Goal: Task Accomplishment & Management: Complete application form

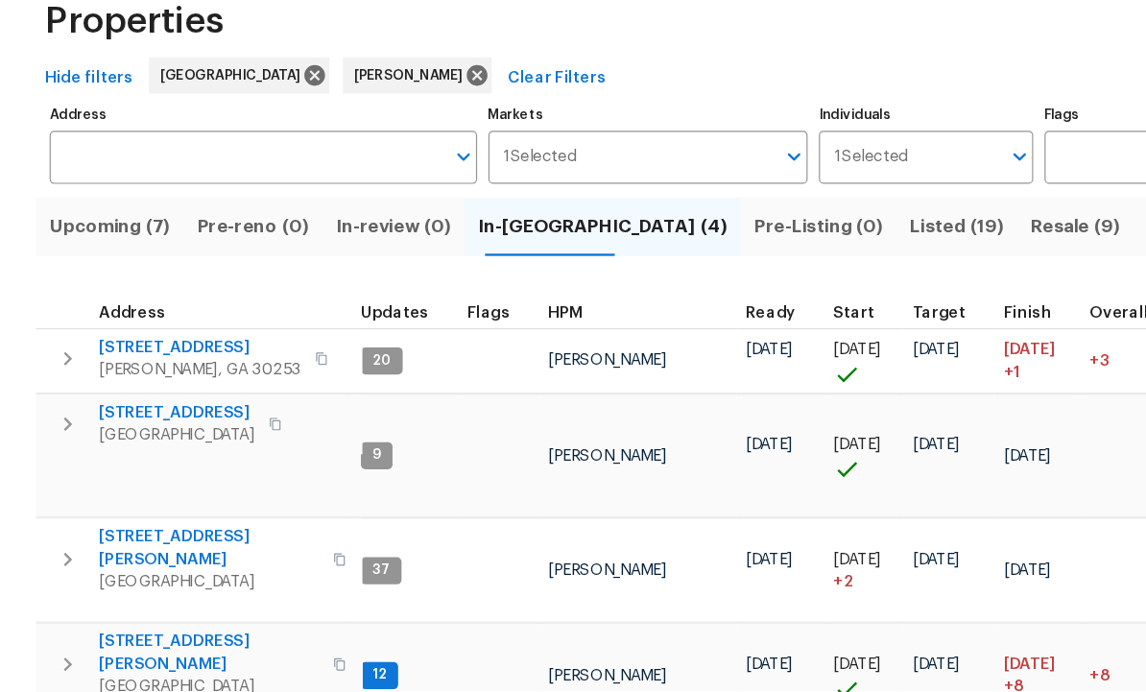
scroll to position [10, 10]
click at [131, 551] on span "[STREET_ADDRESS][PERSON_NAME]" at bounding box center [177, 570] width 187 height 38
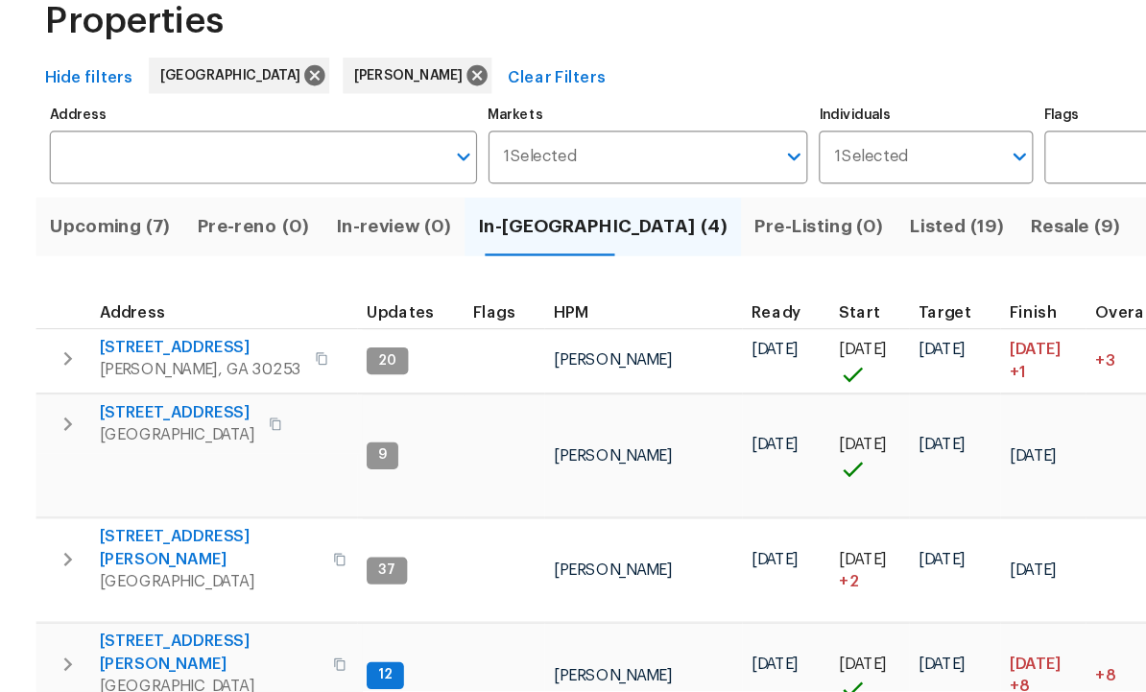
scroll to position [15, 4]
click at [140, 551] on span "[STREET_ADDRESS][PERSON_NAME]" at bounding box center [177, 570] width 187 height 38
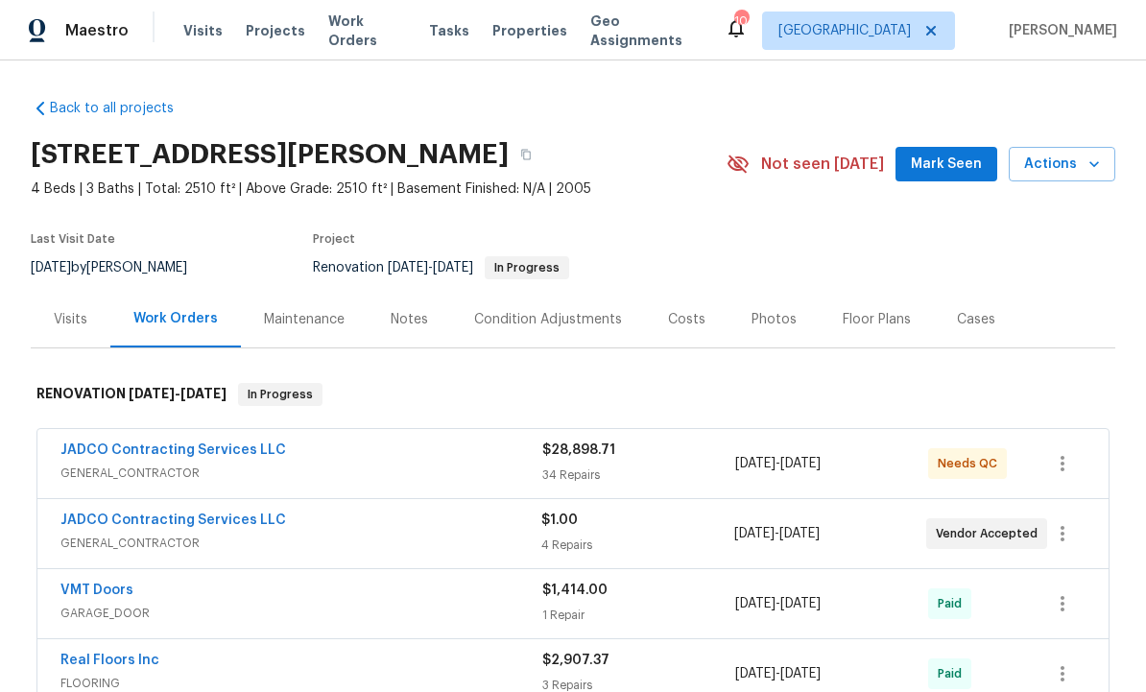
click at [944, 162] on span "Mark Seen" at bounding box center [946, 165] width 71 height 24
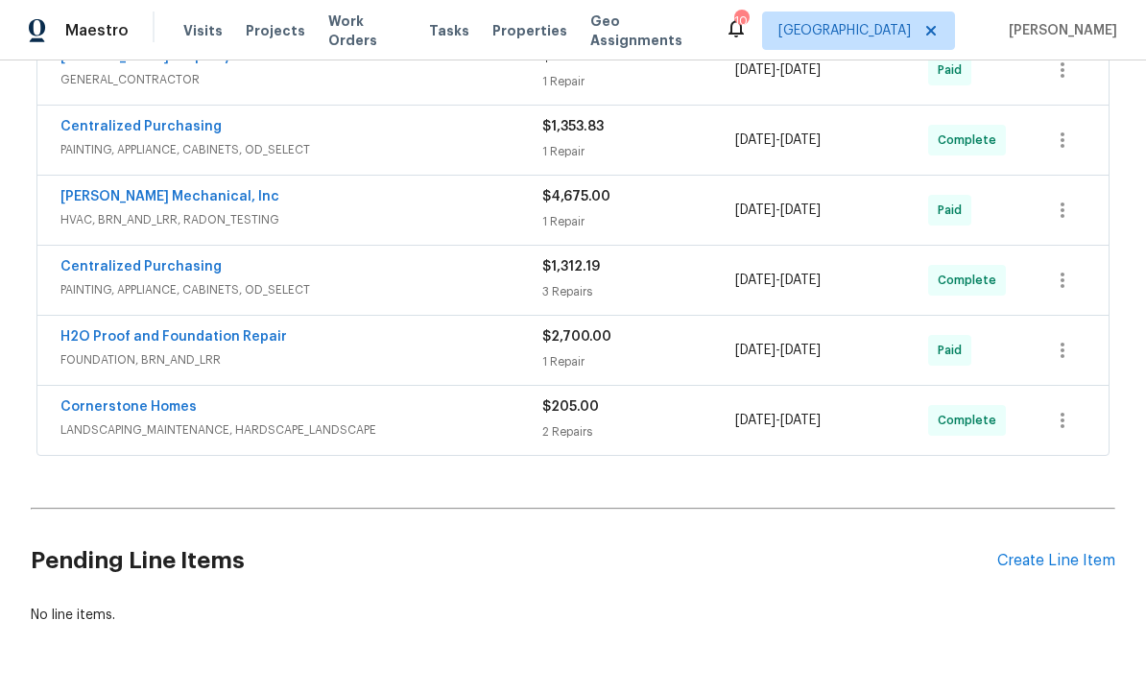
scroll to position [672, 0]
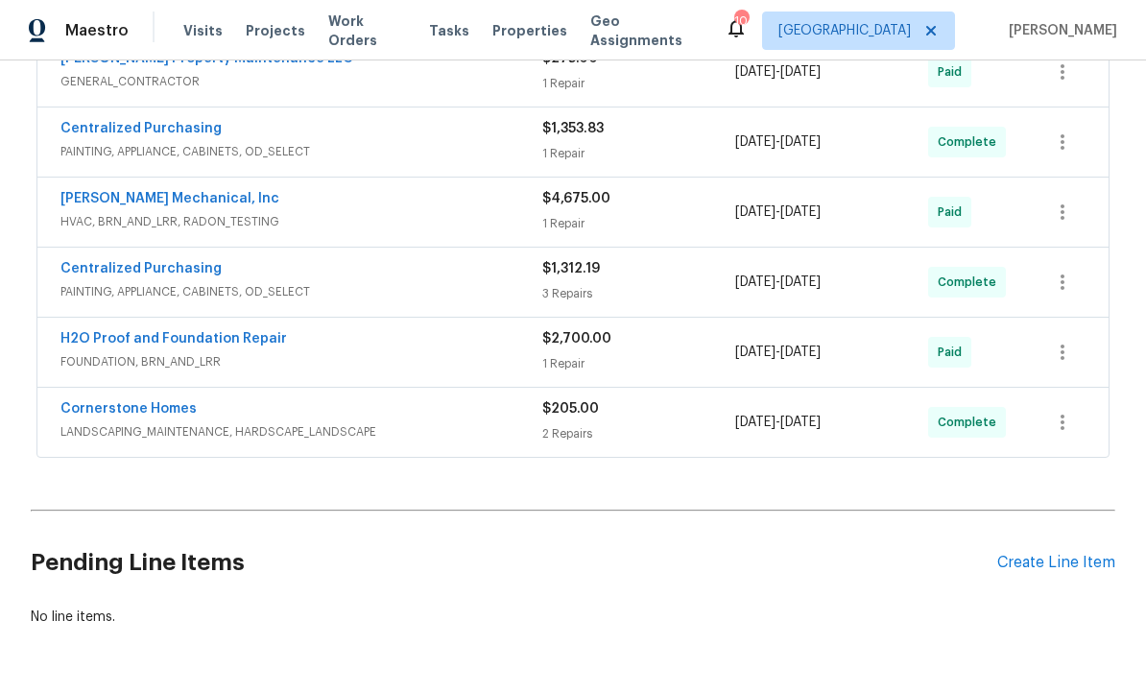
click at [1038, 562] on div "Create Line Item" at bounding box center [1056, 563] width 118 height 18
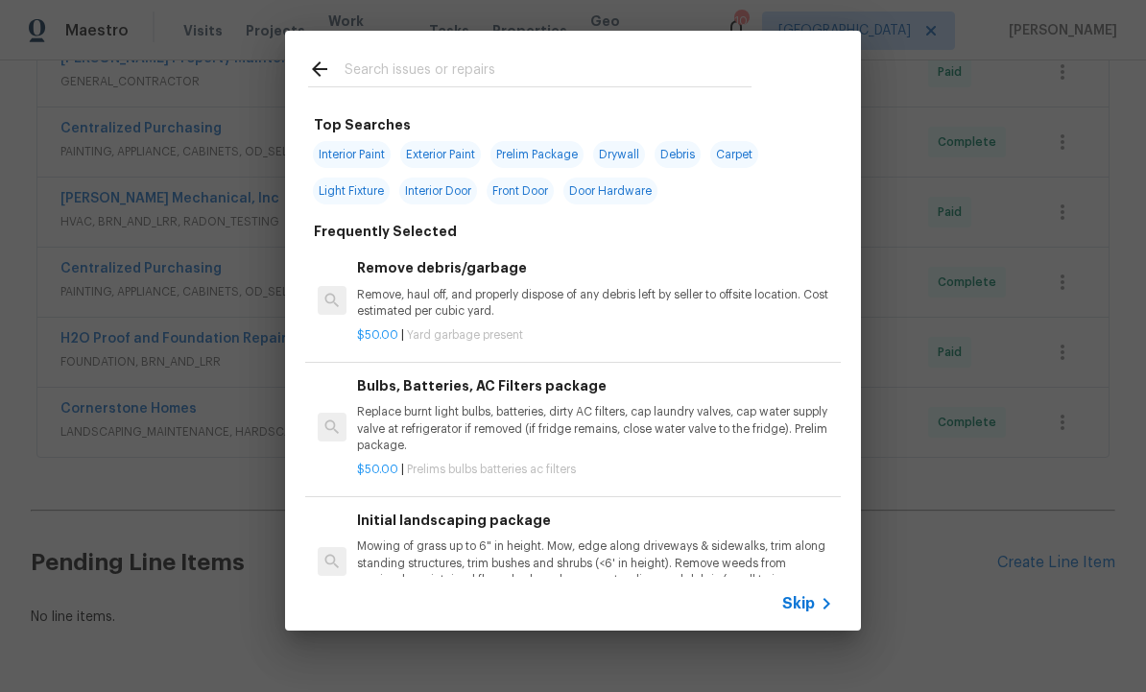
click at [424, 65] on input "text" at bounding box center [548, 72] width 407 height 29
click at [331, 59] on div at bounding box center [326, 72] width 36 height 29
click at [326, 68] on icon at bounding box center [319, 68] width 15 height 15
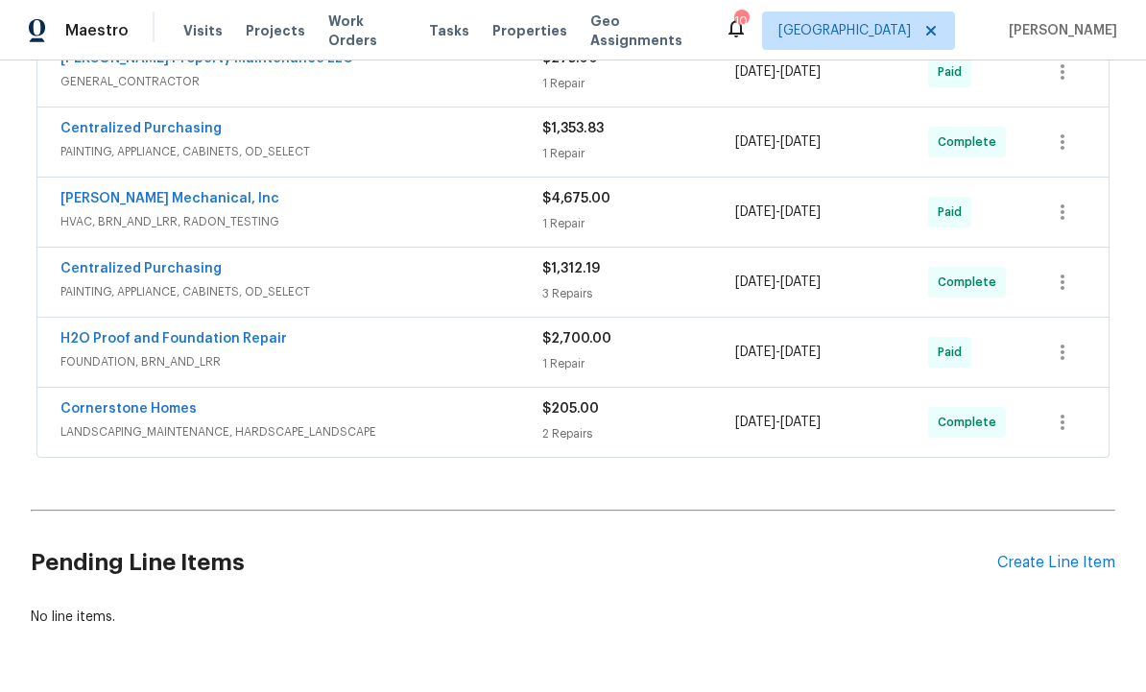
click at [1037, 559] on div "Create Line Item" at bounding box center [1056, 563] width 118 height 18
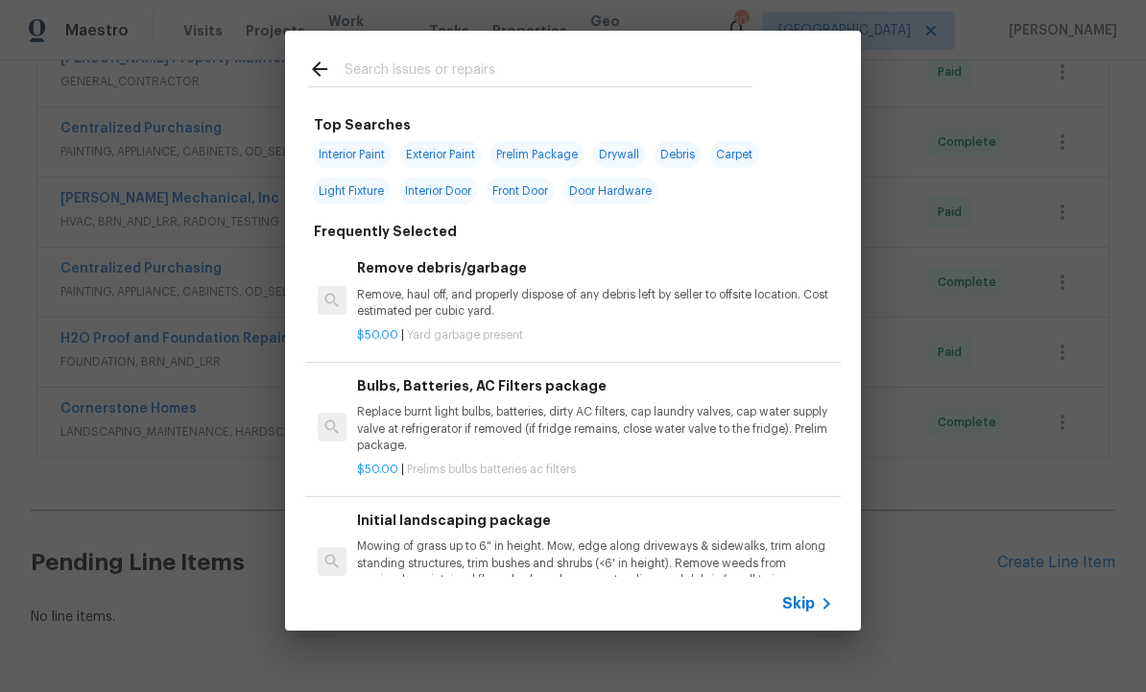
click at [430, 65] on input "text" at bounding box center [548, 72] width 407 height 29
click at [925, 329] on div "Top Searches Interior Paint Exterior Paint Prelim Package Drywall Debris Carpet…" at bounding box center [573, 330] width 1146 height 661
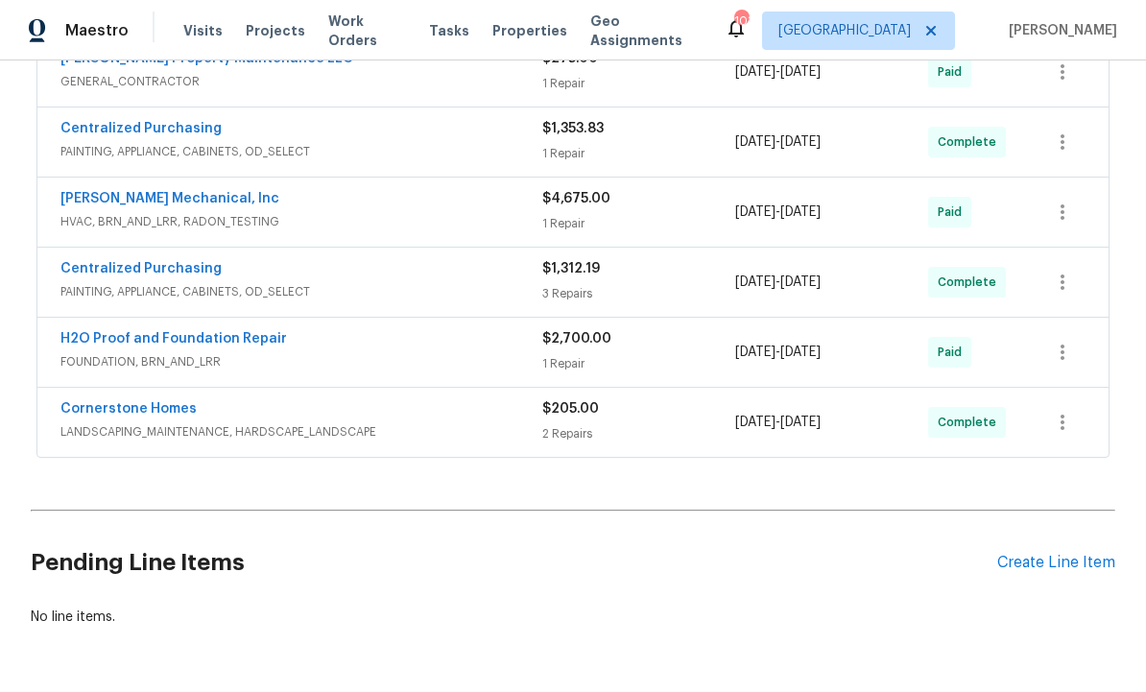
click at [1052, 559] on div "Create Line Item" at bounding box center [1056, 563] width 118 height 18
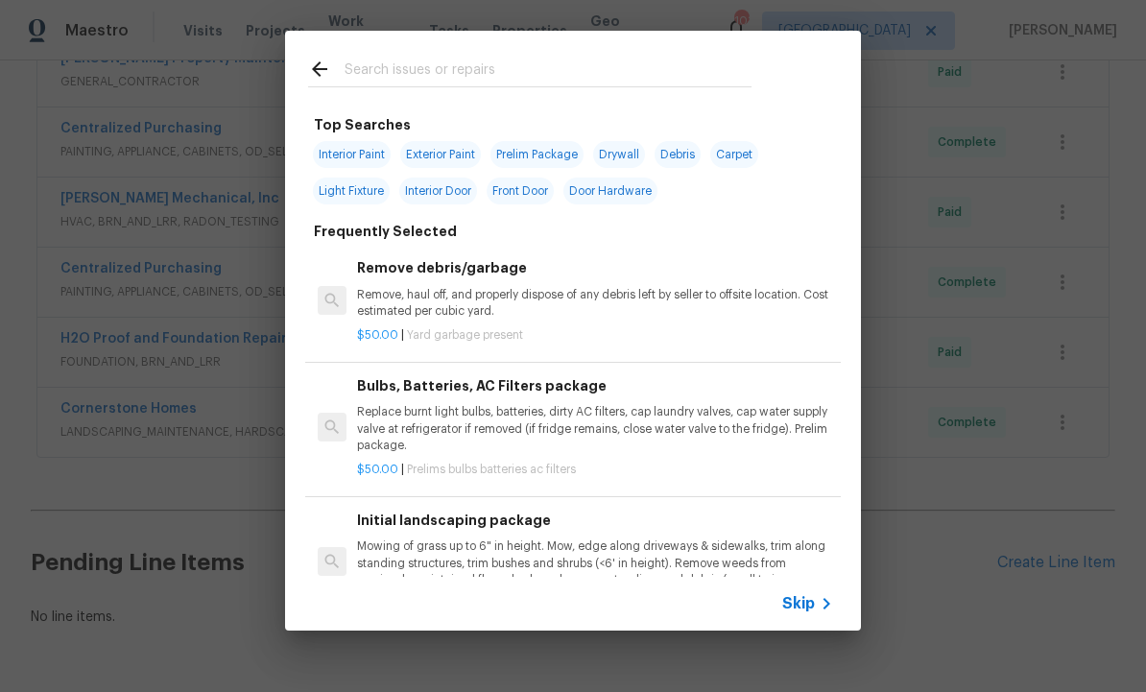
click at [387, 65] on input "text" at bounding box center [548, 72] width 407 height 29
type input "Garage"
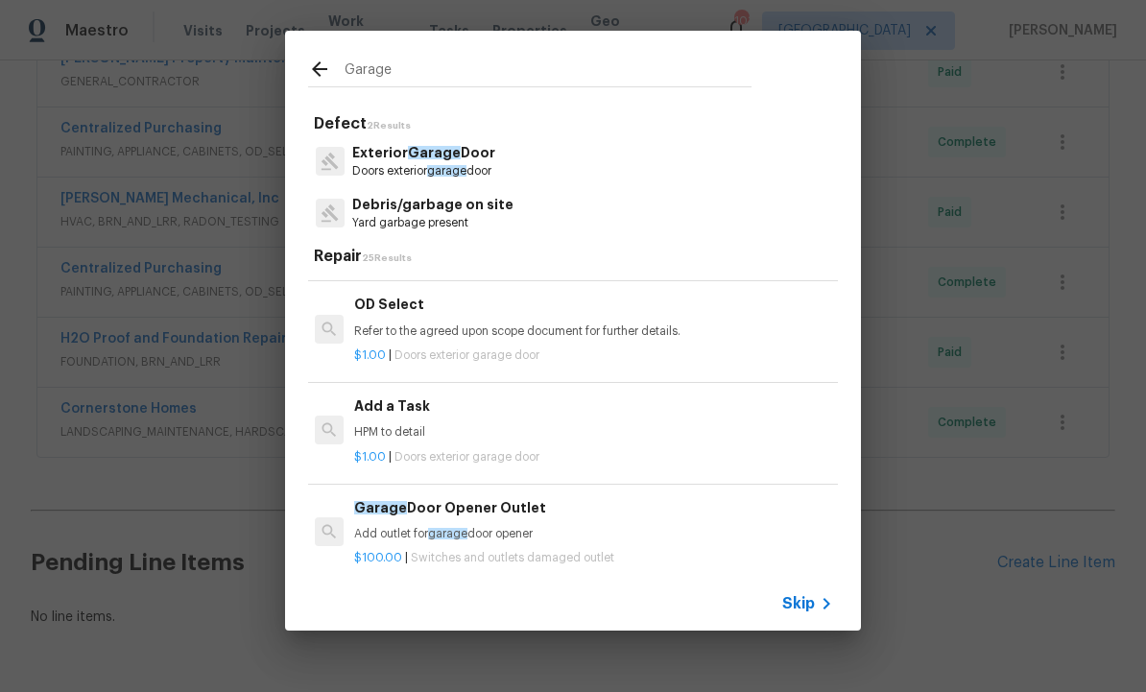
scroll to position [1055, 0]
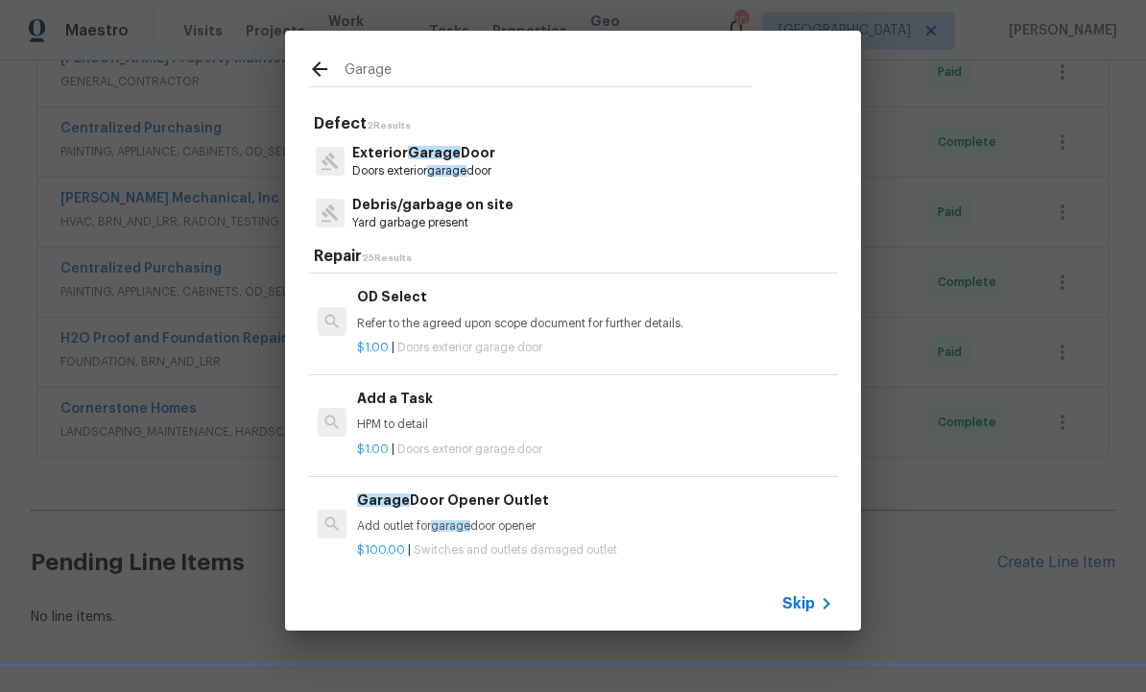
click at [419, 401] on div "Add a Task HPM to detail" at bounding box center [595, 411] width 476 height 46
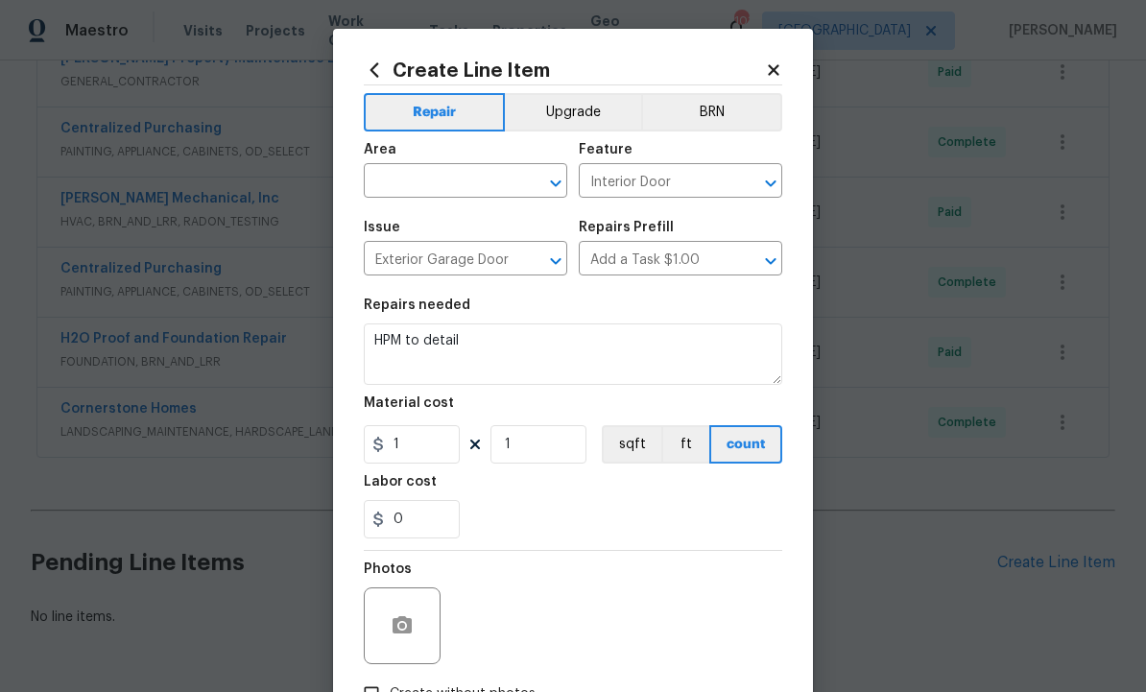
click at [453, 190] on input "text" at bounding box center [439, 183] width 150 height 30
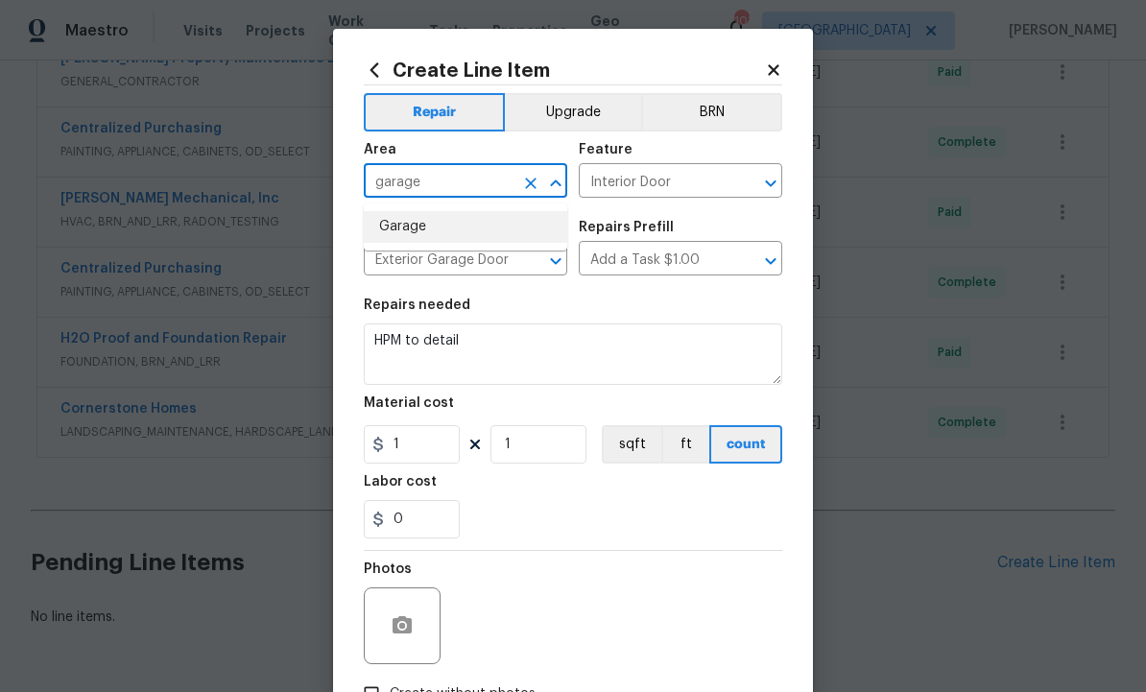
click at [420, 218] on li "Garage" at bounding box center [465, 227] width 203 height 32
type input "Garage"
click at [746, 188] on icon "Clear" at bounding box center [745, 183] width 19 height 19
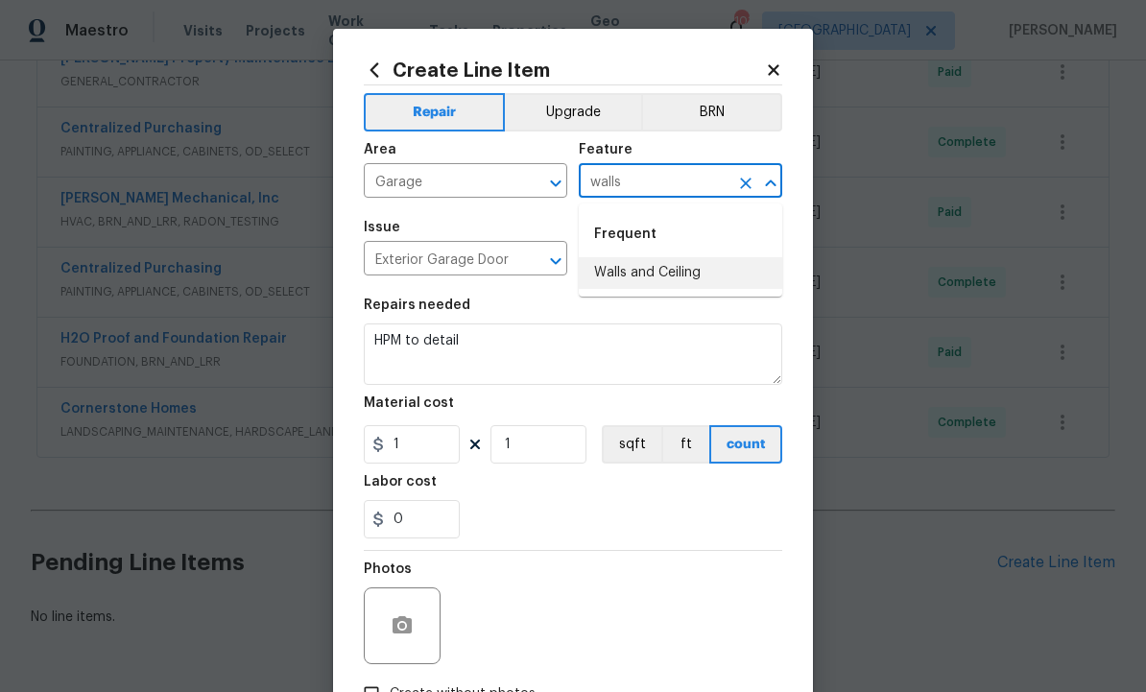
click at [682, 273] on li "Walls and Ceiling" at bounding box center [680, 273] width 203 height 32
type input "Walls and Ceiling"
click at [535, 266] on icon "Clear" at bounding box center [531, 261] width 12 height 12
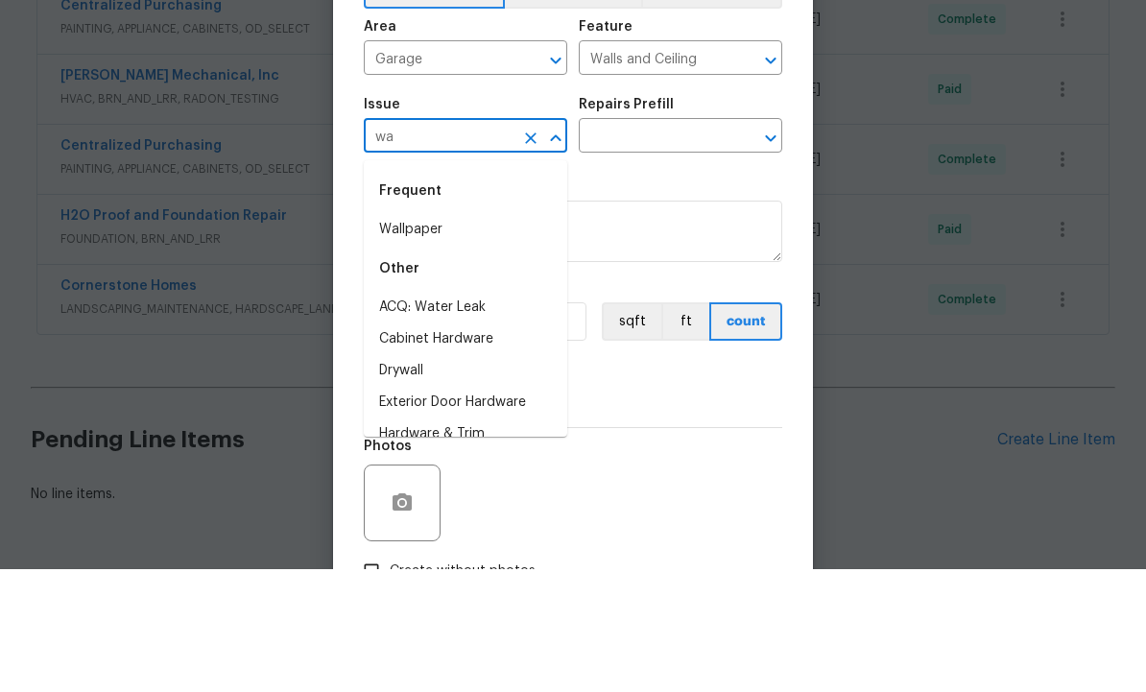
type input "w"
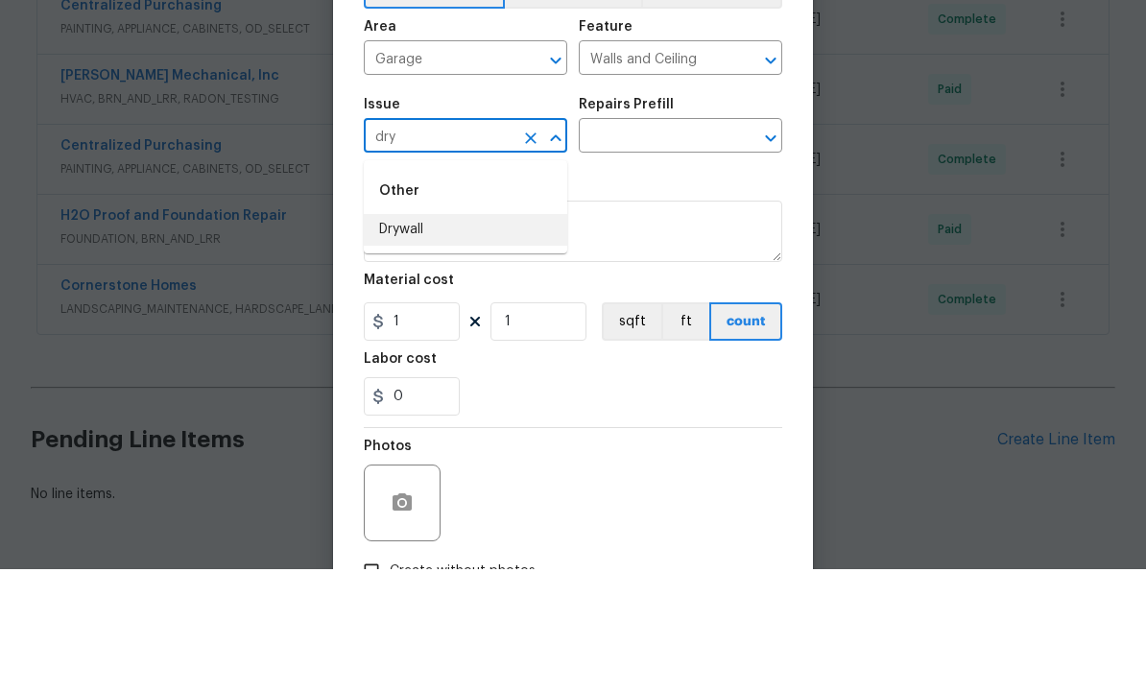
click at [431, 337] on li "Drywall" at bounding box center [465, 353] width 203 height 32
type input "Drywall"
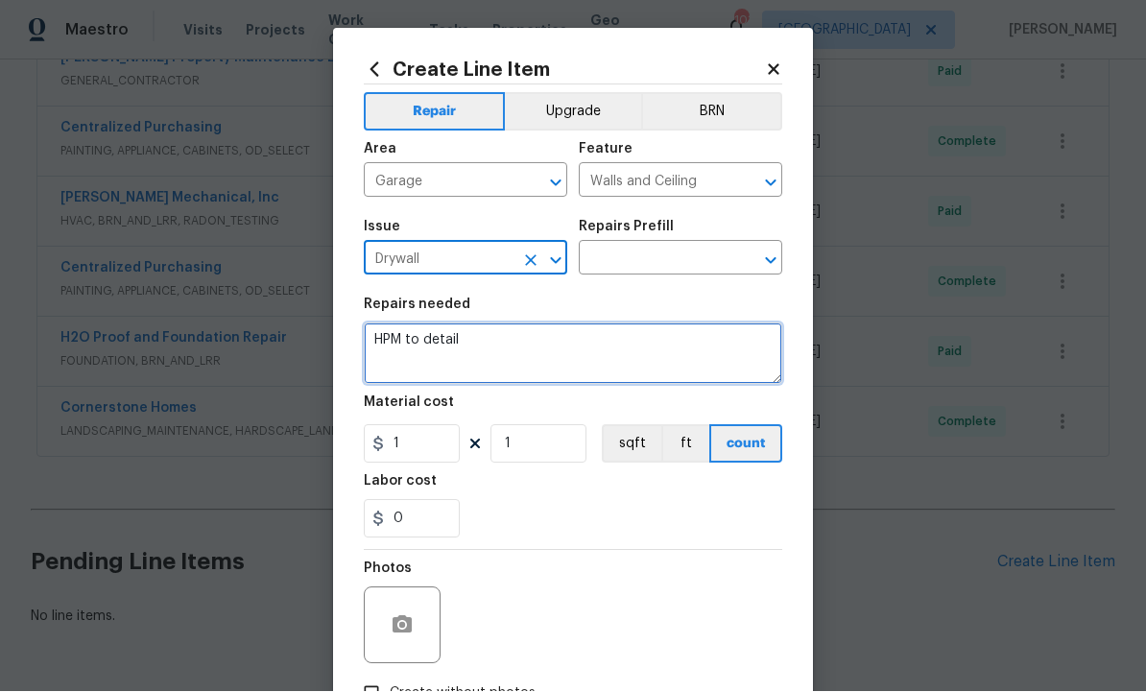
click at [517, 348] on textarea "HPM to detail" at bounding box center [573, 353] width 418 height 61
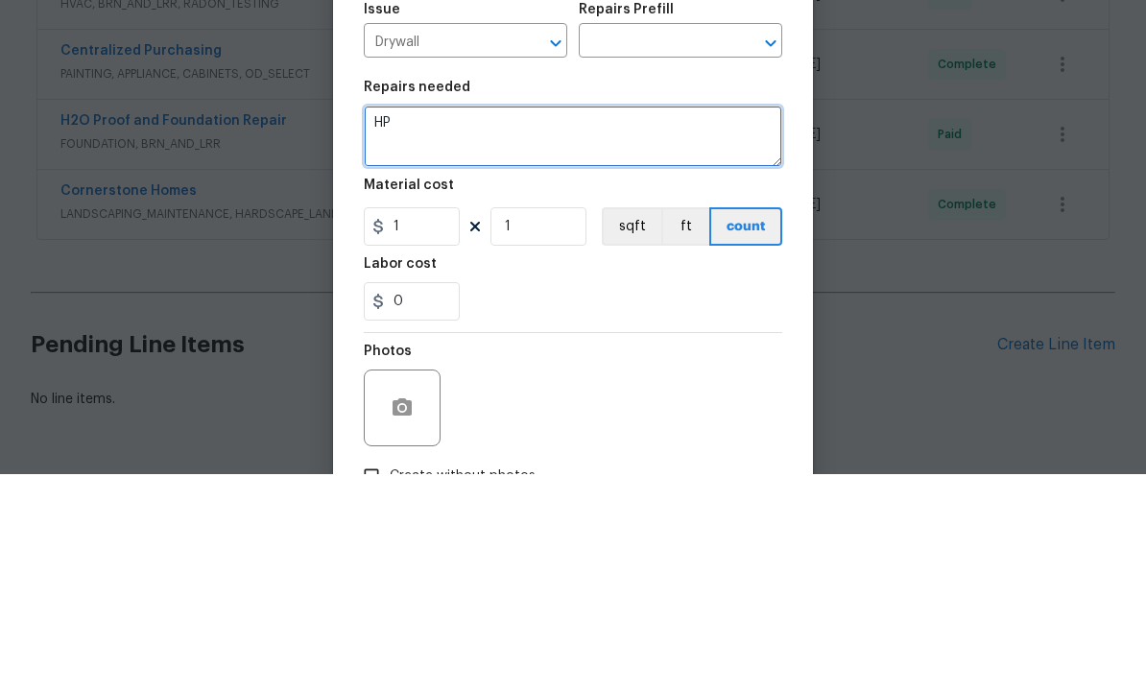
type textarea "H"
type textarea "Re"
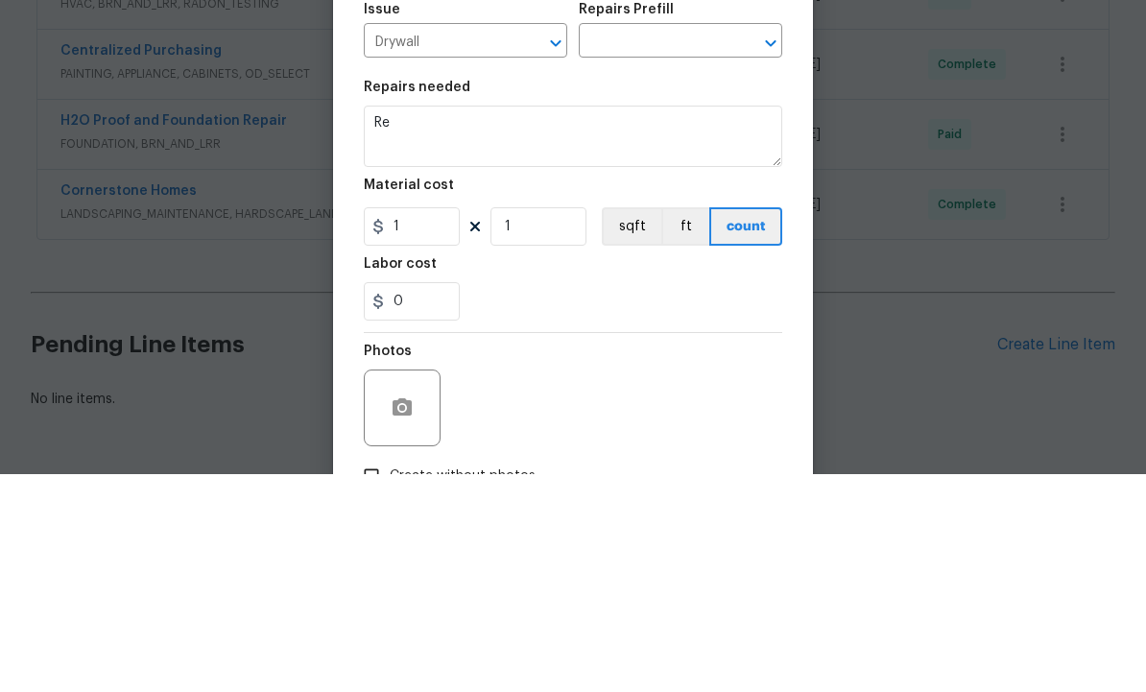
click at [675, 246] on input "text" at bounding box center [654, 261] width 150 height 30
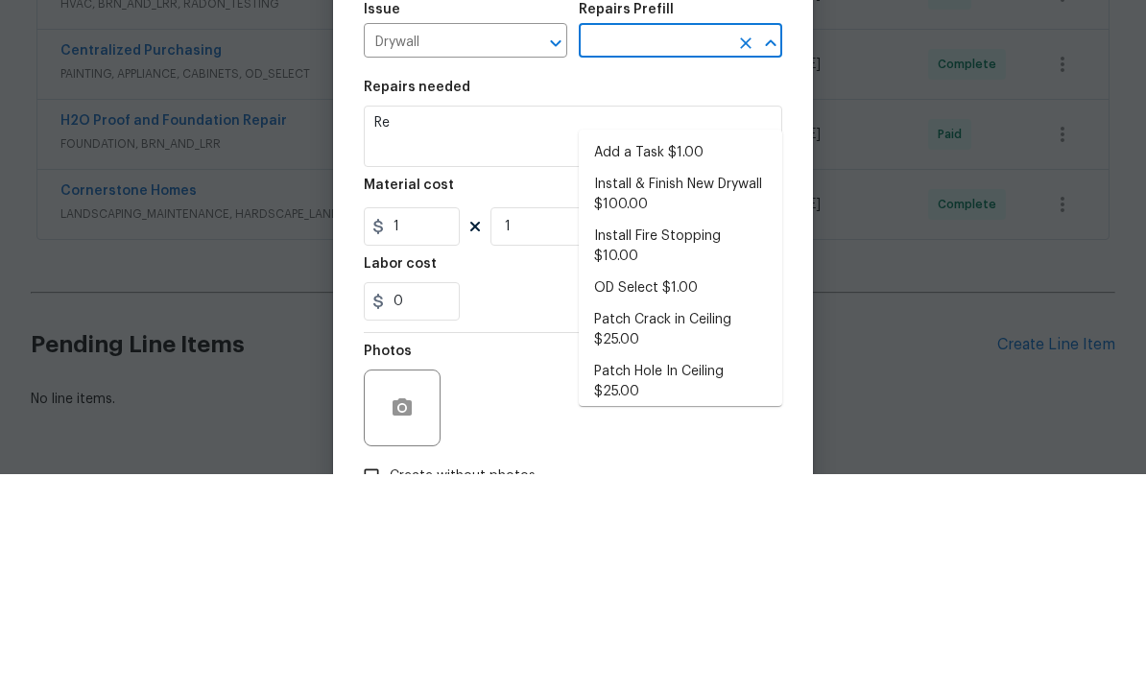
click at [676, 355] on li "Add a Task $1.00" at bounding box center [680, 371] width 203 height 32
type input "Add a Task $1.00"
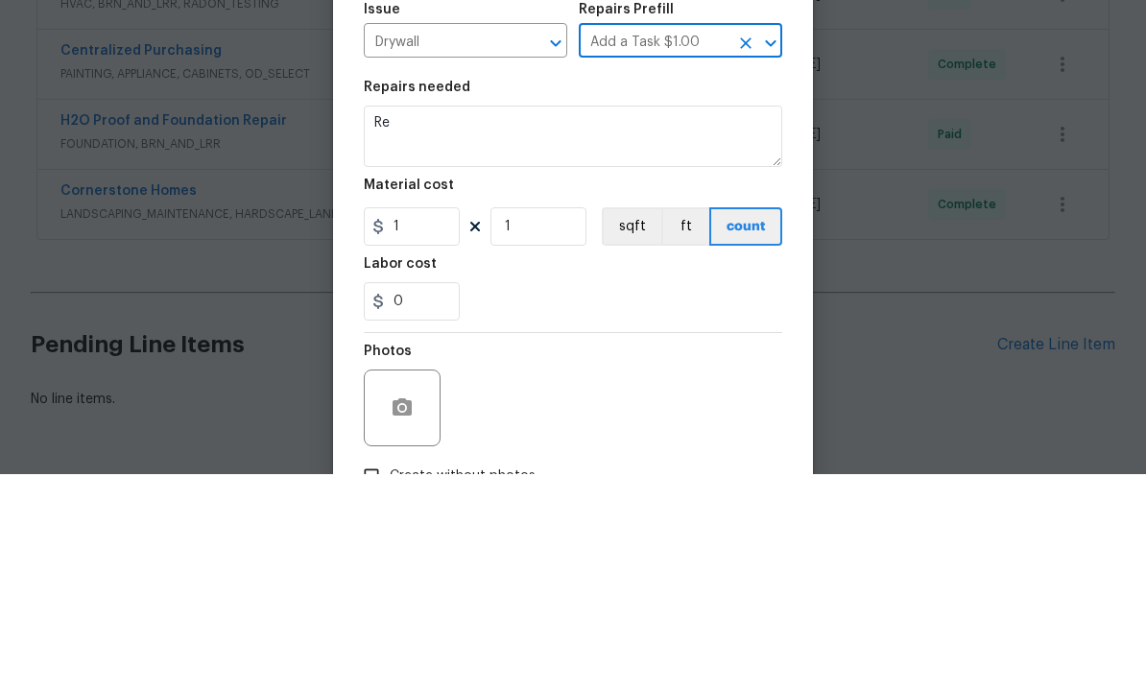
type textarea "HPM to detail"
type input "Add a Task $1.00"
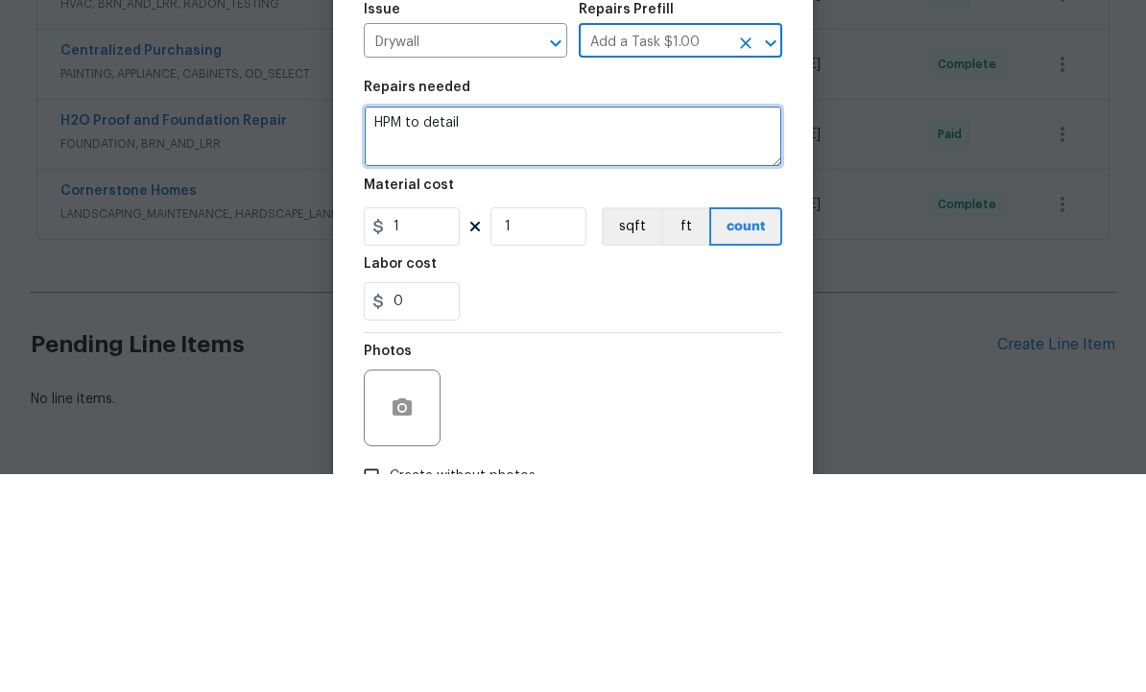
click at [568, 323] on textarea "HPM to detail" at bounding box center [573, 353] width 418 height 61
type textarea "H"
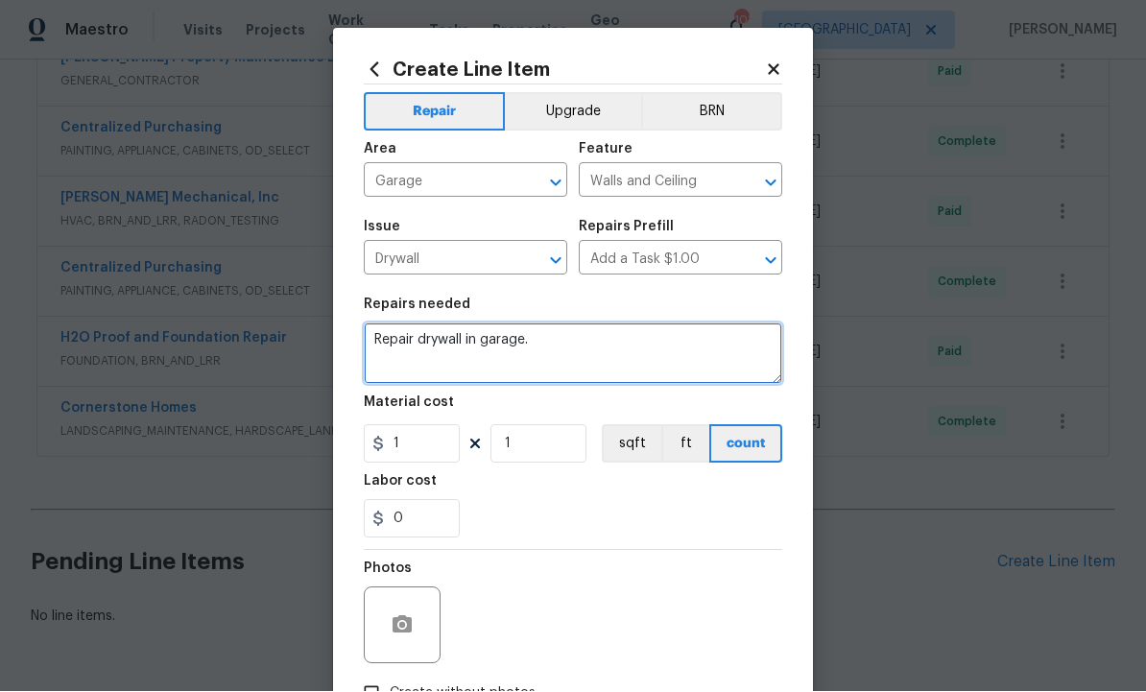
type textarea "Repair drywall in garage."
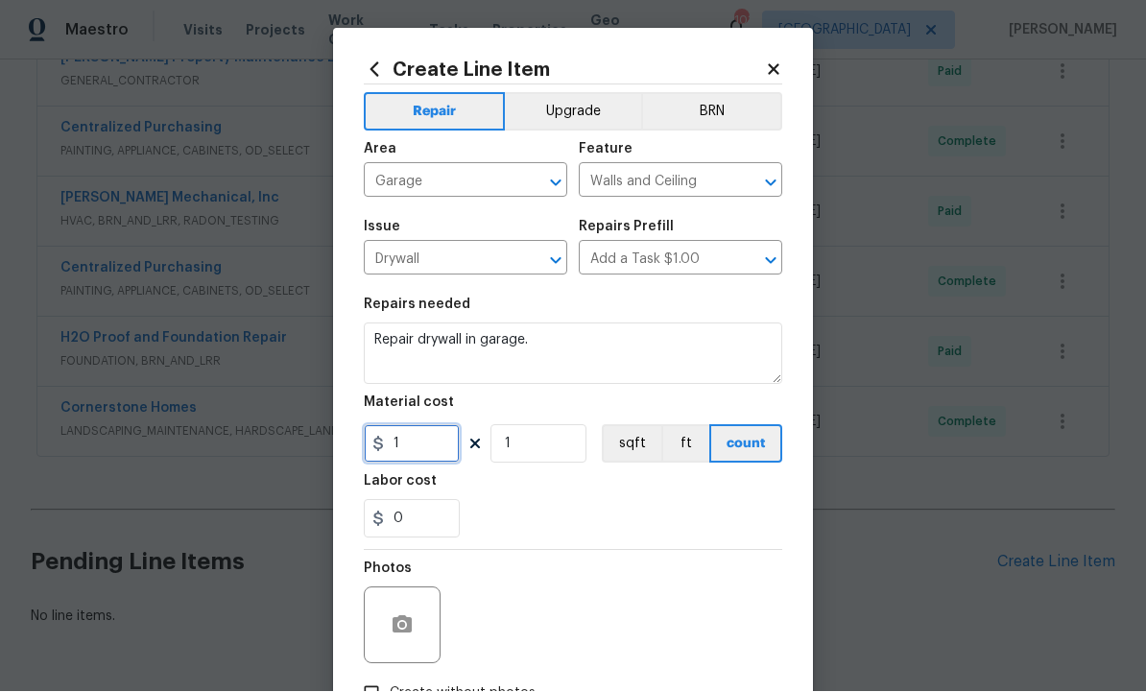
click at [421, 436] on input "1" at bounding box center [412, 444] width 96 height 38
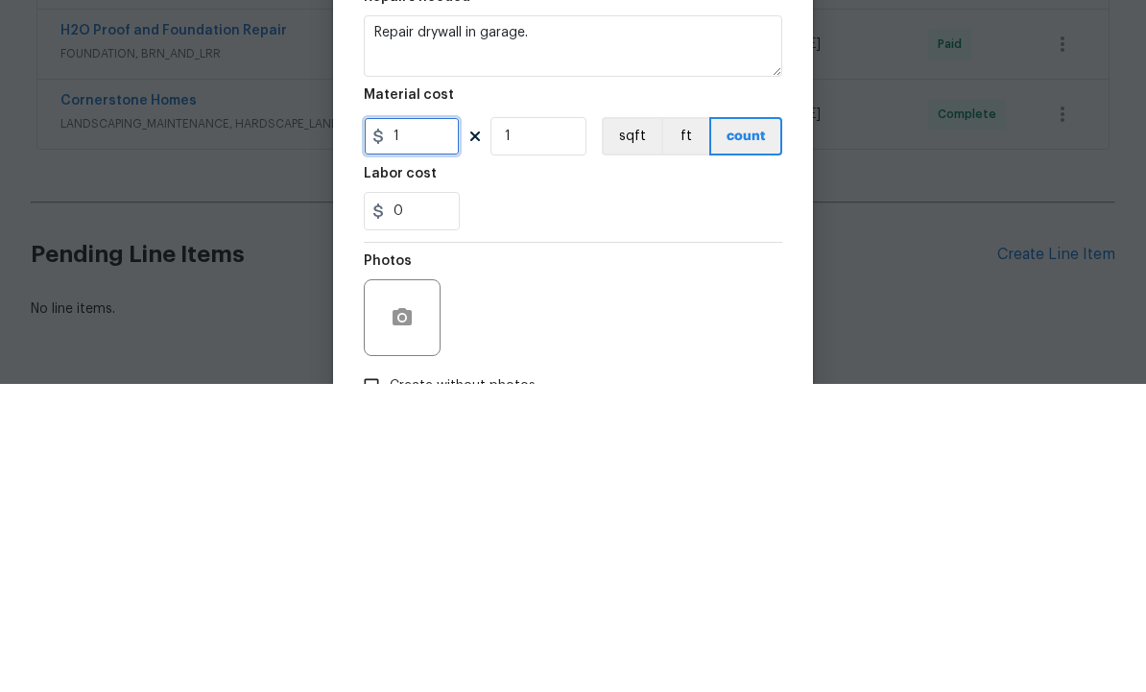
click at [419, 425] on input "1" at bounding box center [412, 444] width 96 height 38
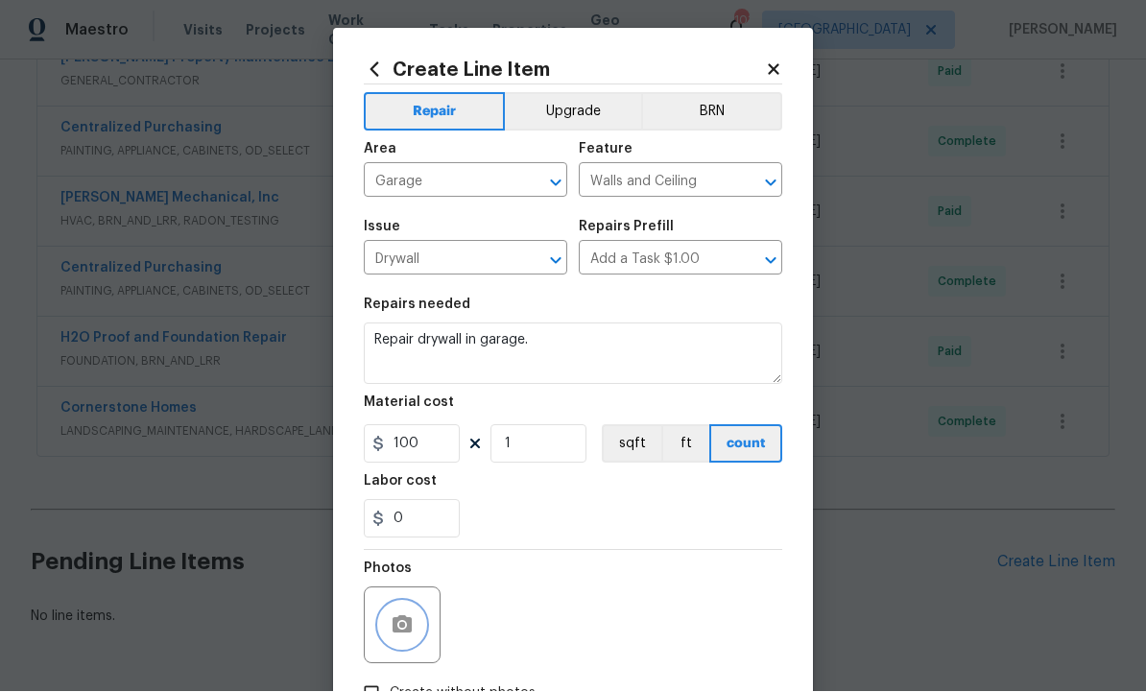
click at [405, 616] on button "button" at bounding box center [402, 626] width 46 height 46
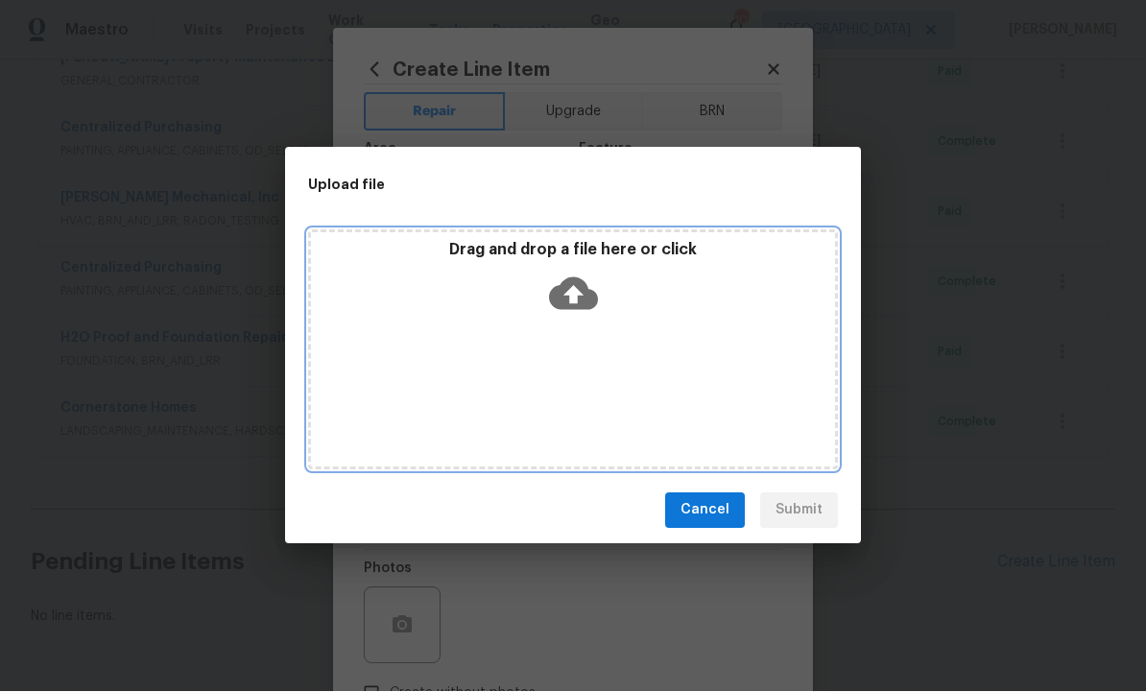
click at [575, 291] on icon at bounding box center [573, 294] width 49 height 49
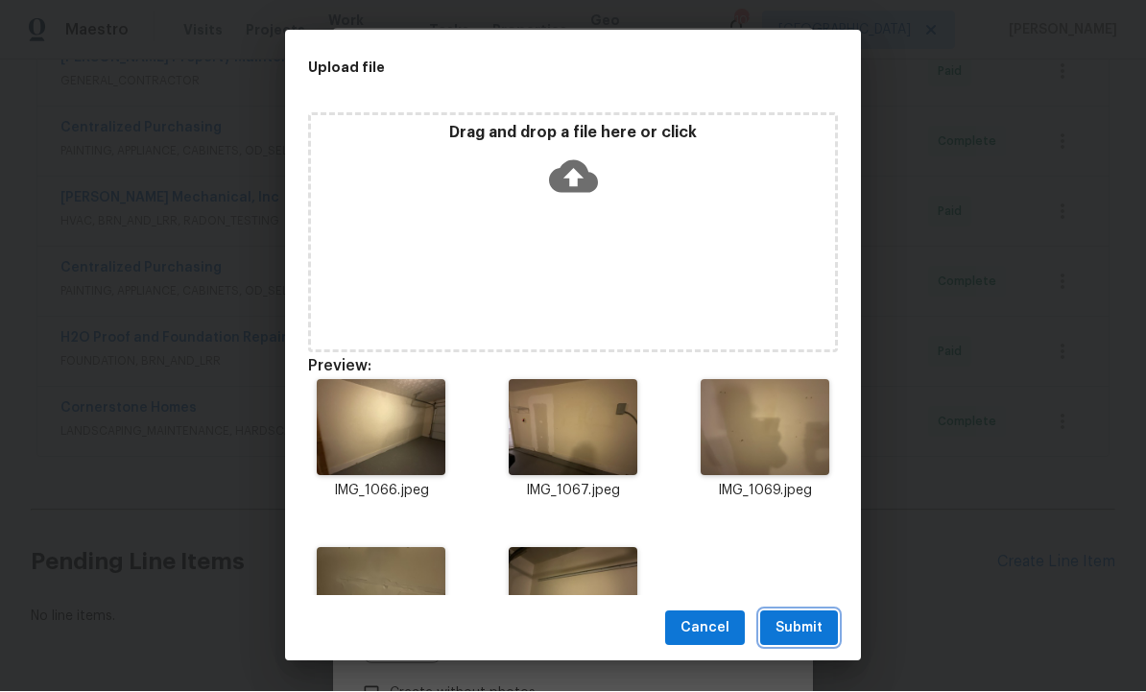
click at [807, 625] on span "Submit" at bounding box center [798, 629] width 47 height 24
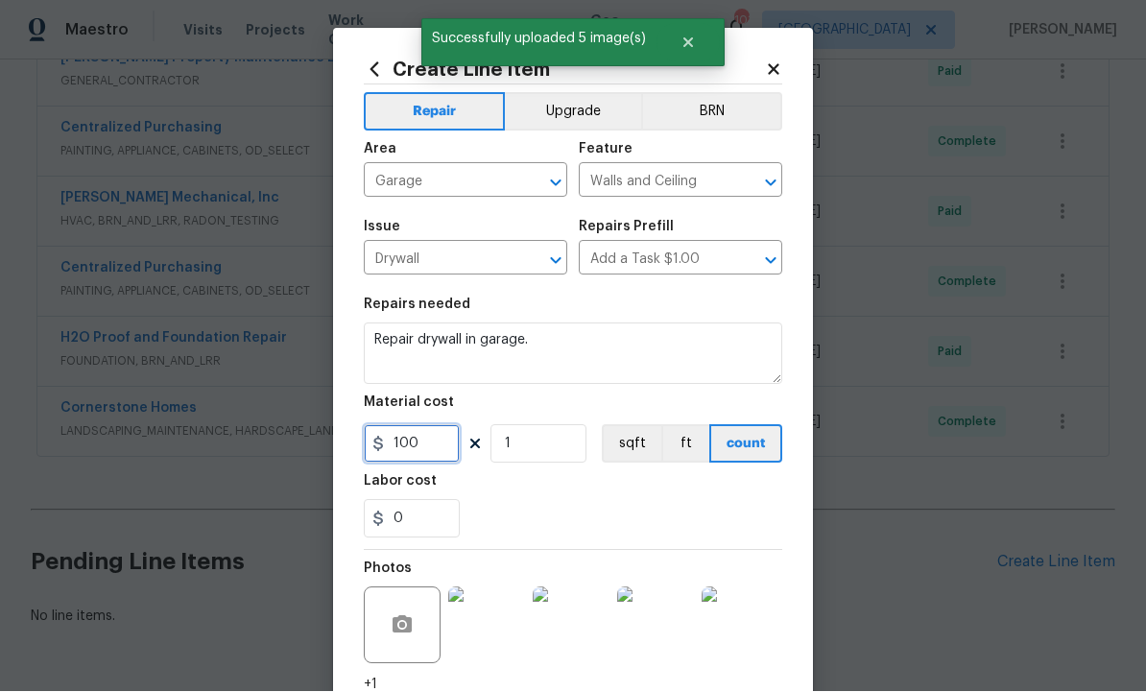
click at [432, 447] on input "100" at bounding box center [412, 444] width 96 height 38
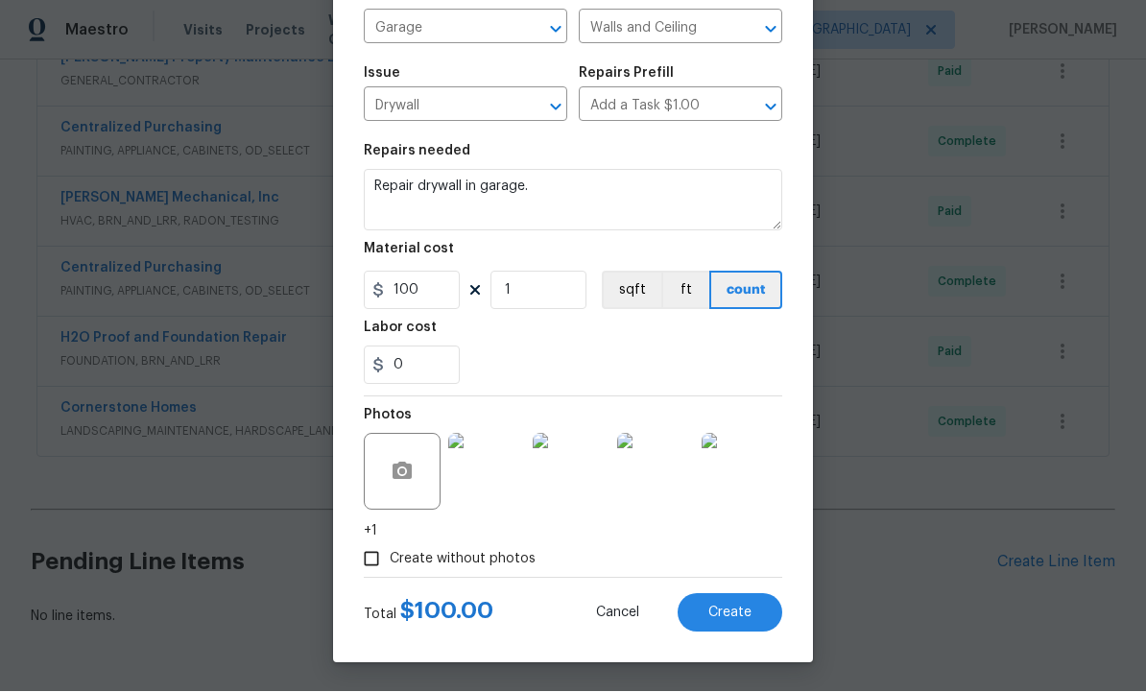
scroll to position [157, 0]
type input "100"
click at [727, 610] on span "Create" at bounding box center [729, 614] width 43 height 14
type input "0"
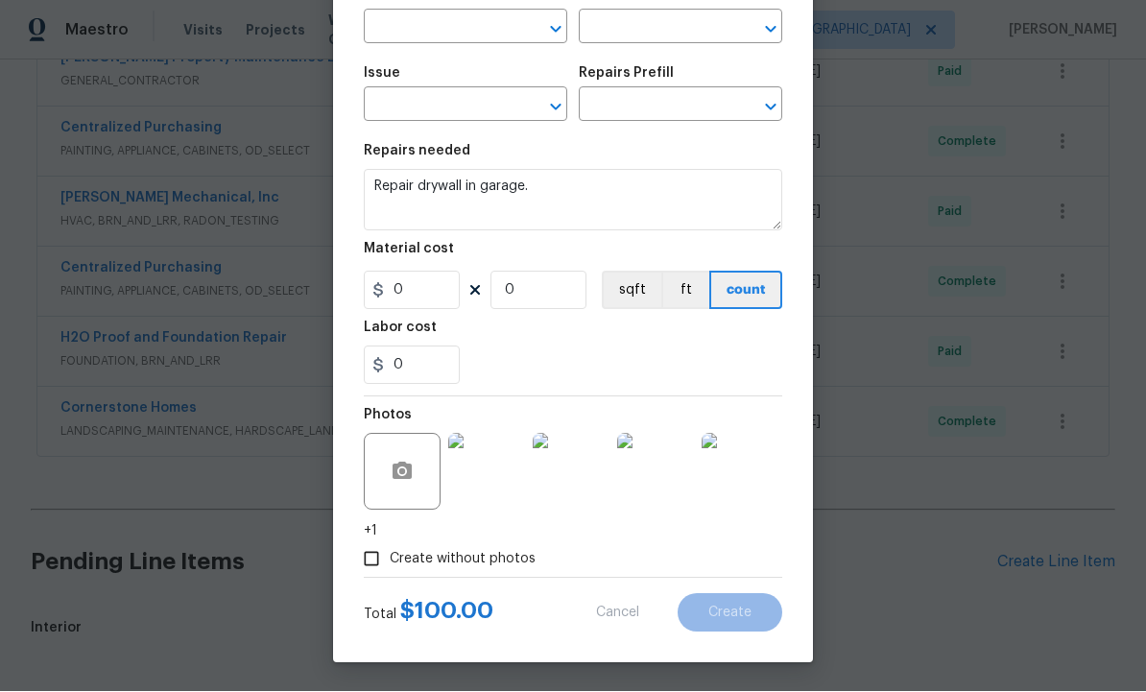
scroll to position [138, 0]
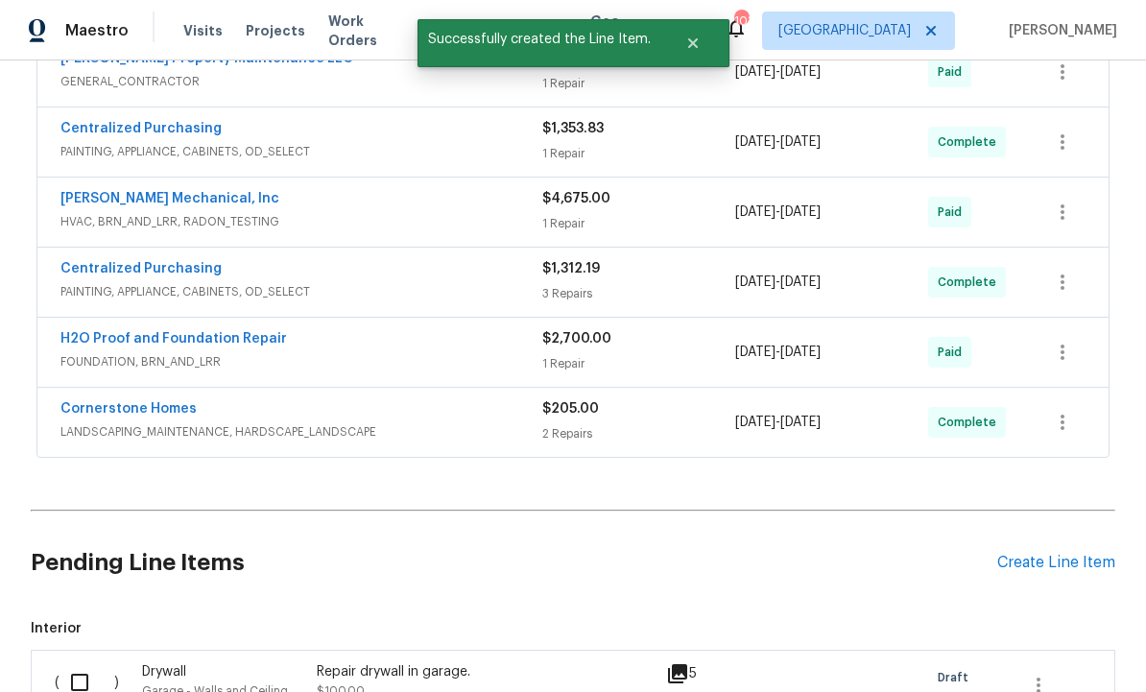
click at [1053, 554] on div "Create Line Item" at bounding box center [1056, 563] width 118 height 18
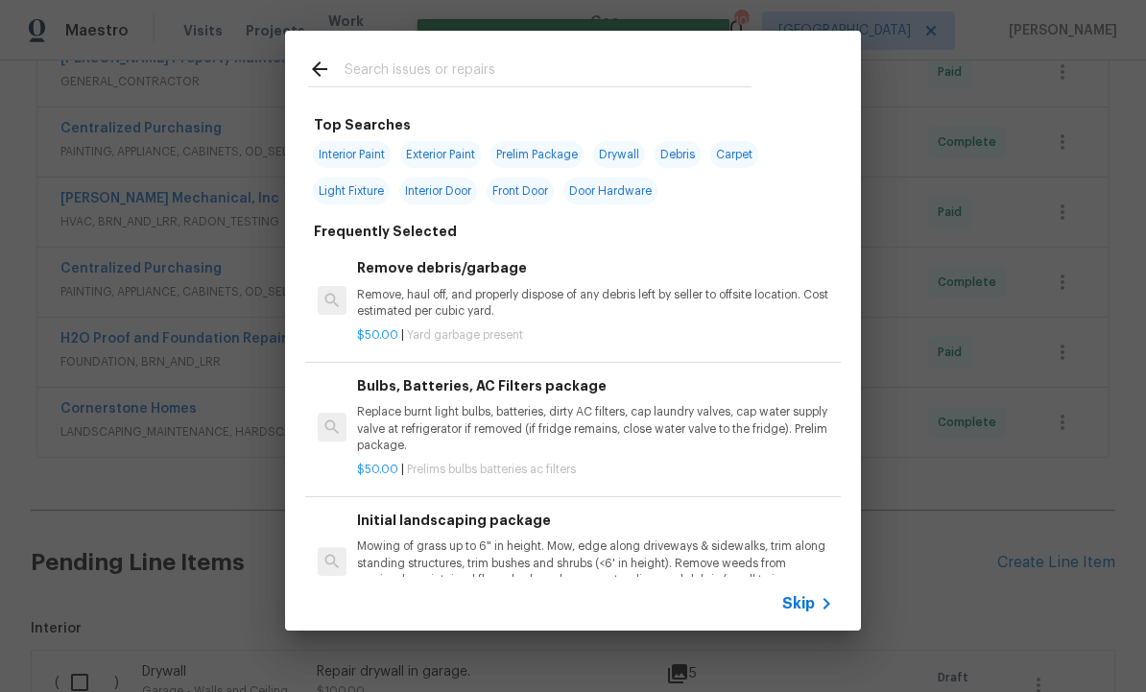
click at [428, 64] on input "text" at bounding box center [548, 72] width 407 height 29
click at [354, 155] on span "Interior Paint" at bounding box center [352, 154] width 78 height 27
type input "Interior Paint"
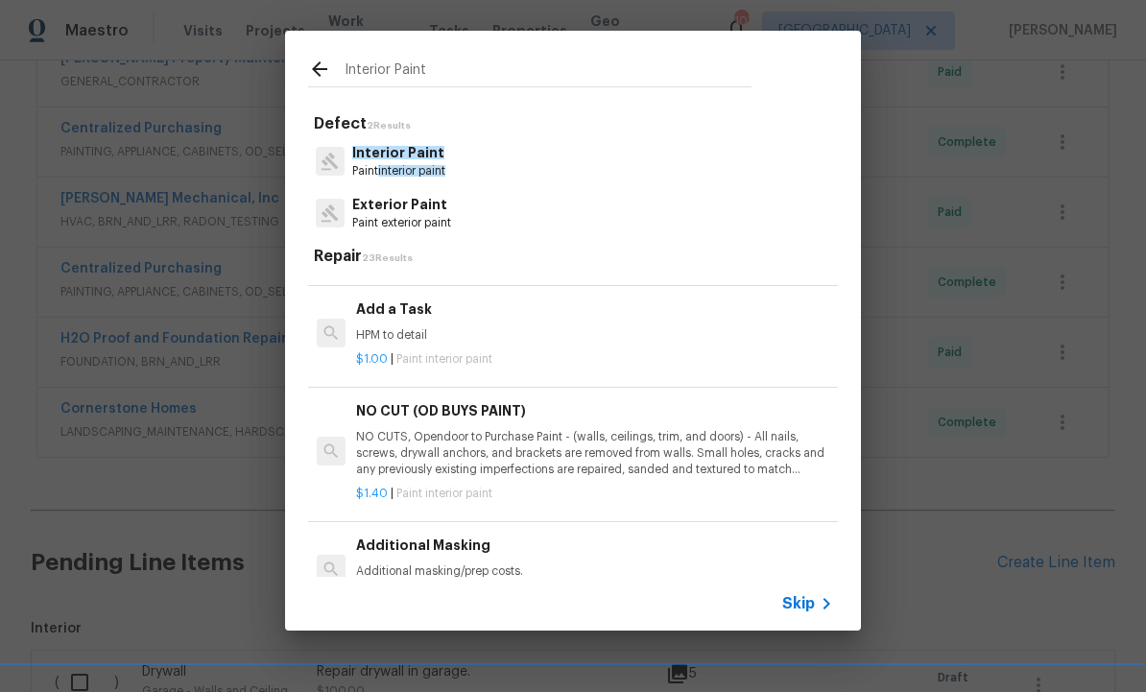
scroll to position [589, 1]
click at [434, 332] on p "HPM to detail" at bounding box center [594, 336] width 476 height 16
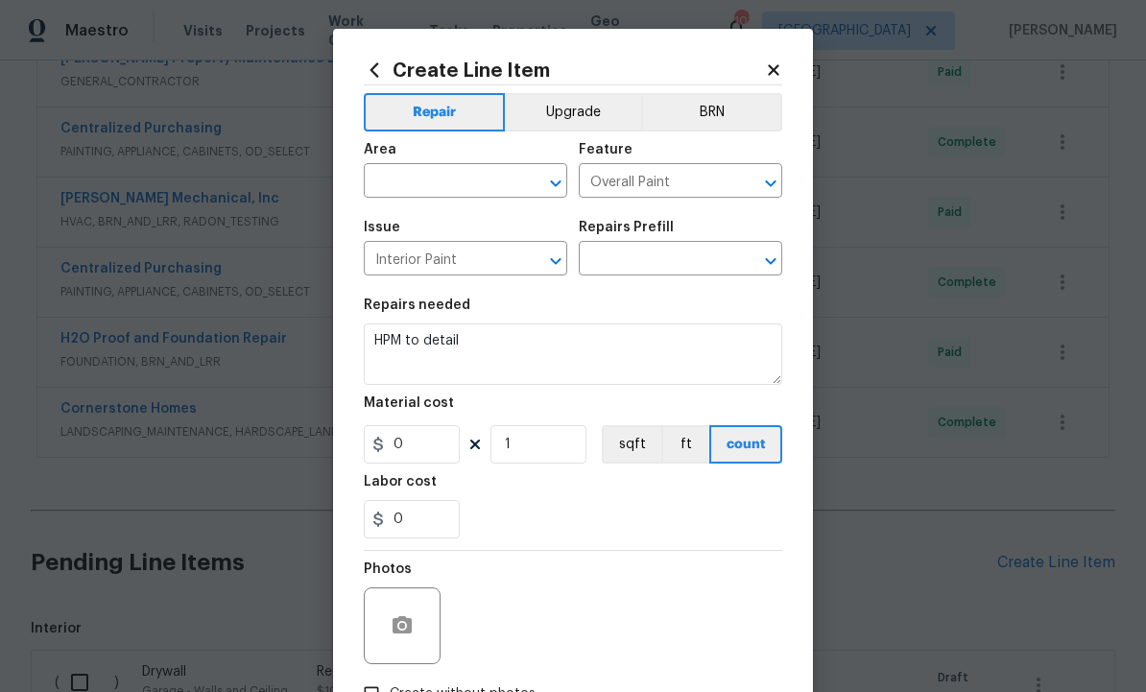
type input "Add a Task $1.00"
type input "1"
click at [446, 178] on input "text" at bounding box center [439, 183] width 150 height 30
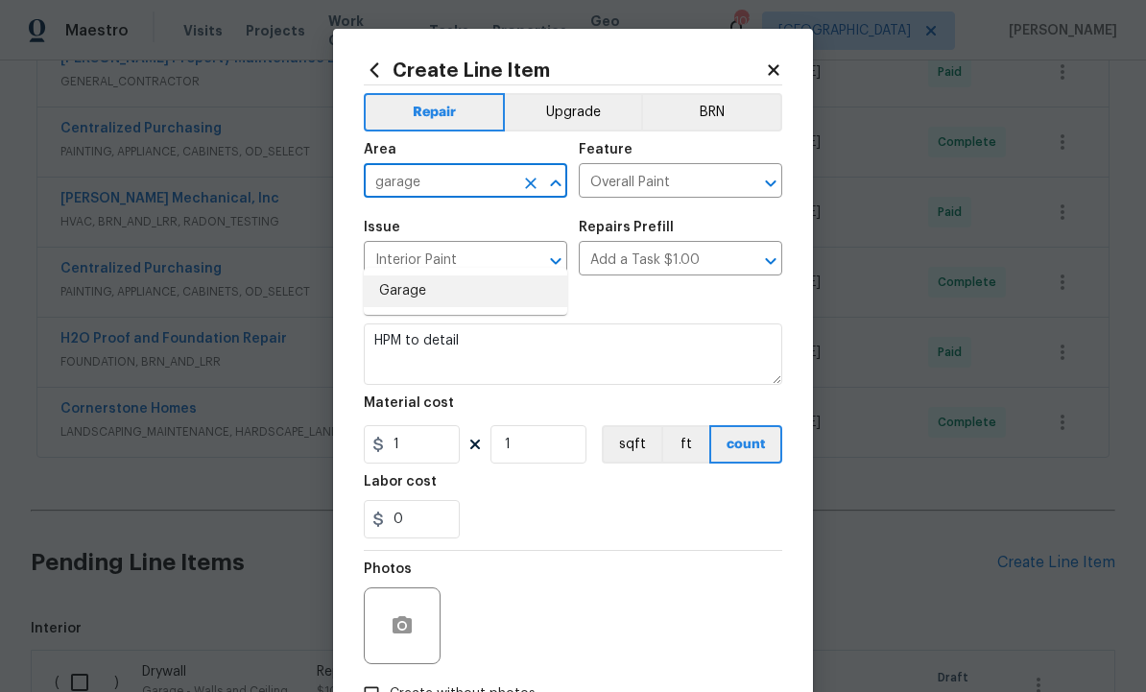
click at [435, 275] on li "Garage" at bounding box center [465, 291] width 203 height 32
type input "Garage"
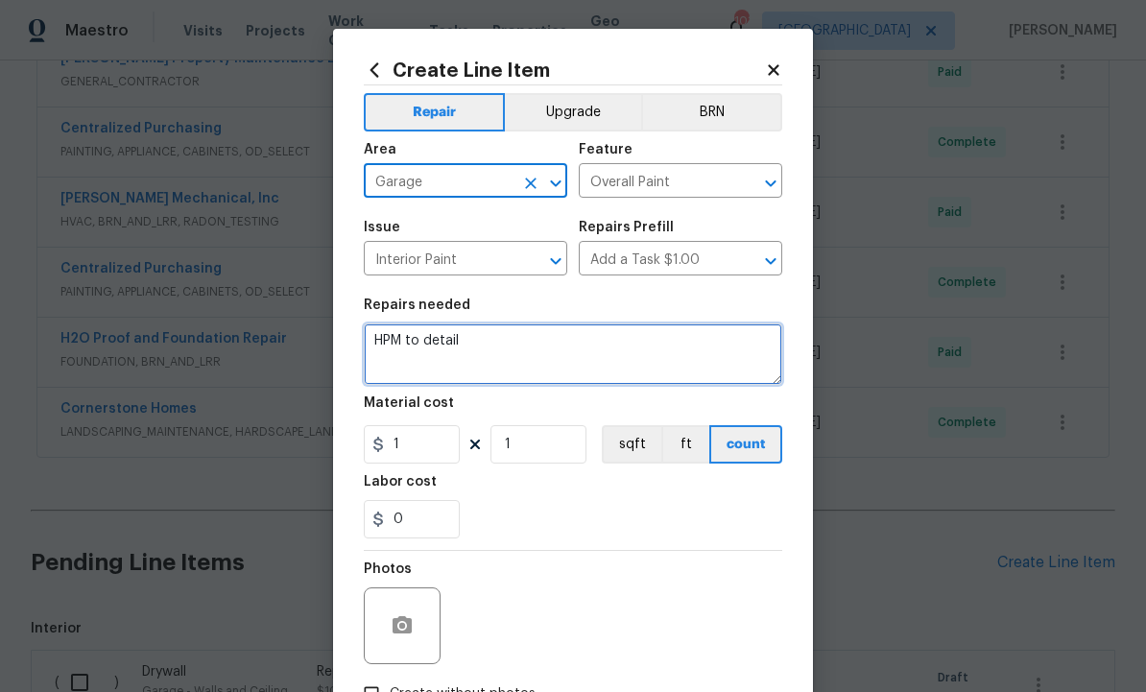
click at [515, 350] on textarea "HPM to detail" at bounding box center [573, 353] width 418 height 61
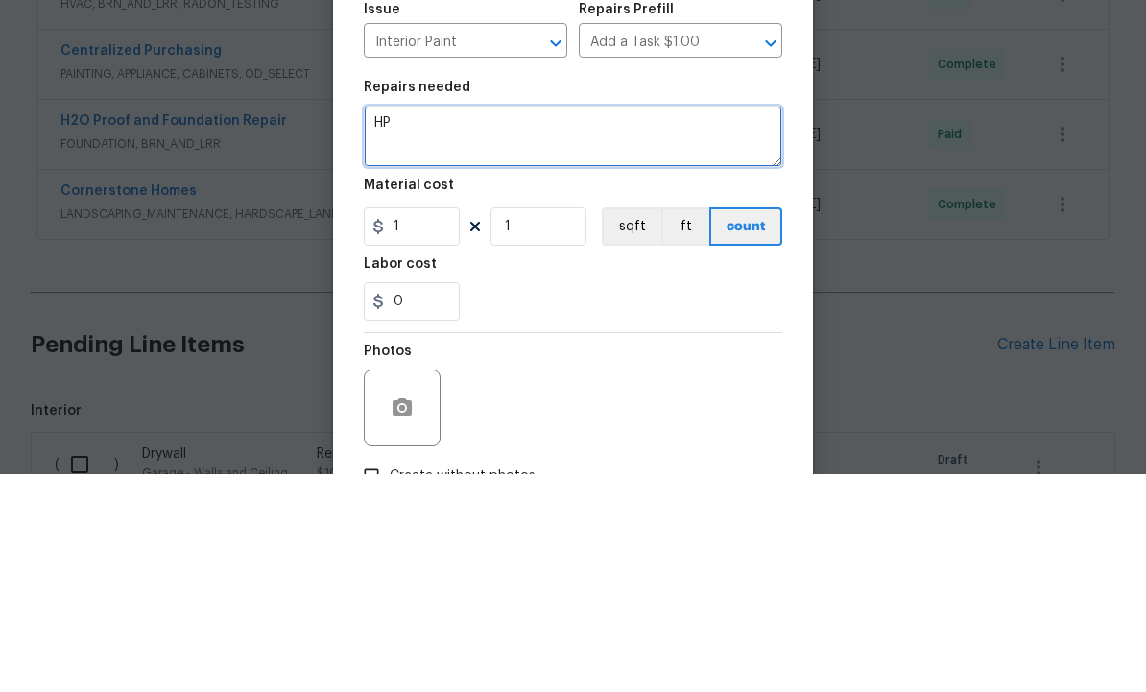
type textarea "H"
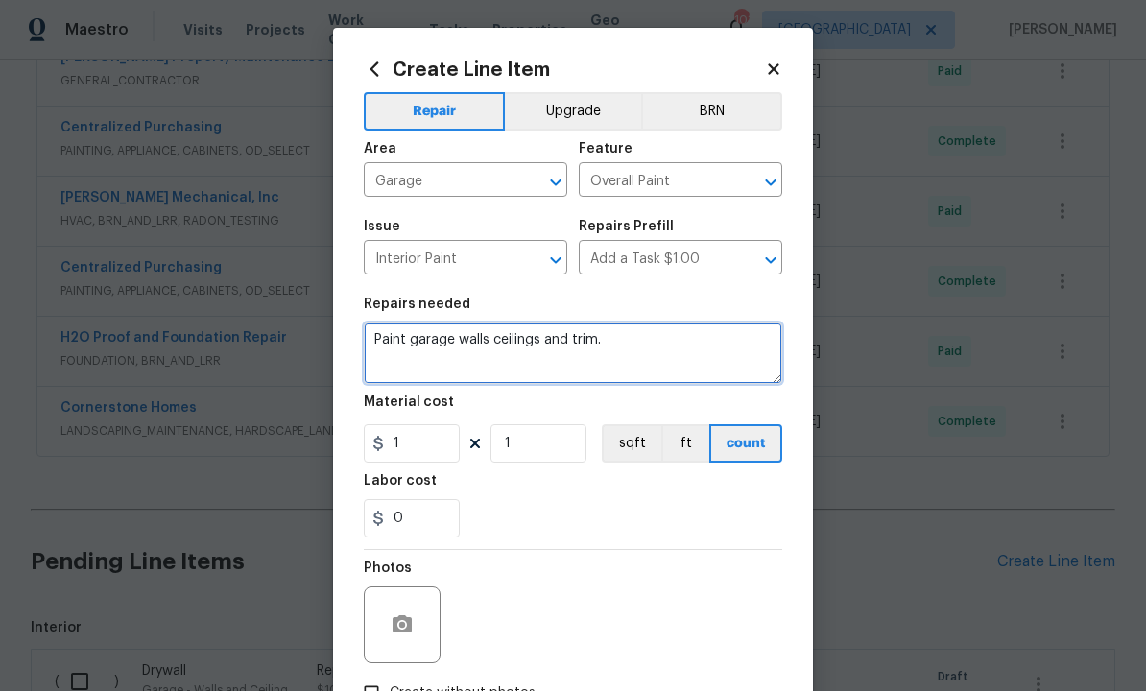
type textarea "Paint garage walls ceilings and trim."
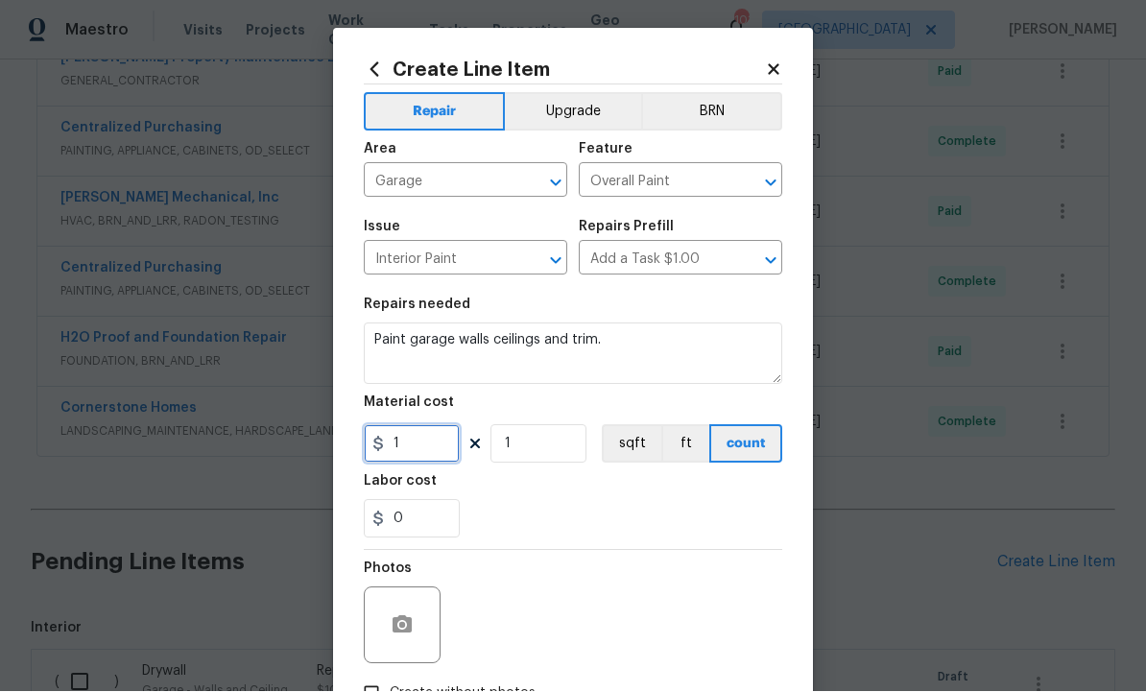
click at [415, 452] on input "1" at bounding box center [412, 444] width 96 height 38
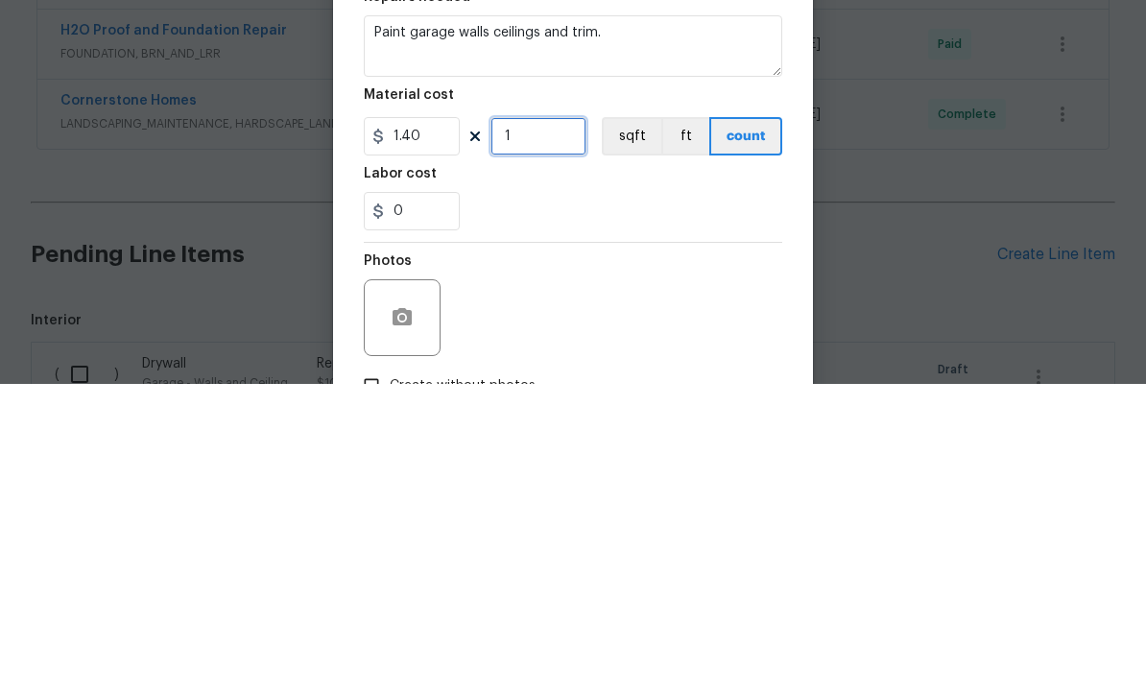
click at [567, 425] on input "1" at bounding box center [538, 444] width 96 height 38
type input "1.4"
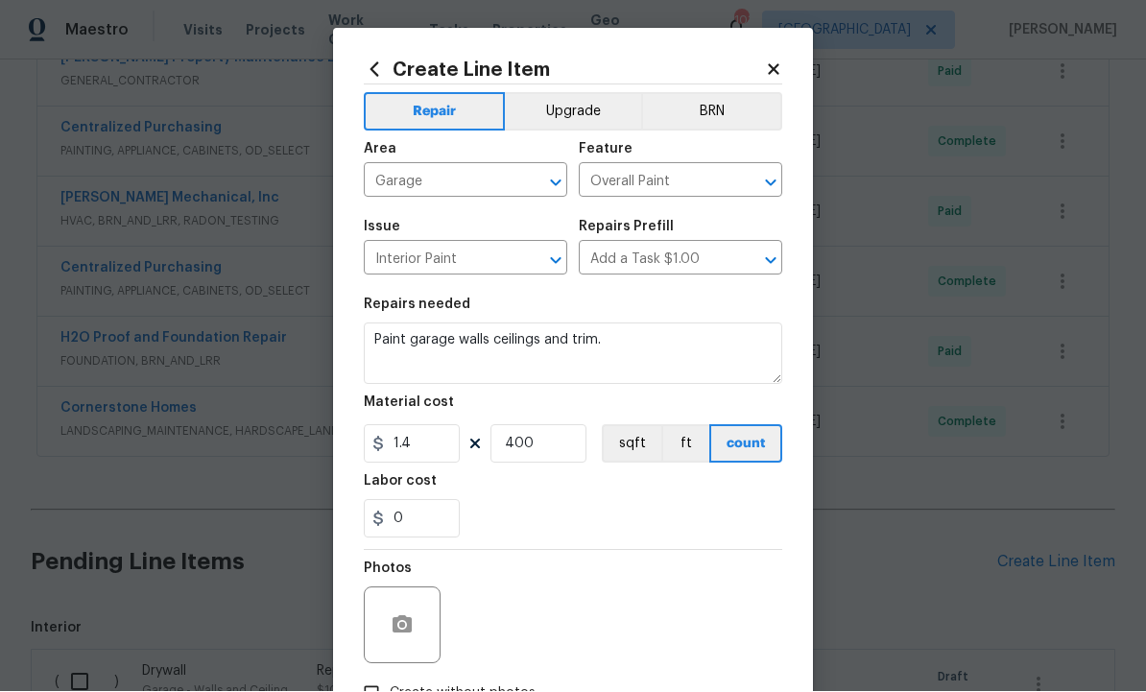
scroll to position [0, 0]
type input "400"
click at [424, 454] on input "1.4" at bounding box center [412, 444] width 96 height 38
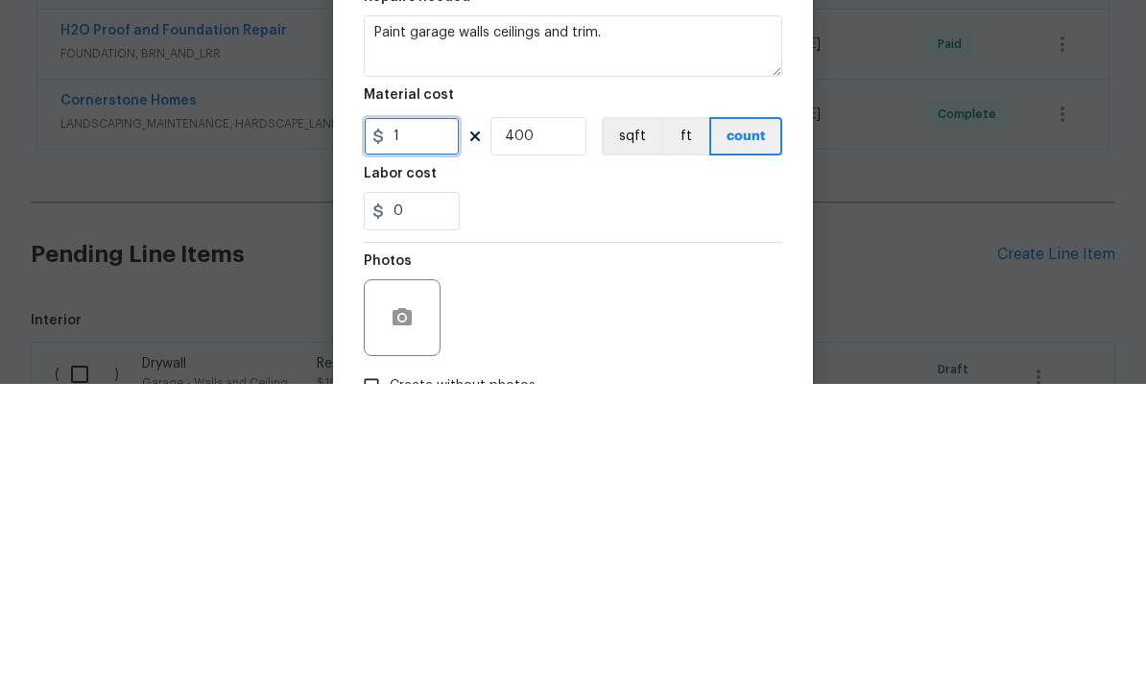
type input "0"
click at [558, 425] on input "400" at bounding box center [538, 444] width 96 height 38
type input "0"
click at [431, 425] on input "0" at bounding box center [412, 444] width 96 height 38
type input "350"
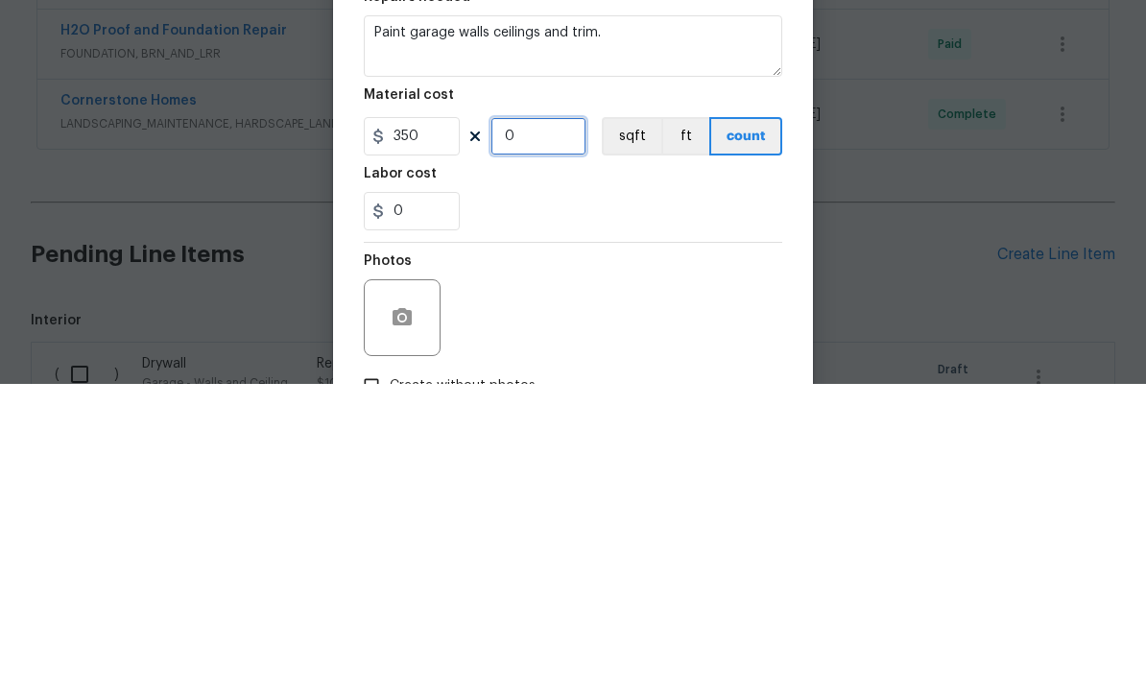
click at [547, 425] on input "0" at bounding box center [538, 444] width 96 height 38
type input "1"
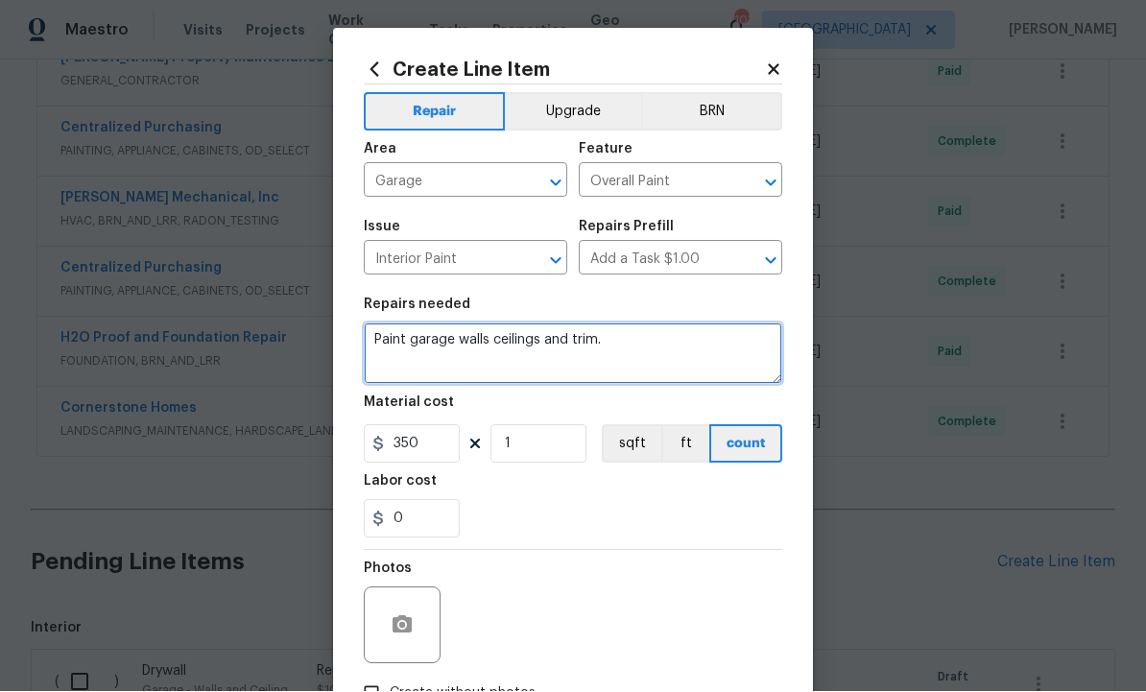
click at [659, 350] on textarea "Paint garage walls ceilings and trim." at bounding box center [573, 353] width 418 height 61
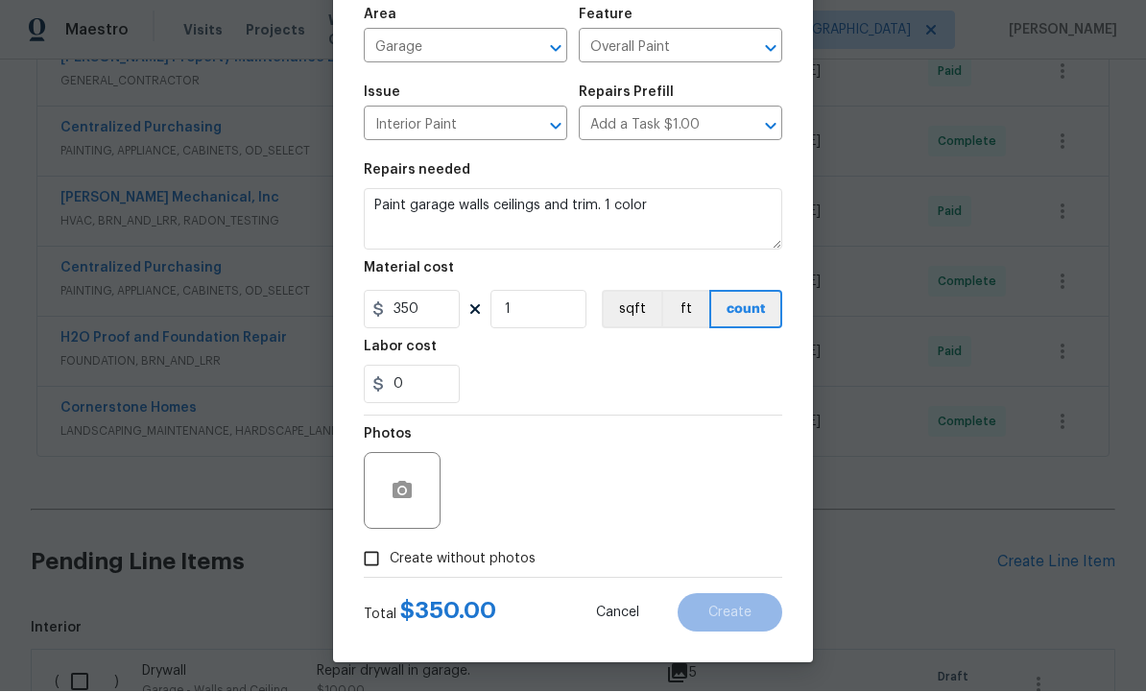
scroll to position [138, 0]
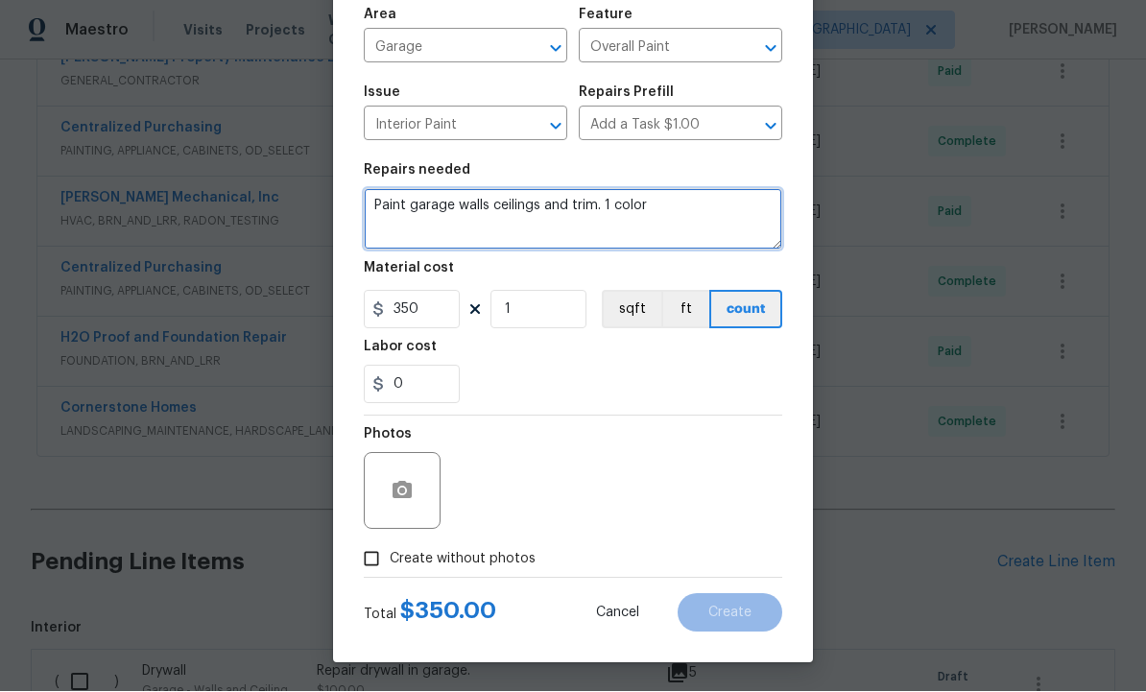
type textarea "Paint garage walls ceilings and trim. 1 color"
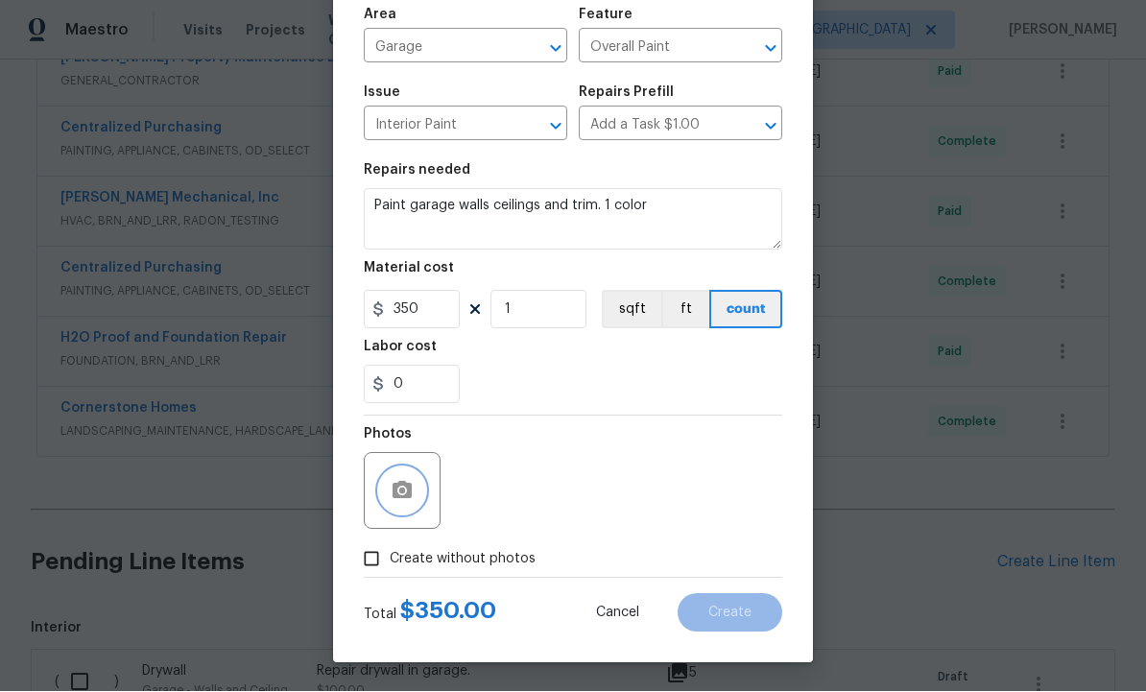
click at [411, 499] on icon "button" at bounding box center [402, 491] width 23 height 23
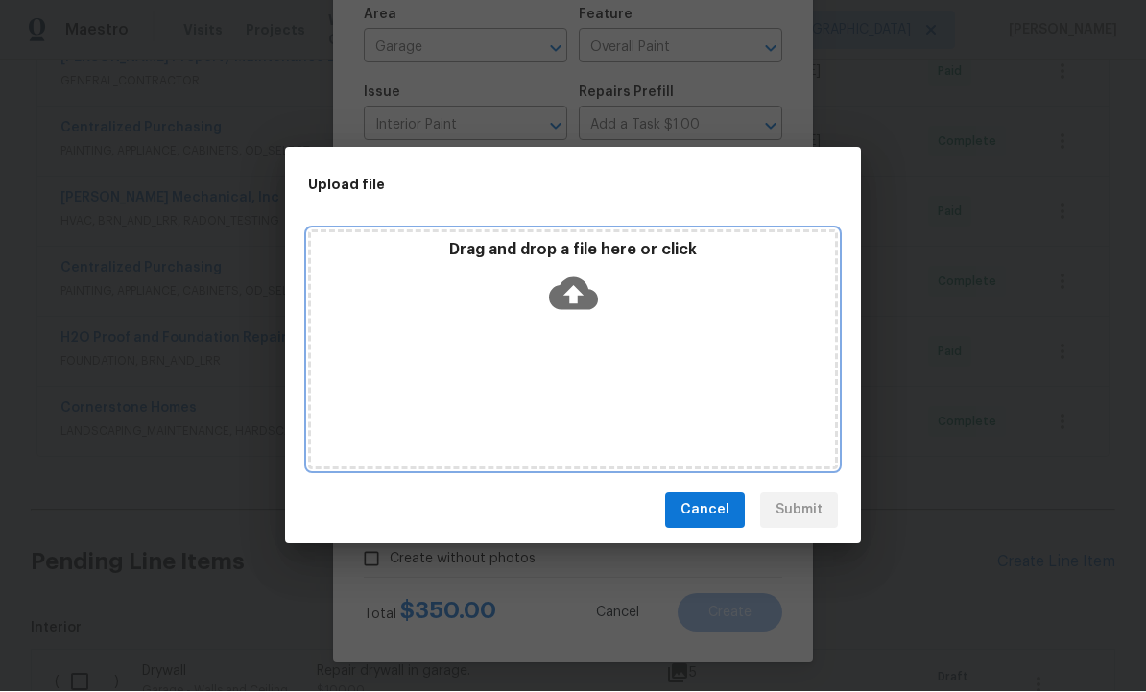
click at [571, 287] on icon at bounding box center [573, 293] width 49 height 33
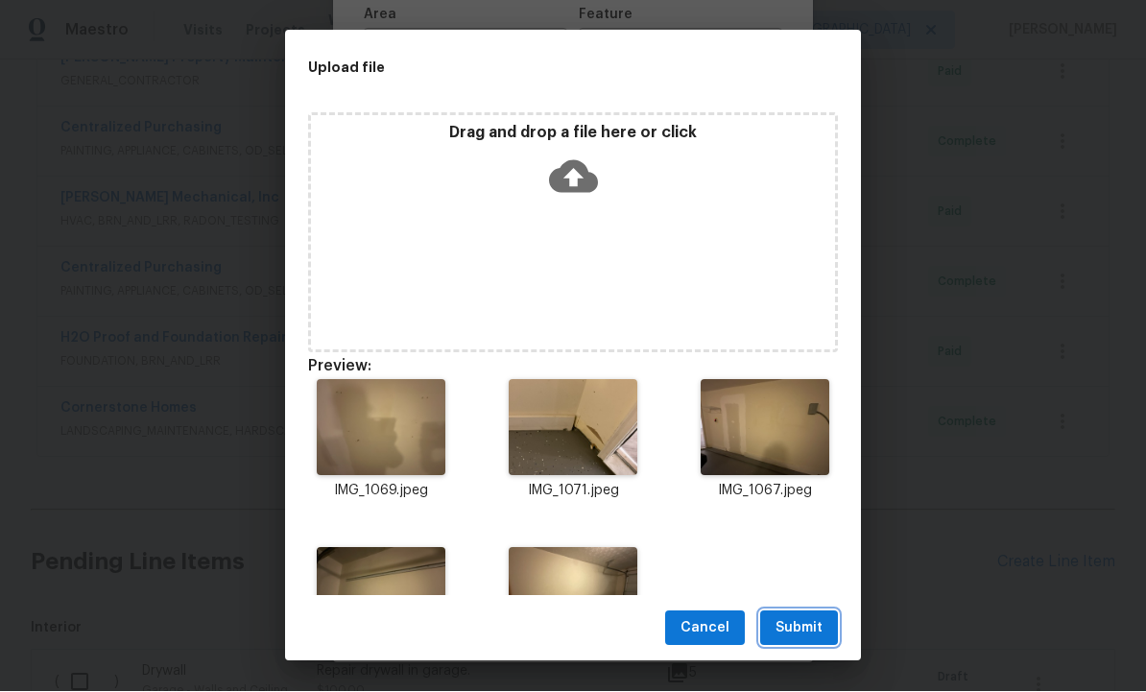
click at [802, 627] on span "Submit" at bounding box center [798, 629] width 47 height 24
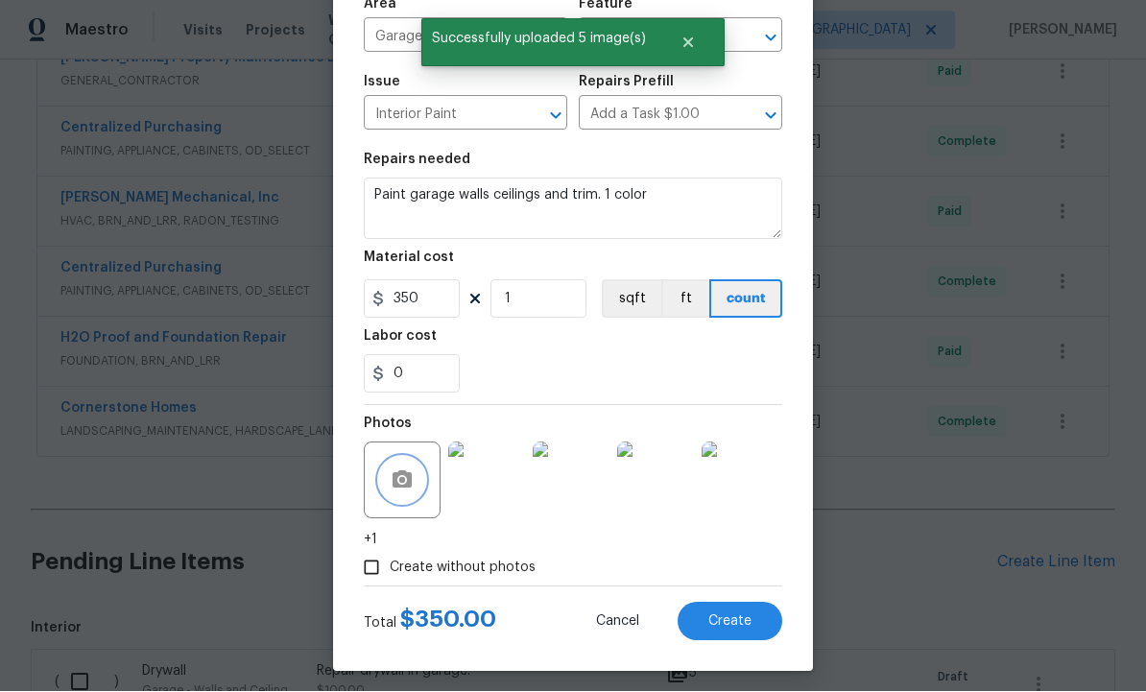
scroll to position [141, 0]
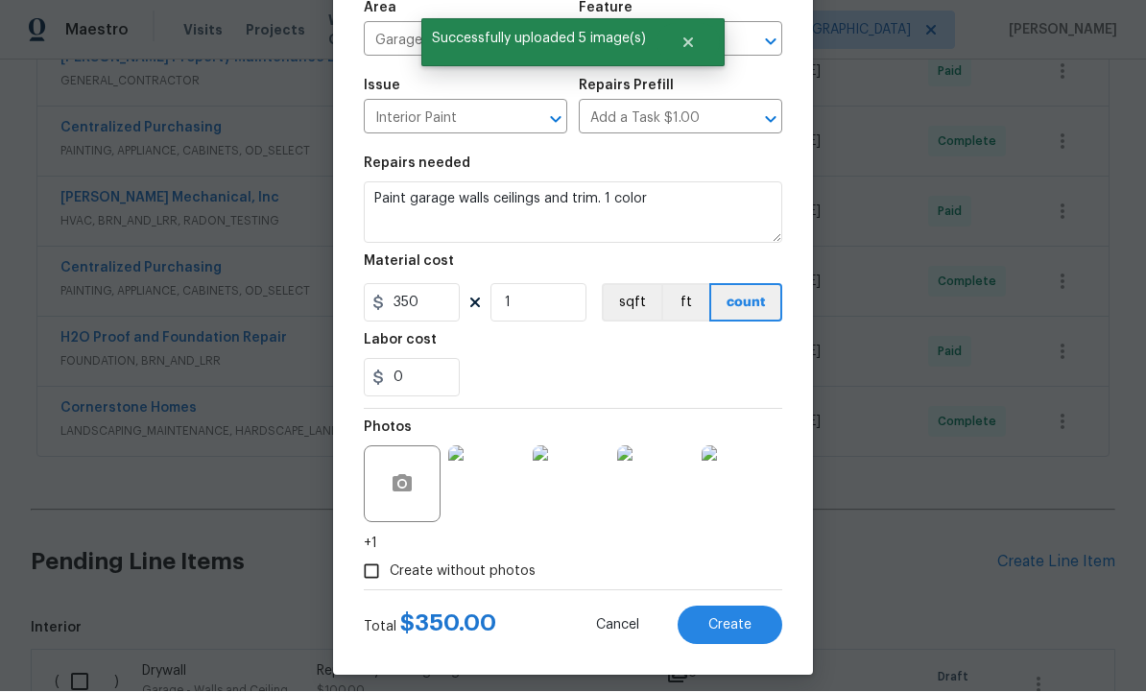
click at [728, 619] on button "Create" at bounding box center [730, 626] width 105 height 38
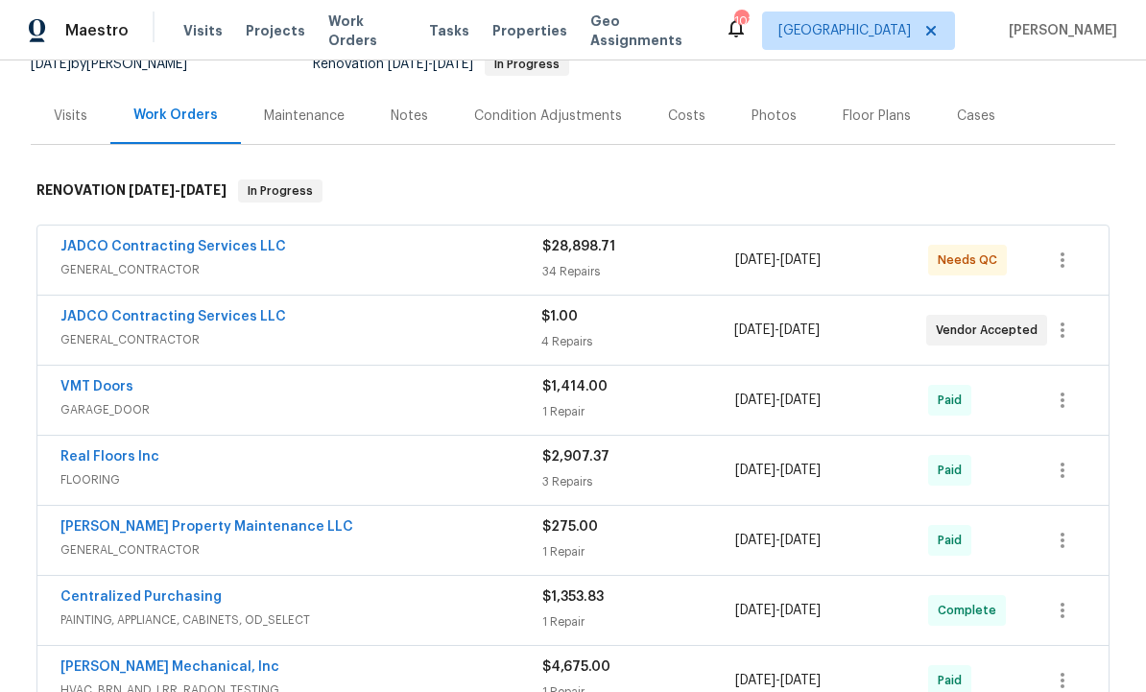
scroll to position [202, 0]
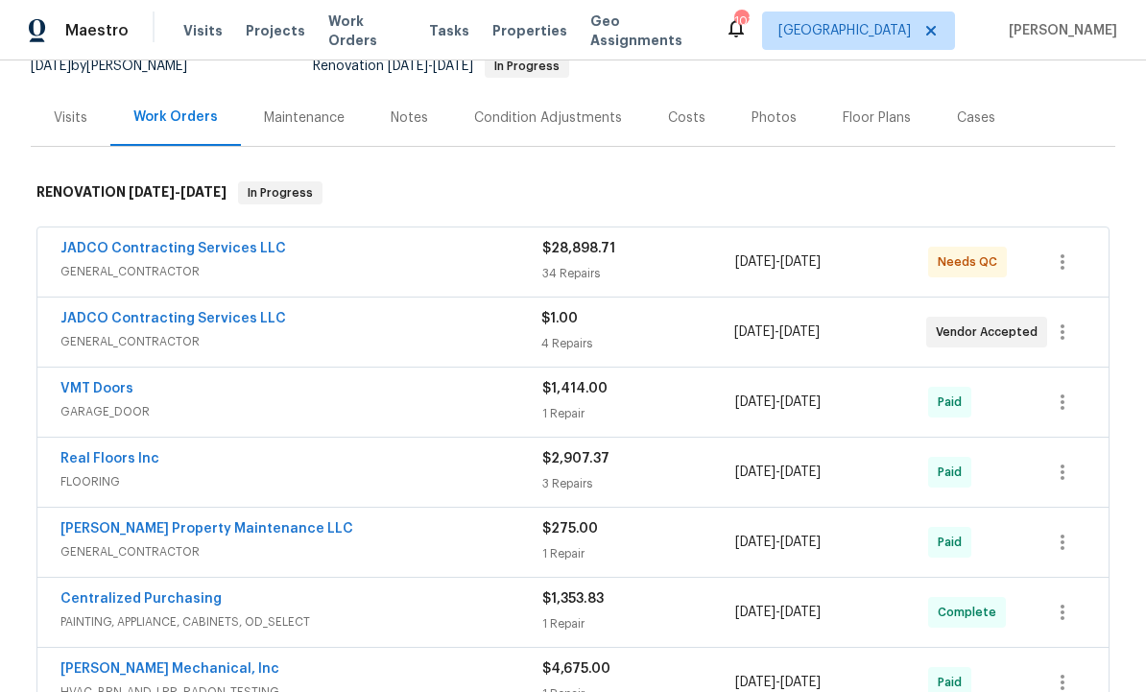
click at [214, 242] on link "JADCO Contracting Services LLC" at bounding box center [173, 248] width 226 height 13
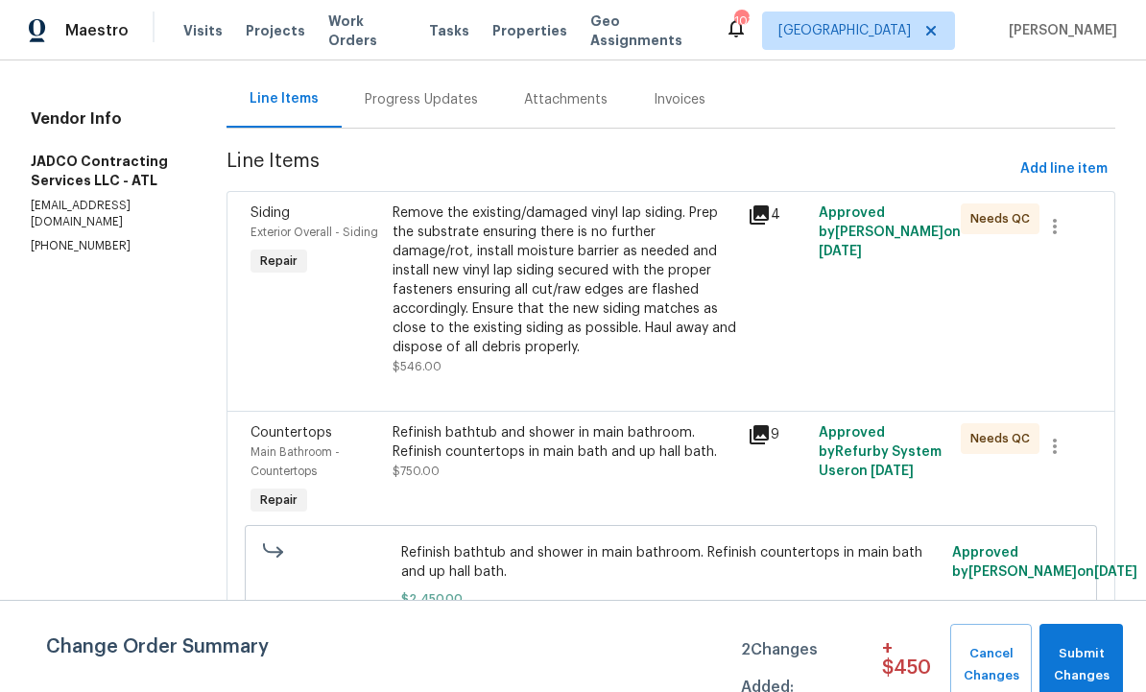
scroll to position [195, 0]
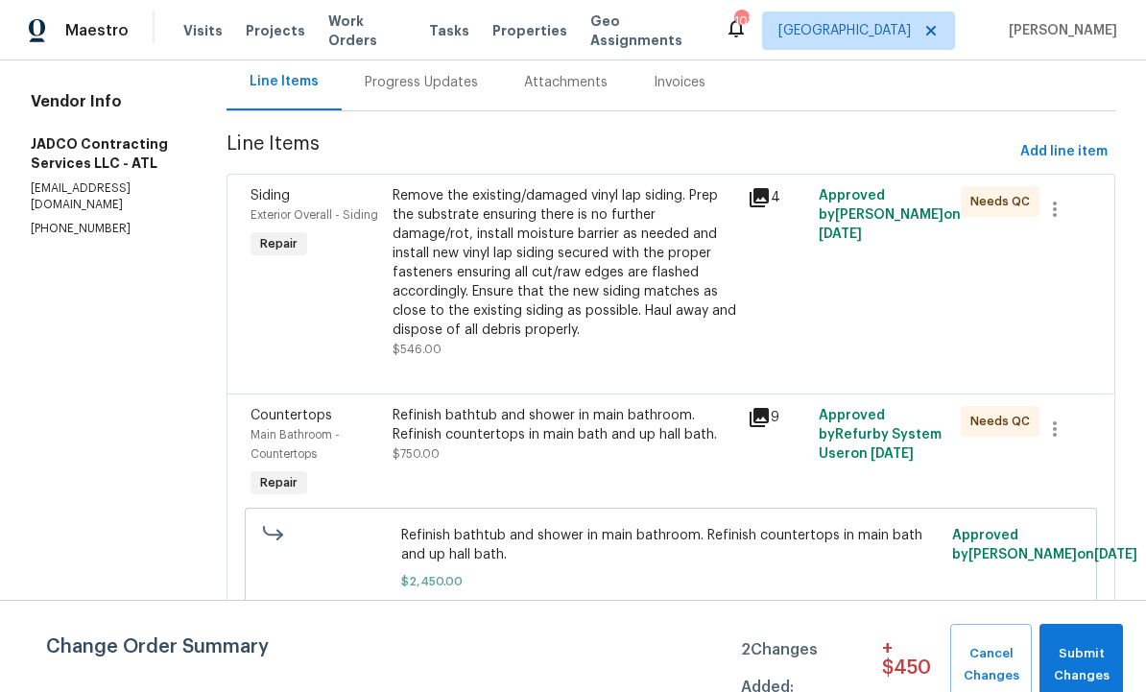
click at [769, 193] on icon at bounding box center [759, 197] width 19 height 19
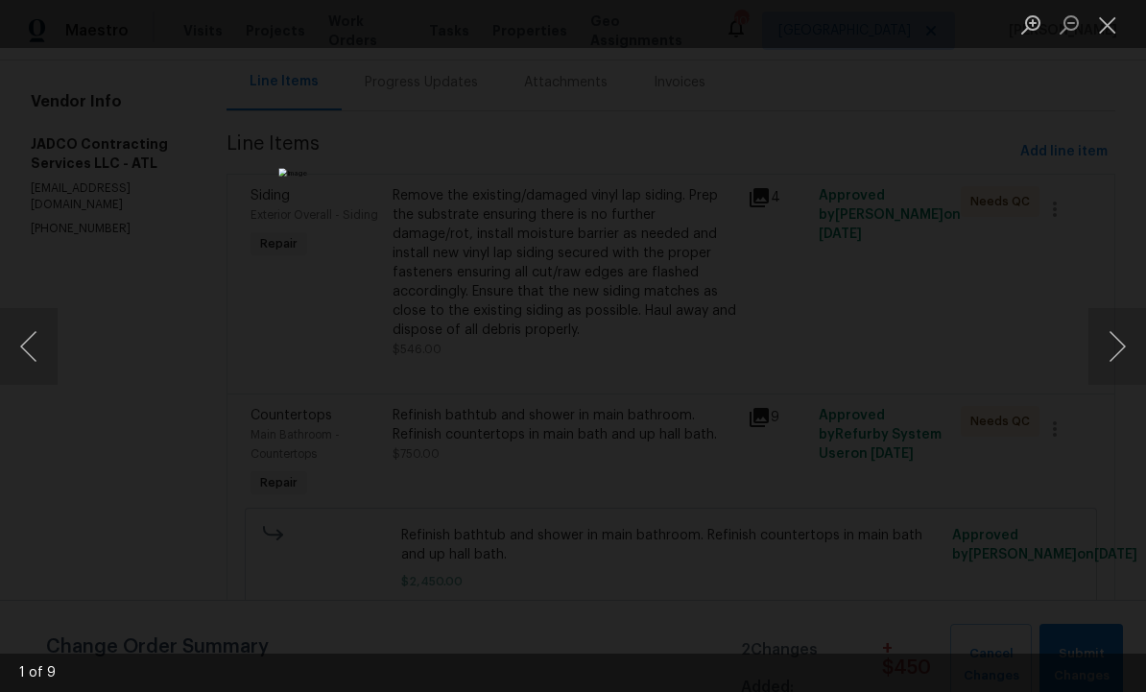
click at [1115, 346] on button "Next image" at bounding box center [1117, 346] width 58 height 77
click at [1120, 344] on button "Next image" at bounding box center [1117, 346] width 58 height 77
click at [1115, 344] on button "Next image" at bounding box center [1117, 346] width 58 height 77
click at [1123, 342] on button "Next image" at bounding box center [1117, 346] width 58 height 77
click at [1119, 353] on button "Next image" at bounding box center [1117, 346] width 58 height 77
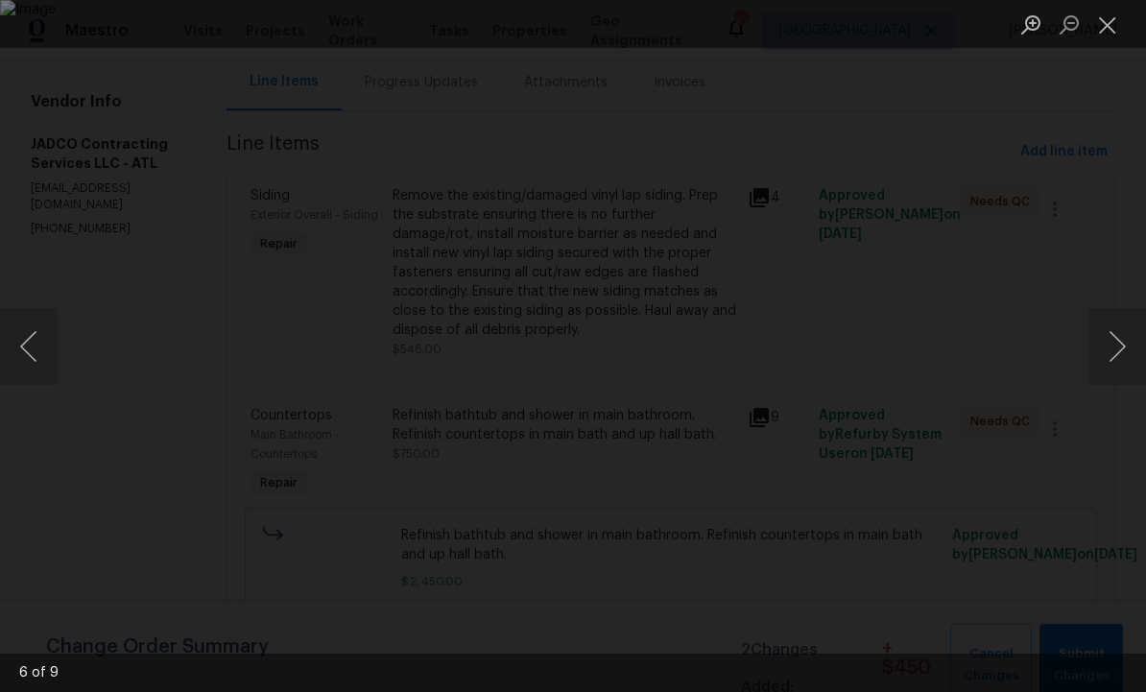
click at [1117, 344] on button "Next image" at bounding box center [1117, 346] width 58 height 77
click at [1115, 349] on button "Next image" at bounding box center [1117, 346] width 58 height 77
click at [1123, 346] on button "Next image" at bounding box center [1117, 346] width 58 height 77
click at [1122, 342] on button "Next image" at bounding box center [1117, 346] width 58 height 77
click at [1115, 350] on button "Next image" at bounding box center [1117, 346] width 58 height 77
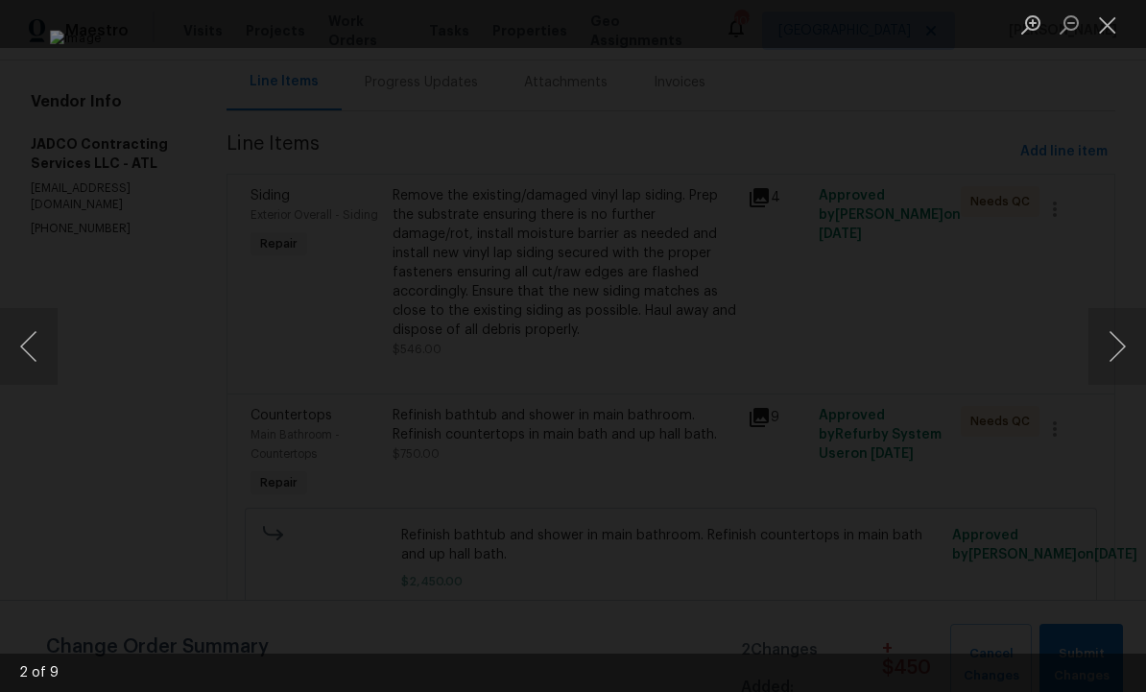
click at [1116, 349] on button "Next image" at bounding box center [1117, 346] width 58 height 77
click at [28, 339] on button "Previous image" at bounding box center [29, 346] width 58 height 77
click at [1121, 345] on button "Next image" at bounding box center [1117, 346] width 58 height 77
click at [1118, 343] on button "Next image" at bounding box center [1117, 346] width 58 height 77
click at [1112, 17] on button "Close lightbox" at bounding box center [1107, 25] width 38 height 34
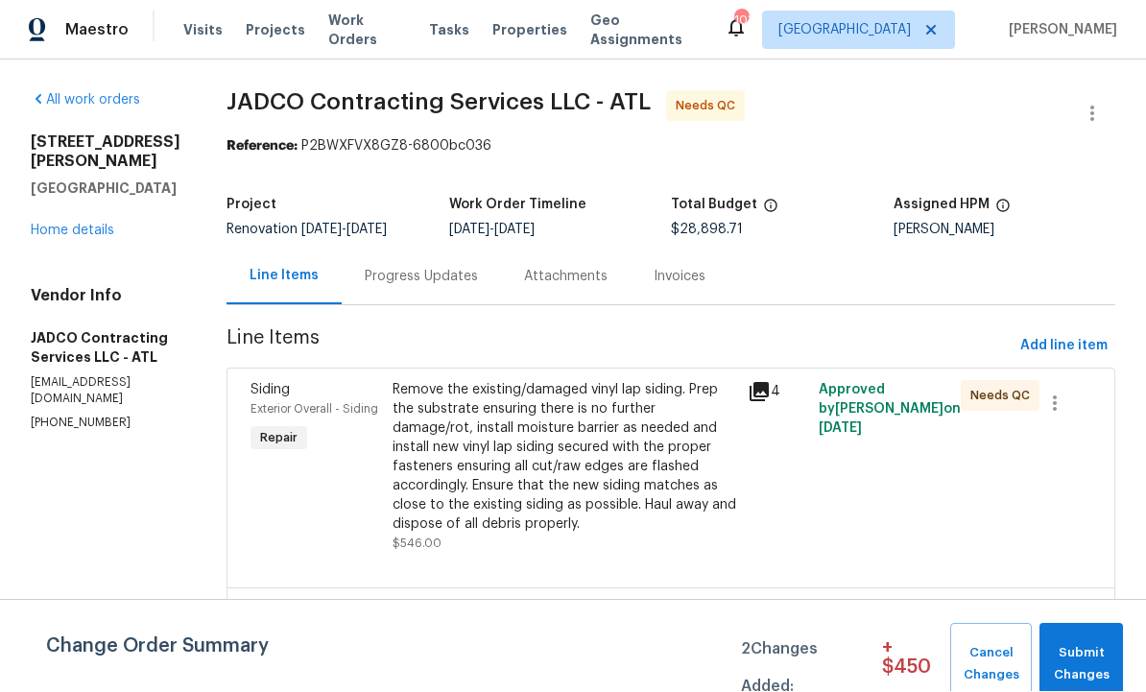
scroll to position [0, 0]
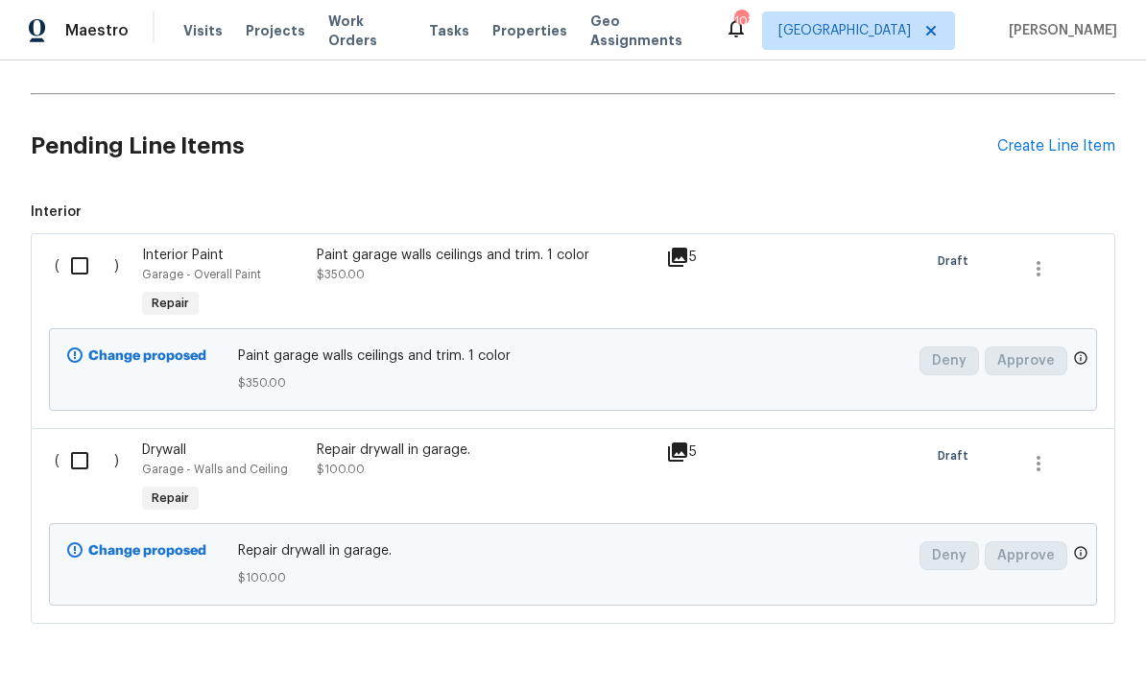
scroll to position [1087, 0]
click at [1039, 146] on div "Create Line Item" at bounding box center [1056, 147] width 118 height 18
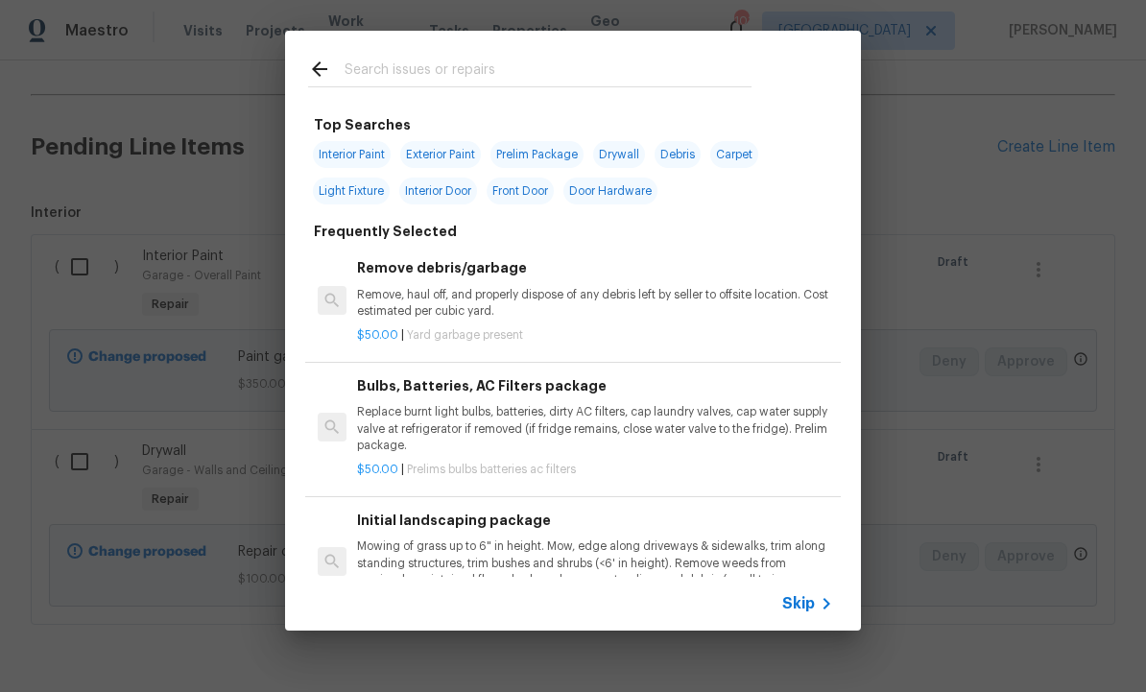
click at [433, 66] on input "text" at bounding box center [548, 72] width 407 height 29
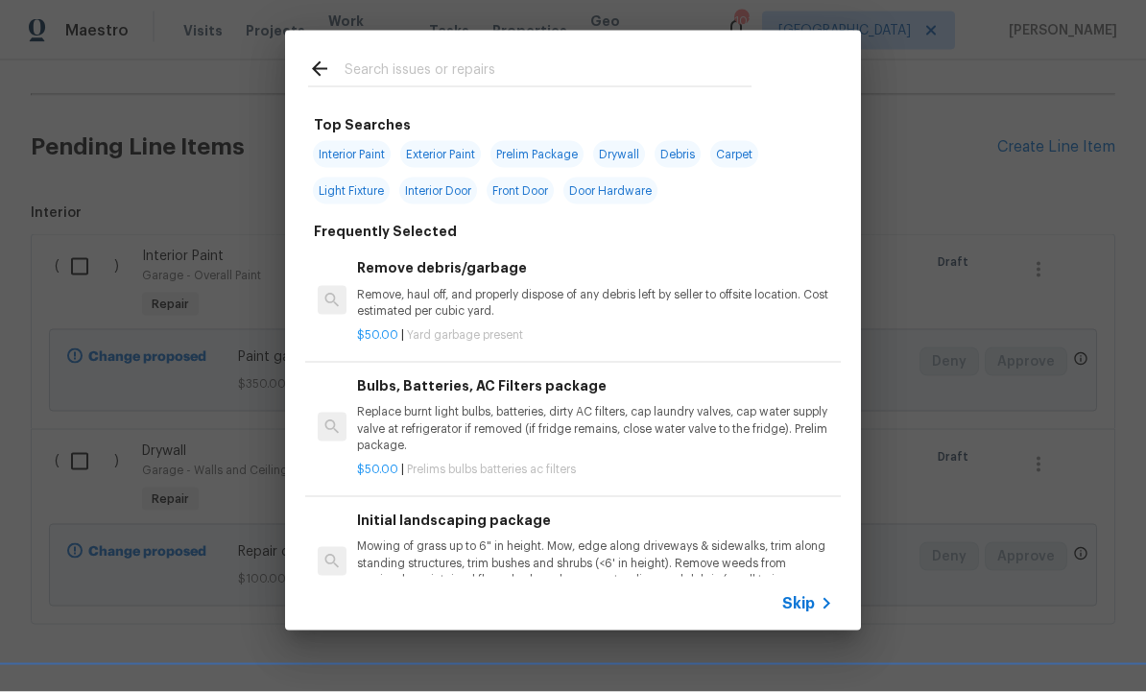
click at [446, 143] on span "Exterior Paint" at bounding box center [440, 154] width 81 height 27
type input "Exterior Paint"
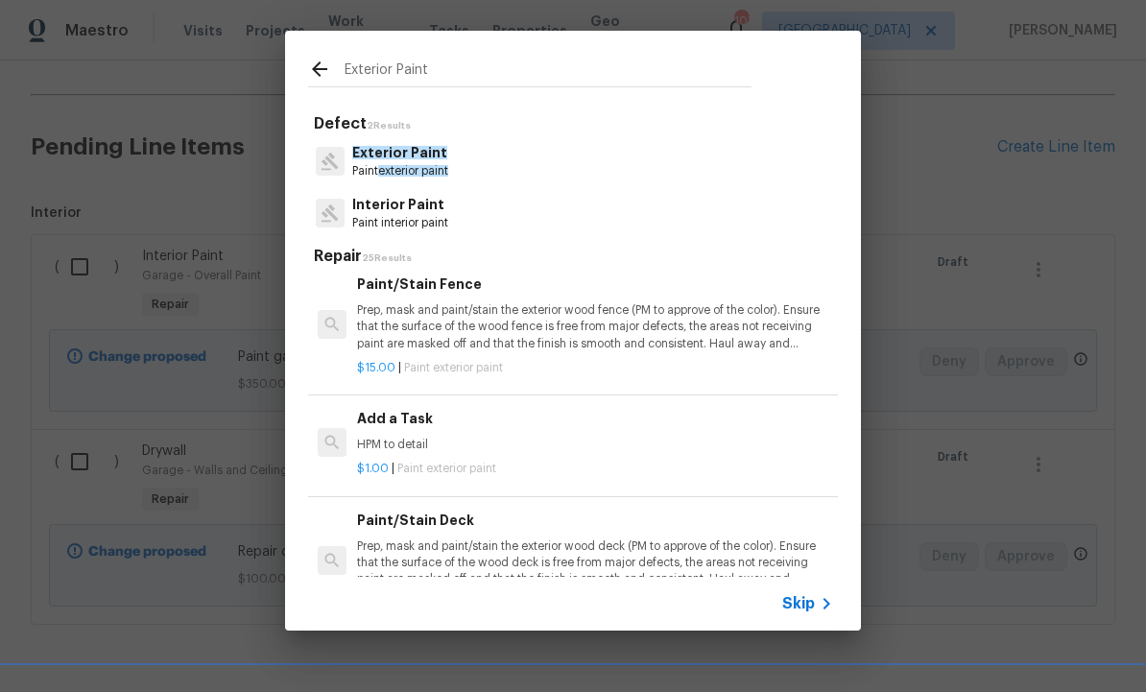
scroll to position [479, 0]
click at [474, 440] on p "HPM to detail" at bounding box center [595, 447] width 476 height 16
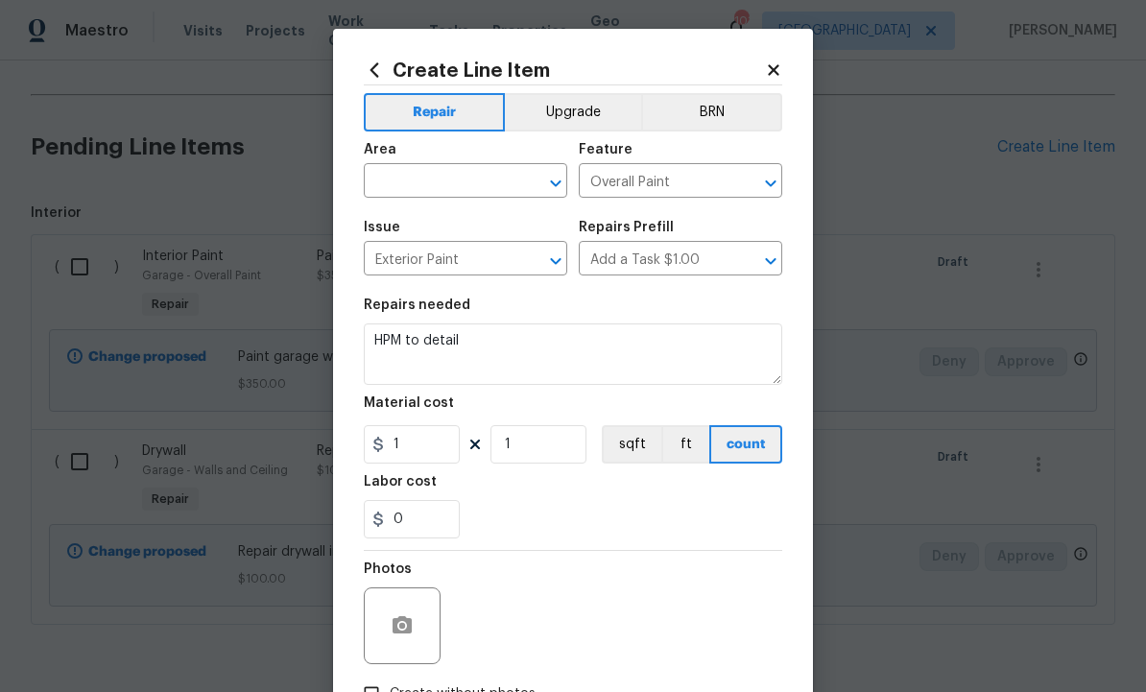
click at [451, 177] on input "text" at bounding box center [439, 183] width 150 height 30
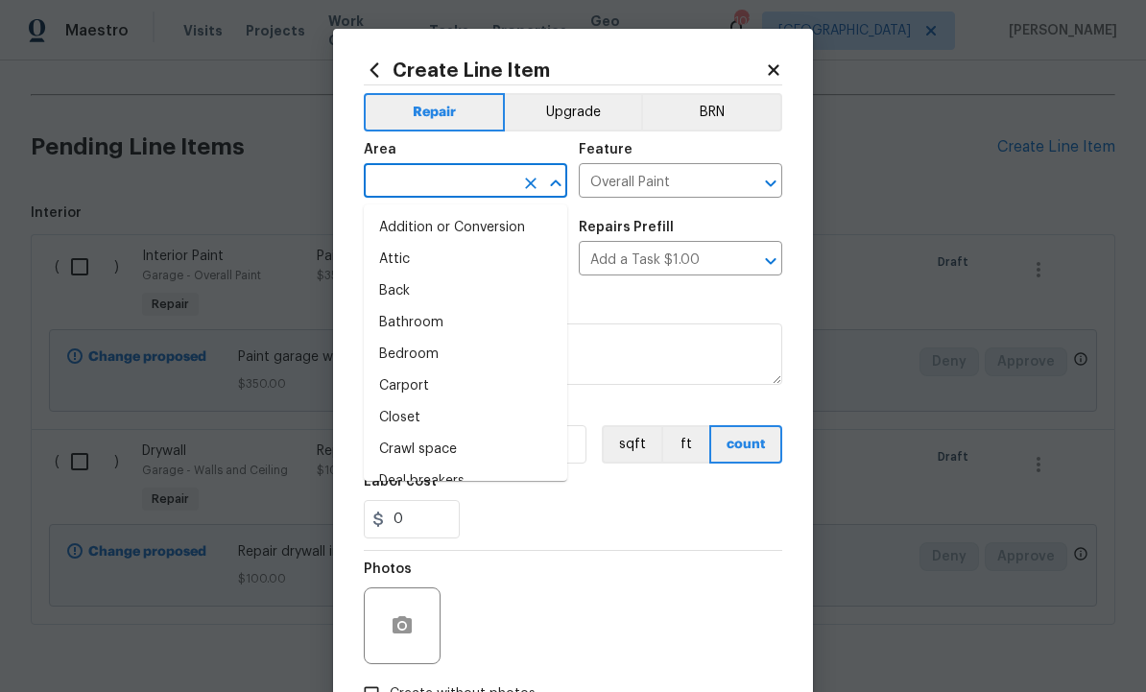
scroll to position [0, 0]
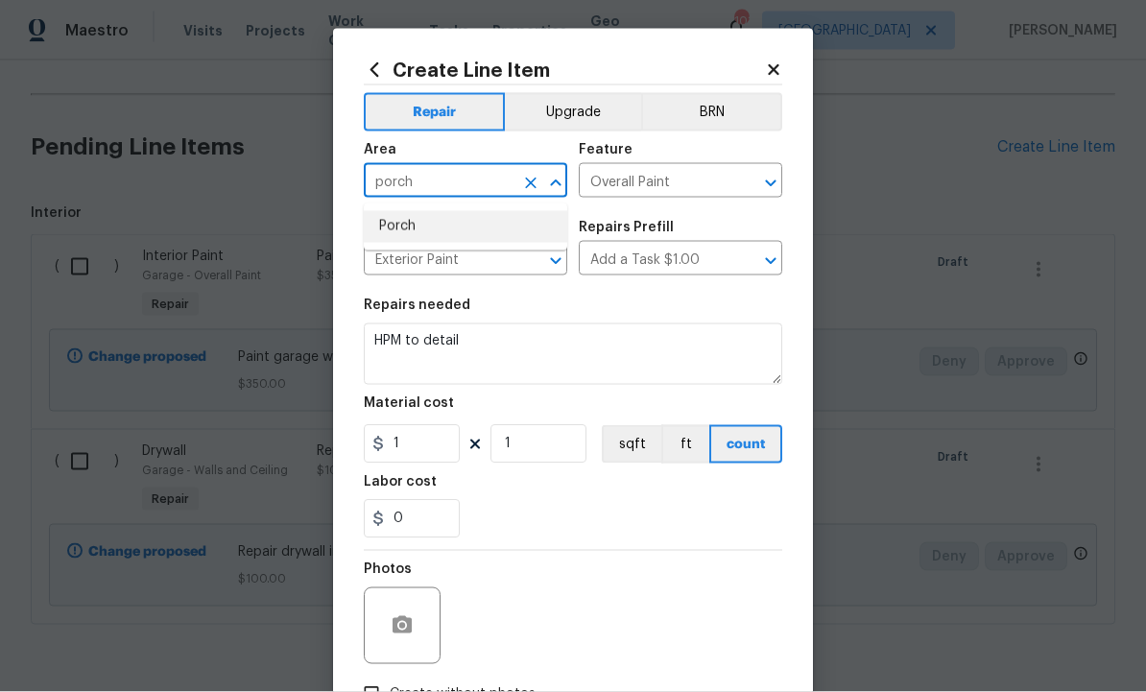
click at [419, 226] on li "Porch" at bounding box center [465, 227] width 203 height 32
type input "Porch"
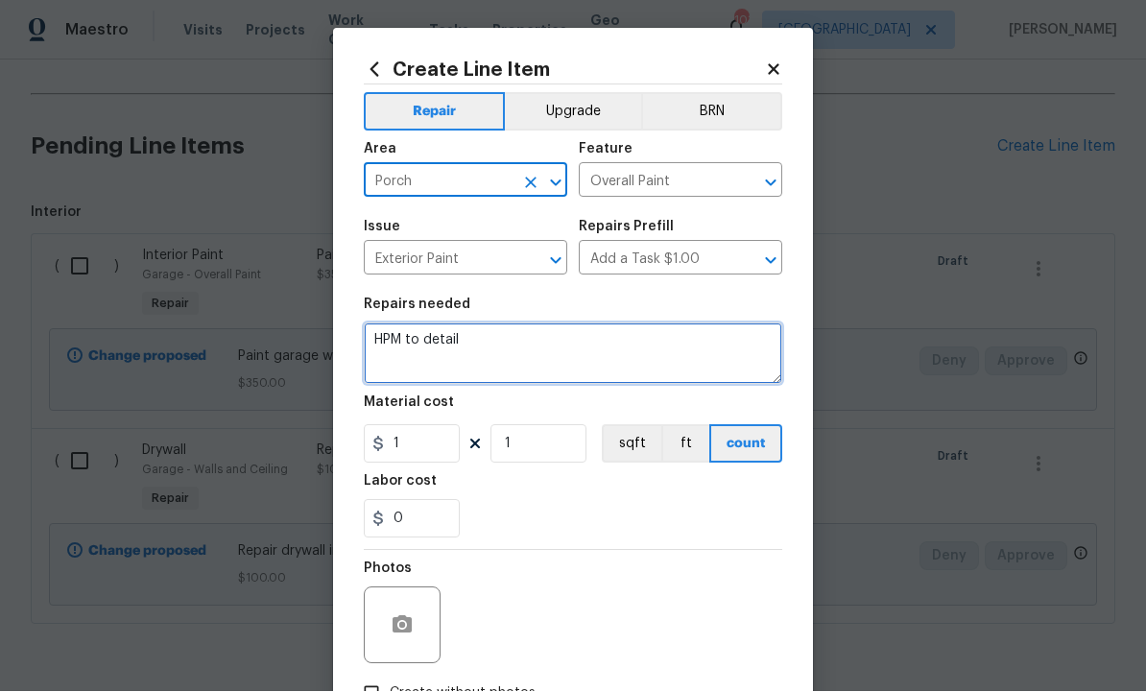
click at [522, 357] on textarea "HPM to detail" at bounding box center [573, 353] width 418 height 61
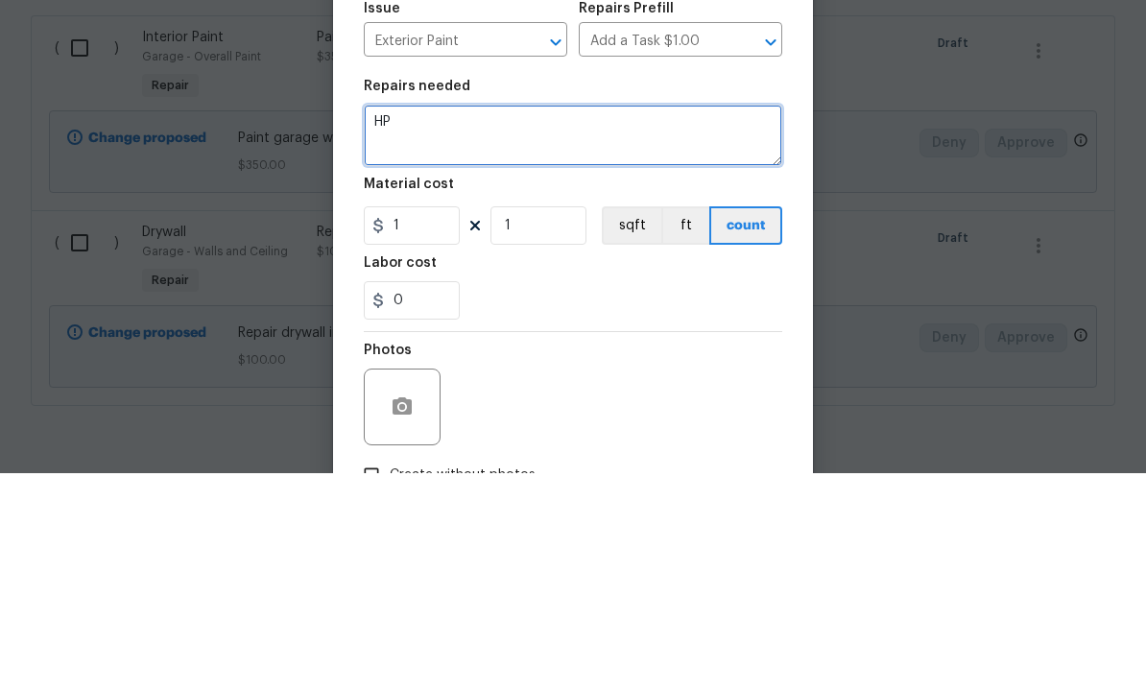
type textarea "H"
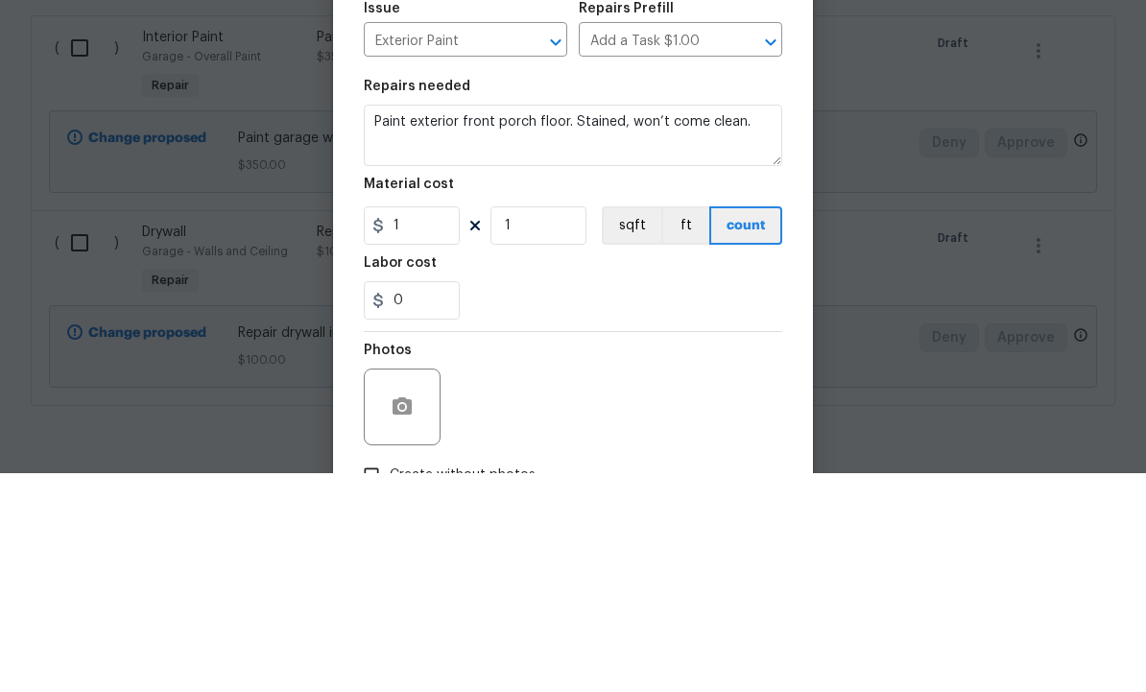
scroll to position [64, 0]
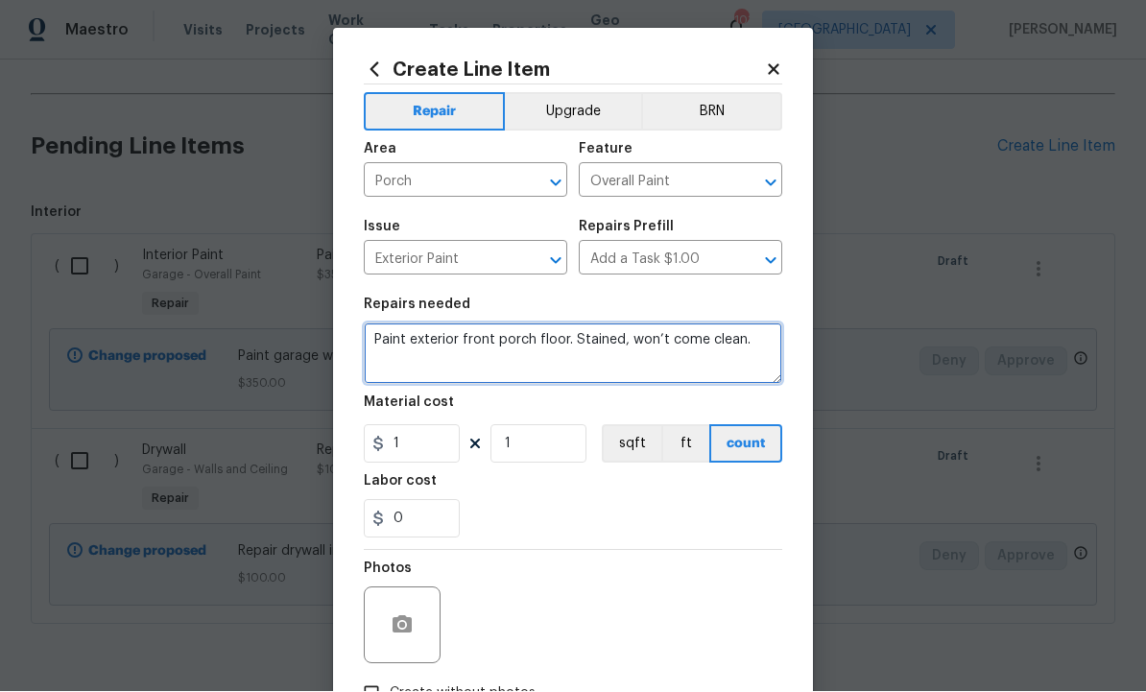
type textarea "Paint exterior front porch floor. Stained, won’t come clean."
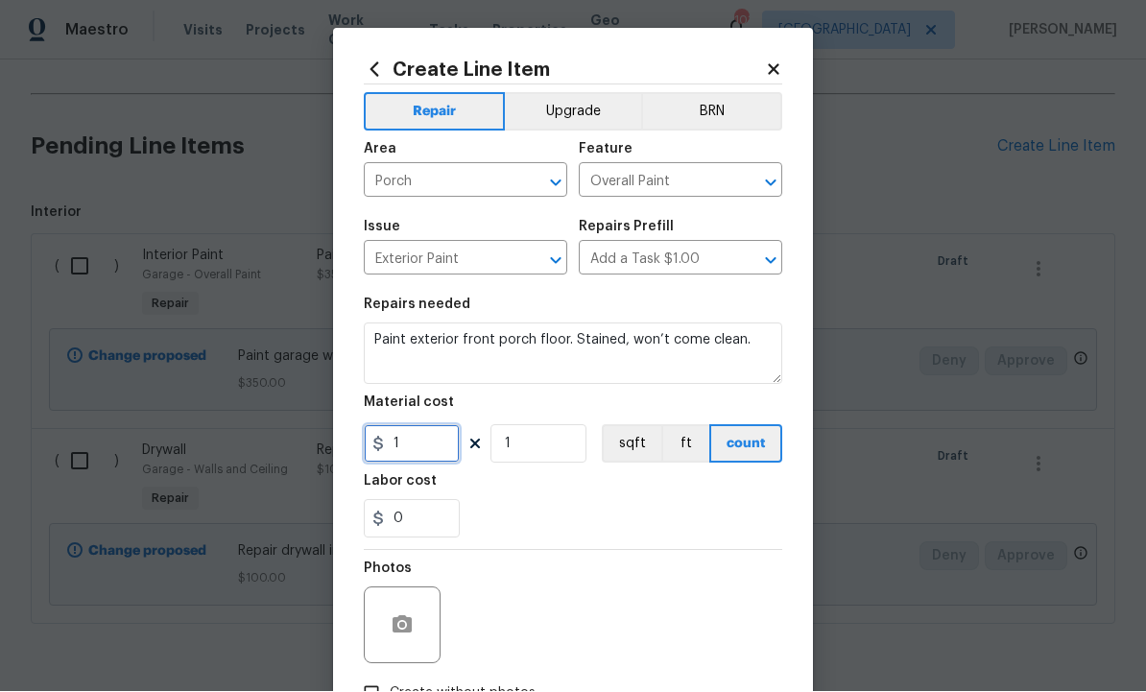
click at [423, 439] on input "1" at bounding box center [412, 444] width 96 height 38
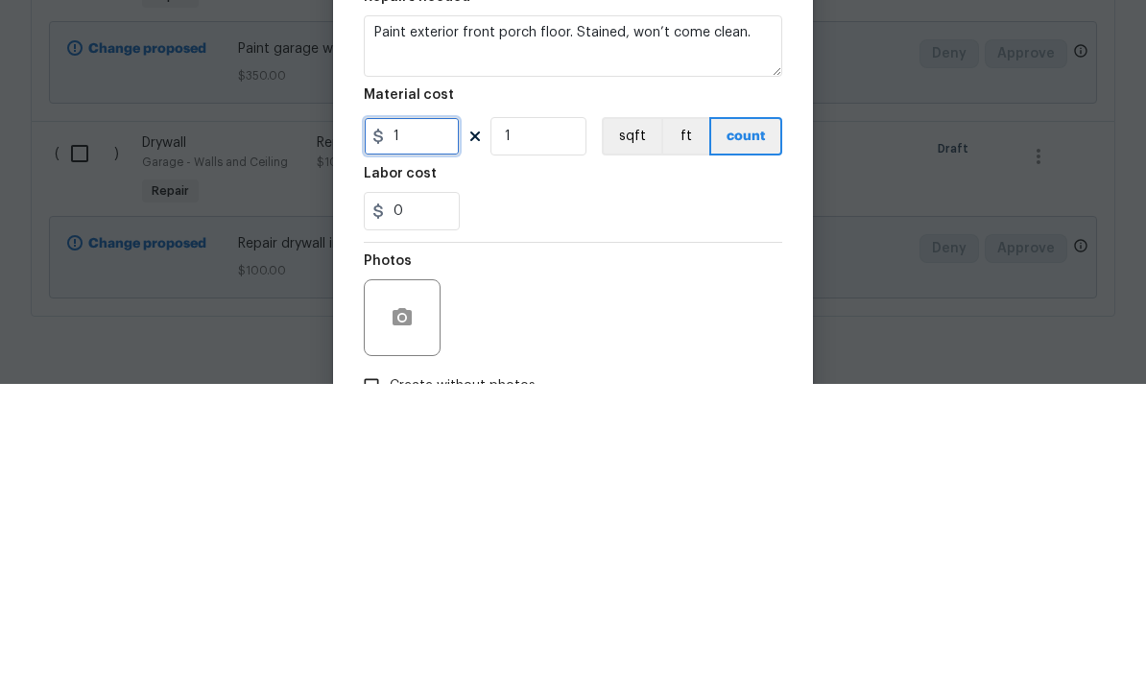
click at [425, 425] on input "1" at bounding box center [412, 444] width 96 height 38
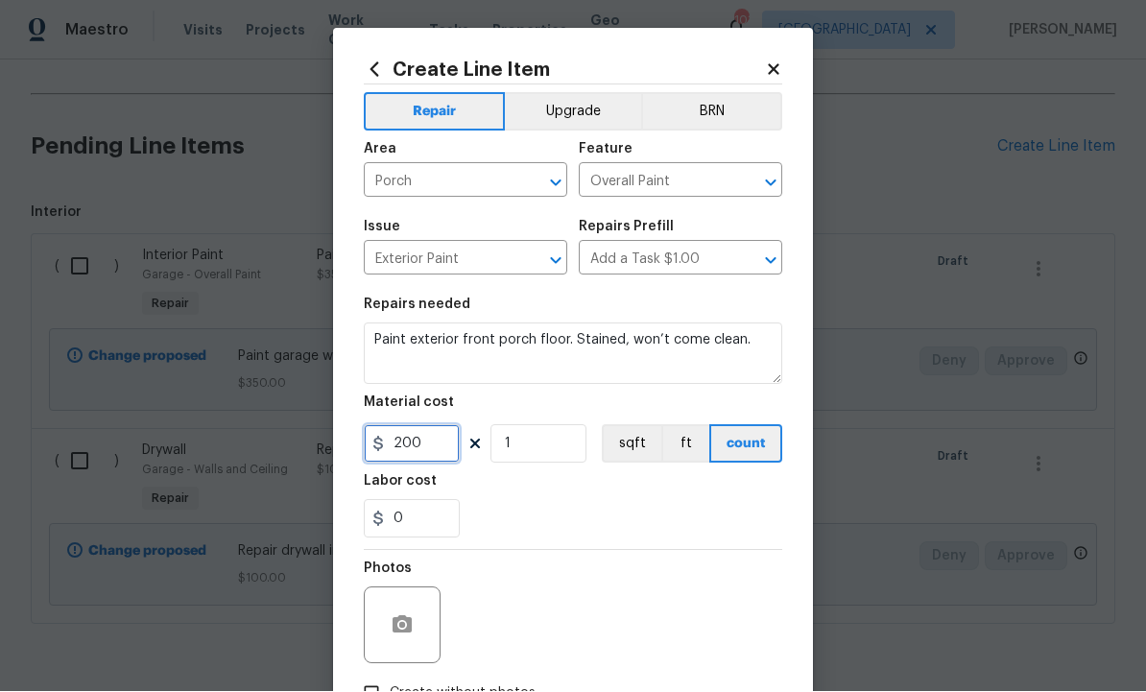
type input "200"
click at [416, 609] on div at bounding box center [402, 625] width 77 height 77
click at [399, 622] on icon "button" at bounding box center [402, 624] width 19 height 17
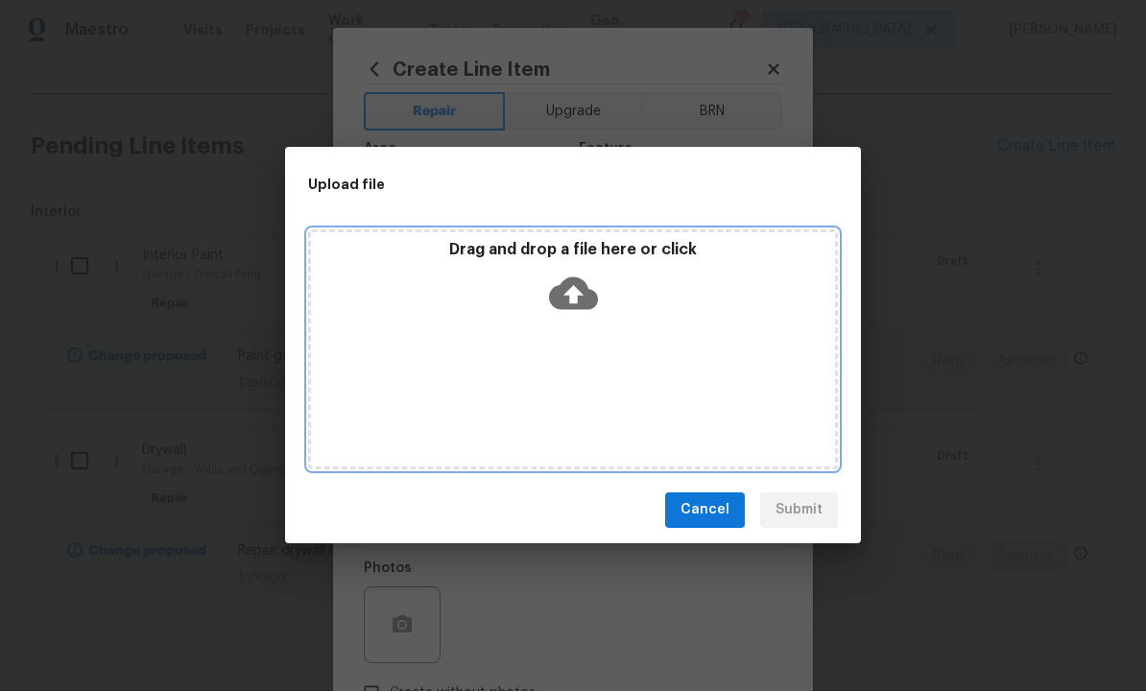
click at [562, 288] on icon at bounding box center [573, 293] width 49 height 33
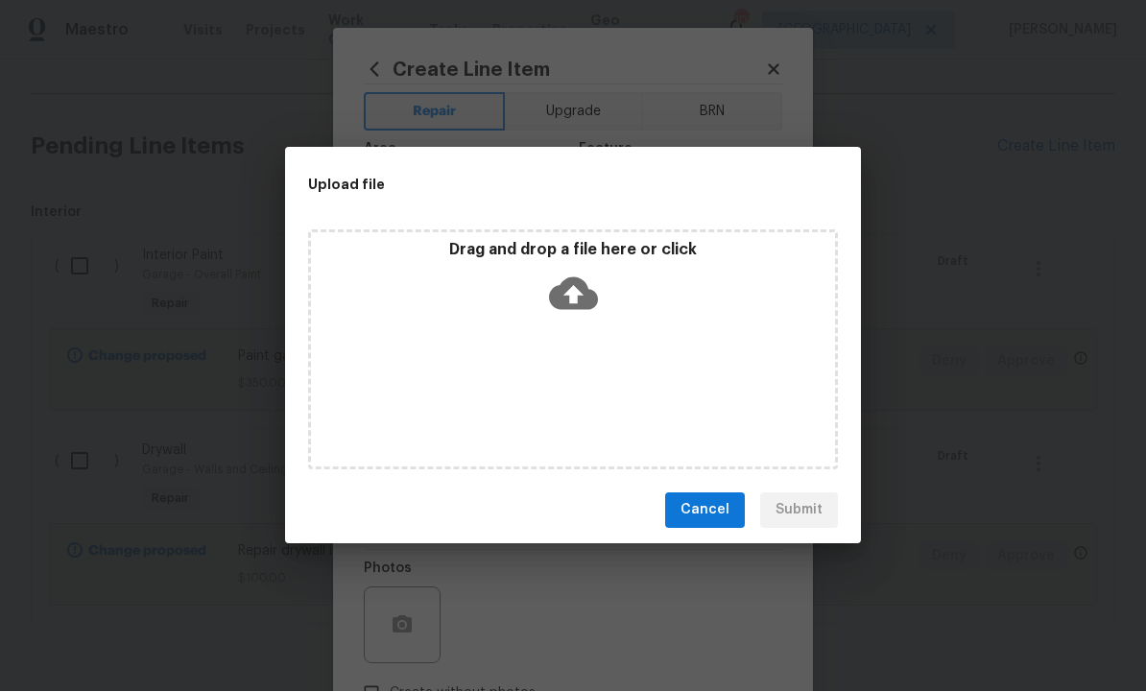
scroll to position [1087, 0]
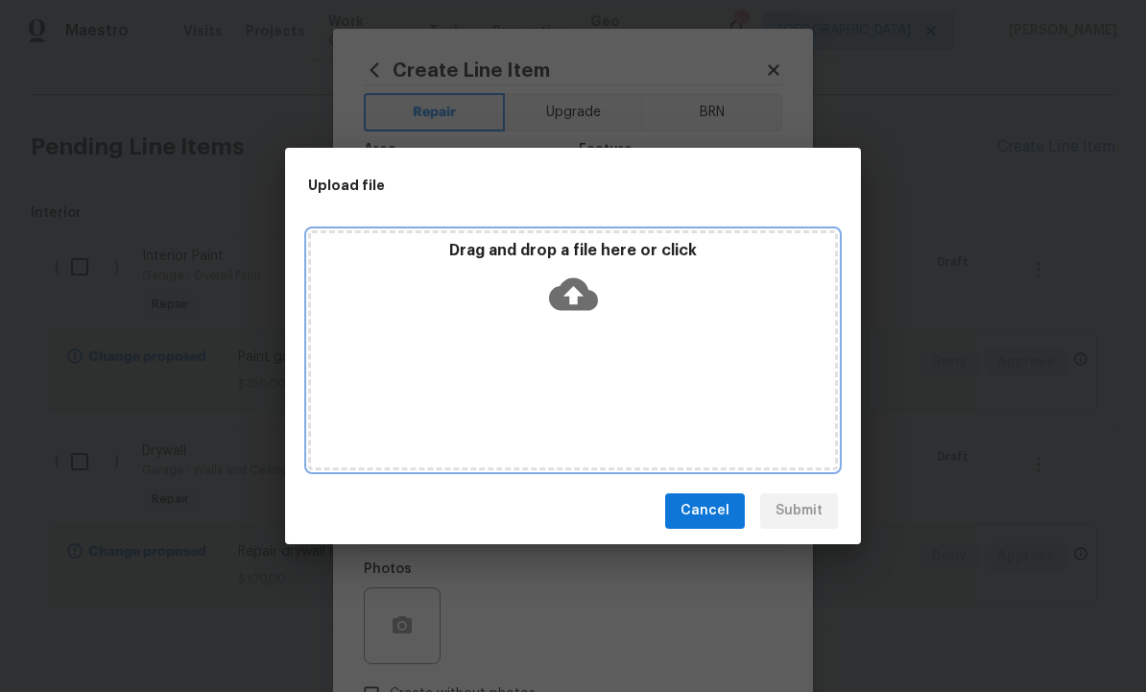
click at [565, 282] on icon at bounding box center [573, 293] width 49 height 33
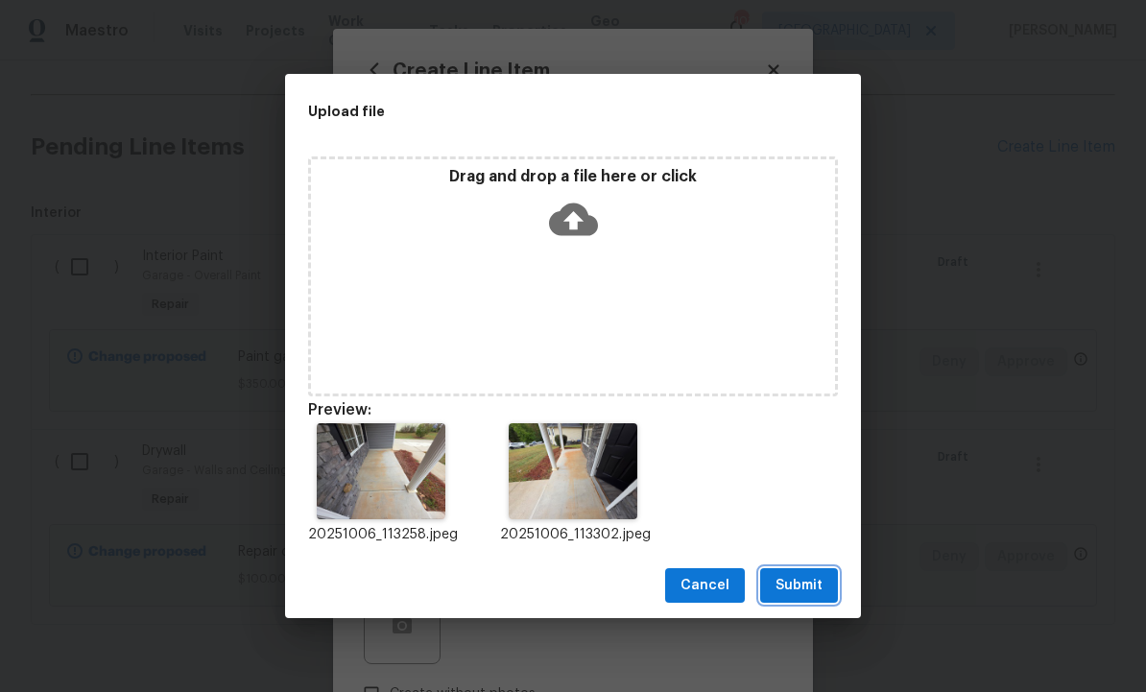
click at [796, 583] on span "Submit" at bounding box center [798, 586] width 47 height 24
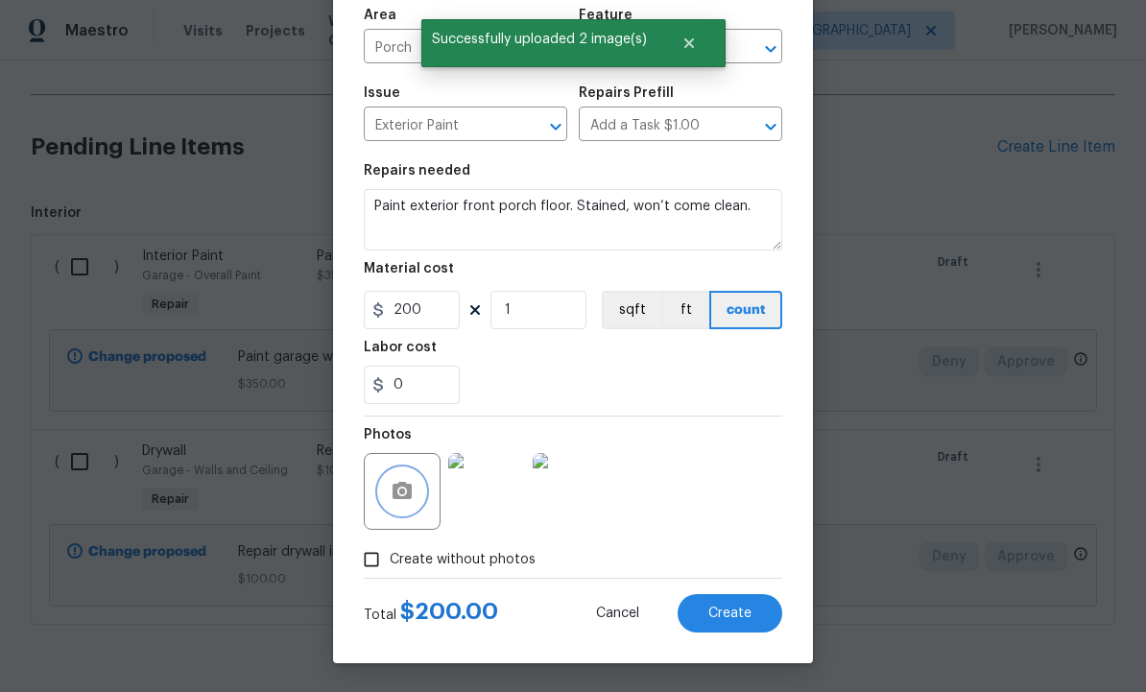
scroll to position [138, 0]
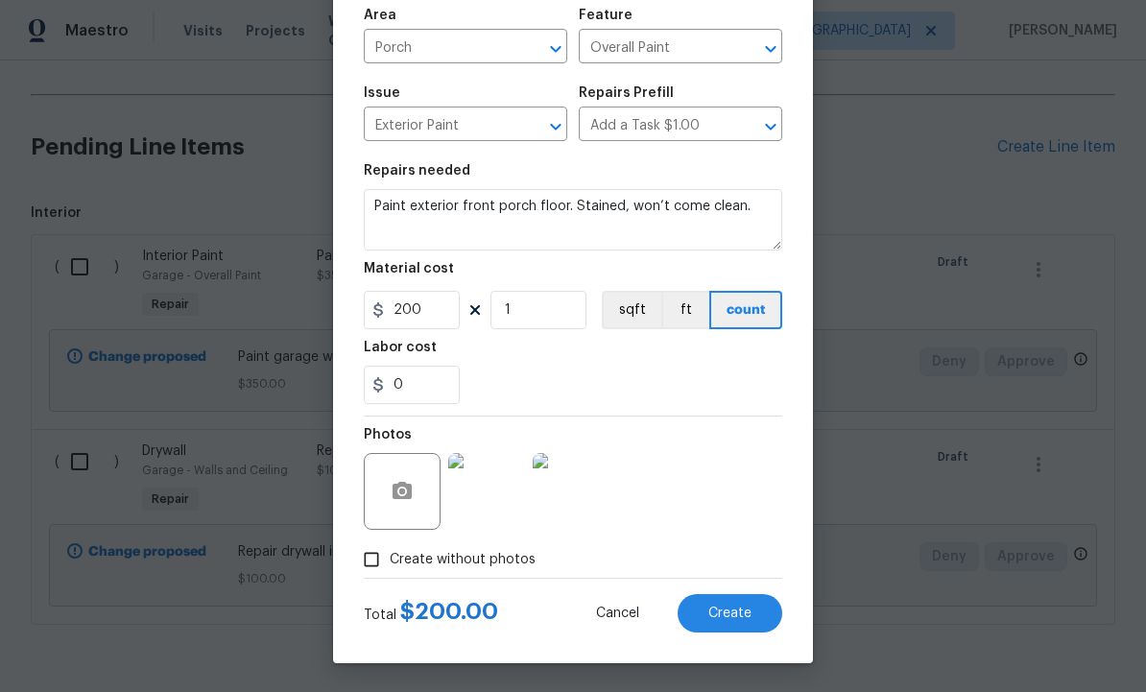
click at [723, 611] on span "Create" at bounding box center [729, 614] width 43 height 14
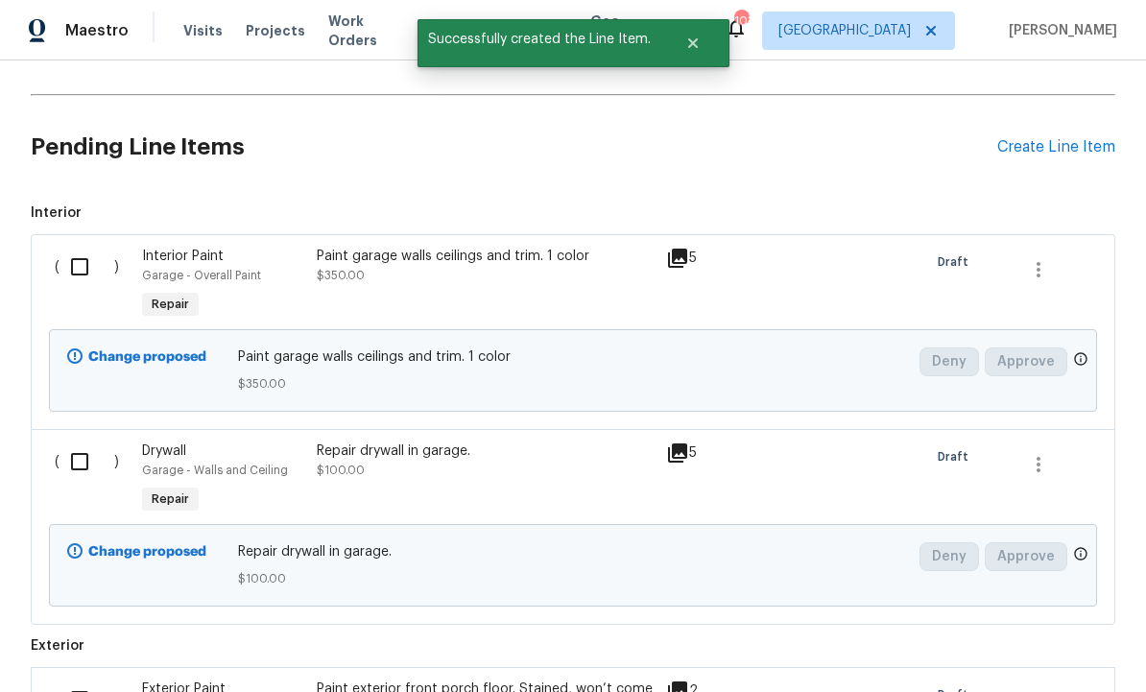
click at [1035, 149] on div "Create Line Item" at bounding box center [1056, 147] width 118 height 18
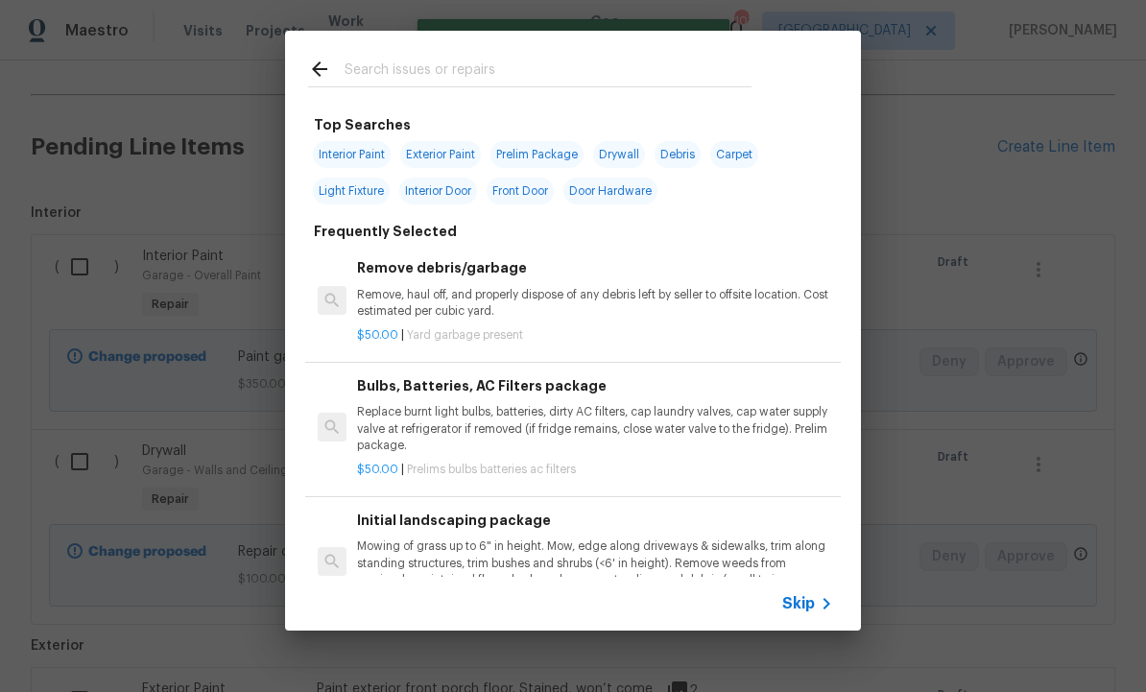
click at [432, 59] on input "text" at bounding box center [548, 72] width 407 height 29
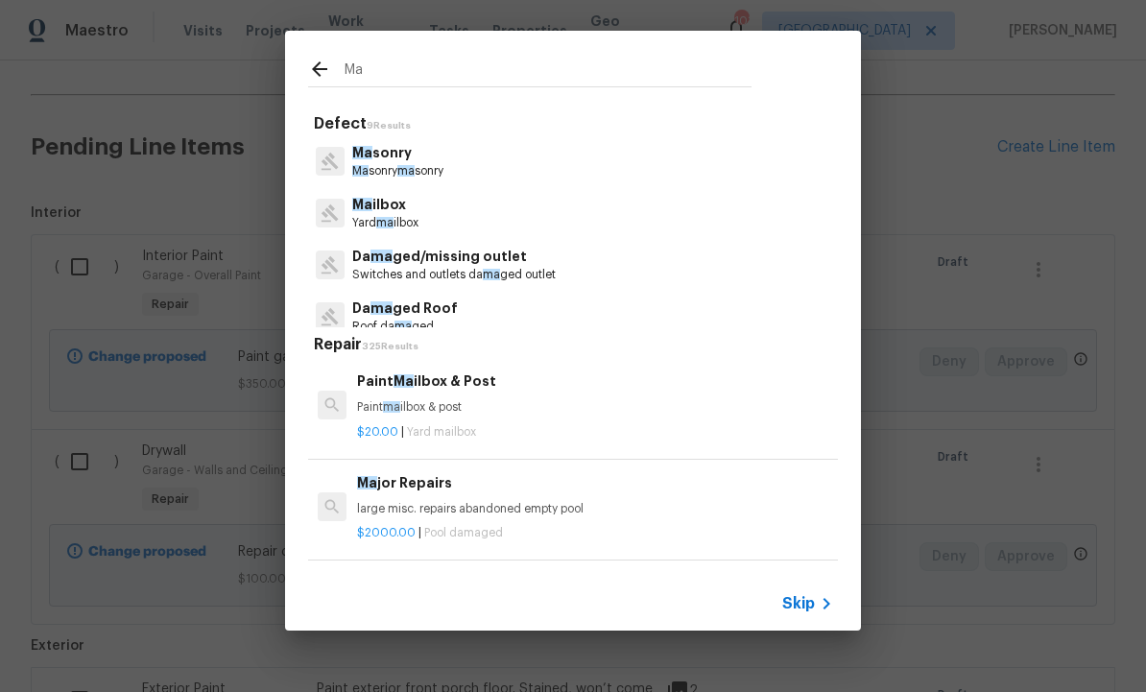
type input "M"
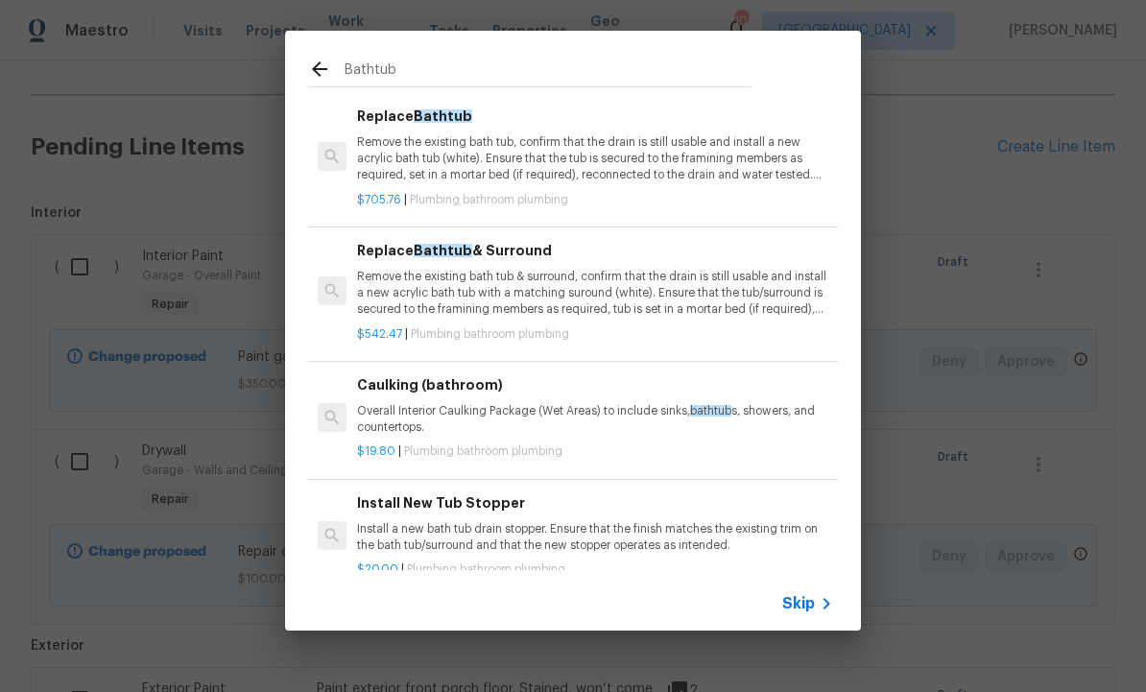
scroll to position [0, 0]
click at [354, 69] on input "Bathtub" at bounding box center [548, 72] width 407 height 29
type input "Bathtub"
click at [313, 75] on icon at bounding box center [319, 69] width 23 height 23
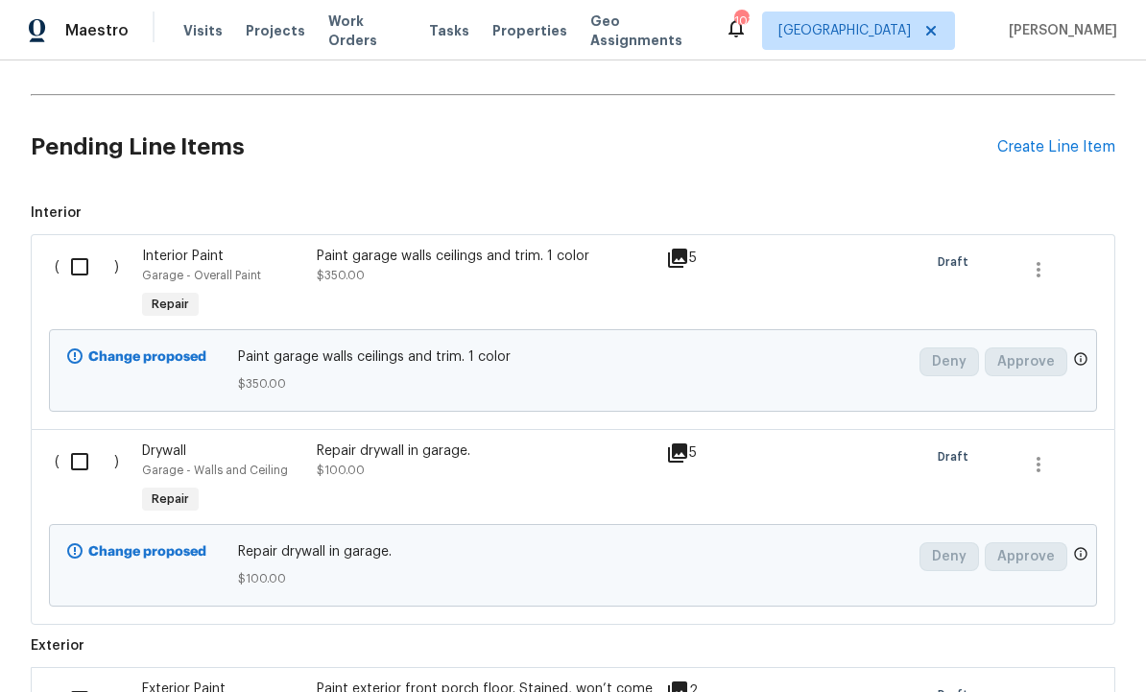
click at [1046, 143] on div "Create Line Item" at bounding box center [1056, 147] width 118 height 18
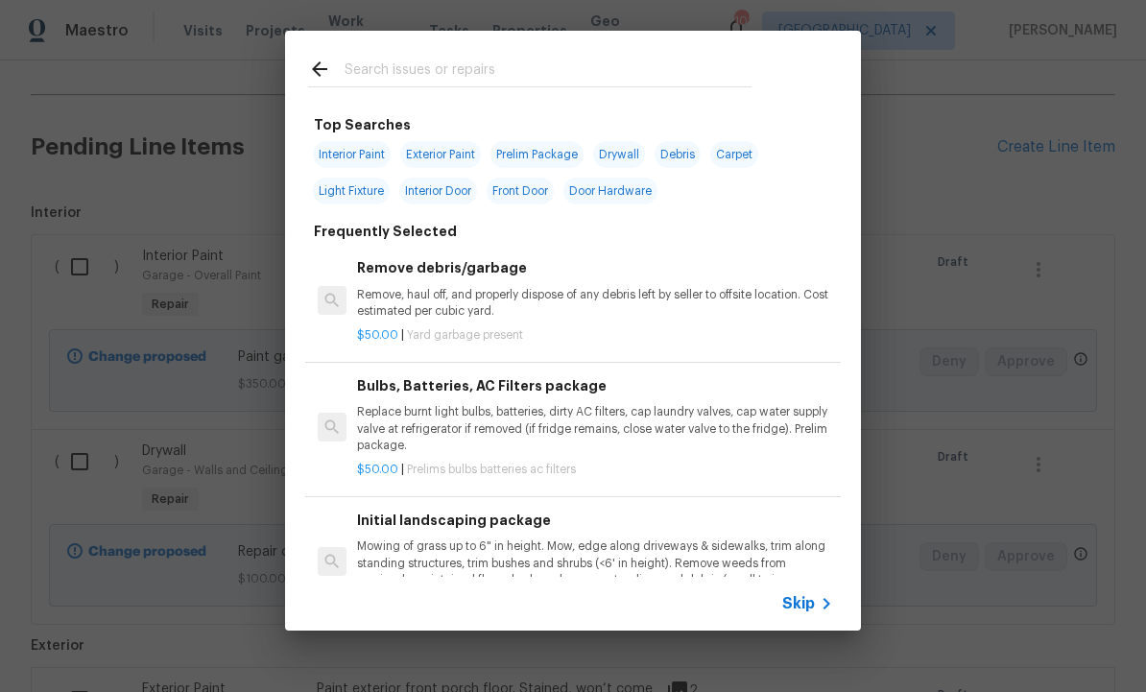
click at [450, 68] on input "text" at bounding box center [548, 72] width 407 height 29
type input "Bathroom"
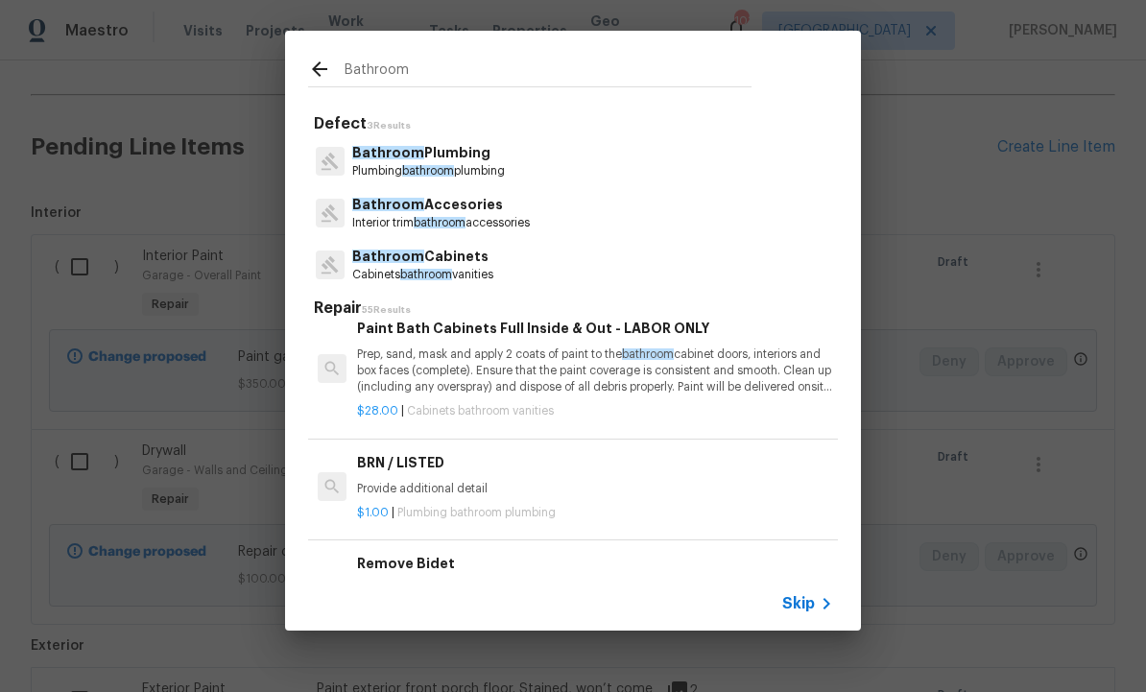
scroll to position [1016, -1]
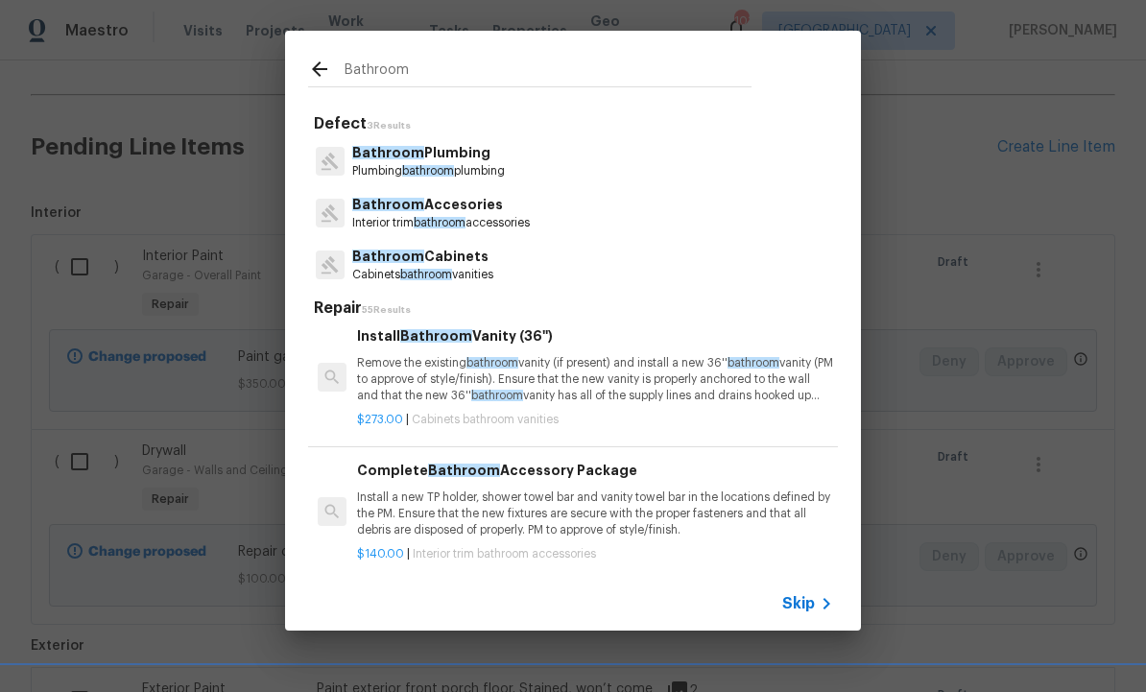
click at [435, 155] on p "Bathroom Plumbing" at bounding box center [428, 153] width 153 height 20
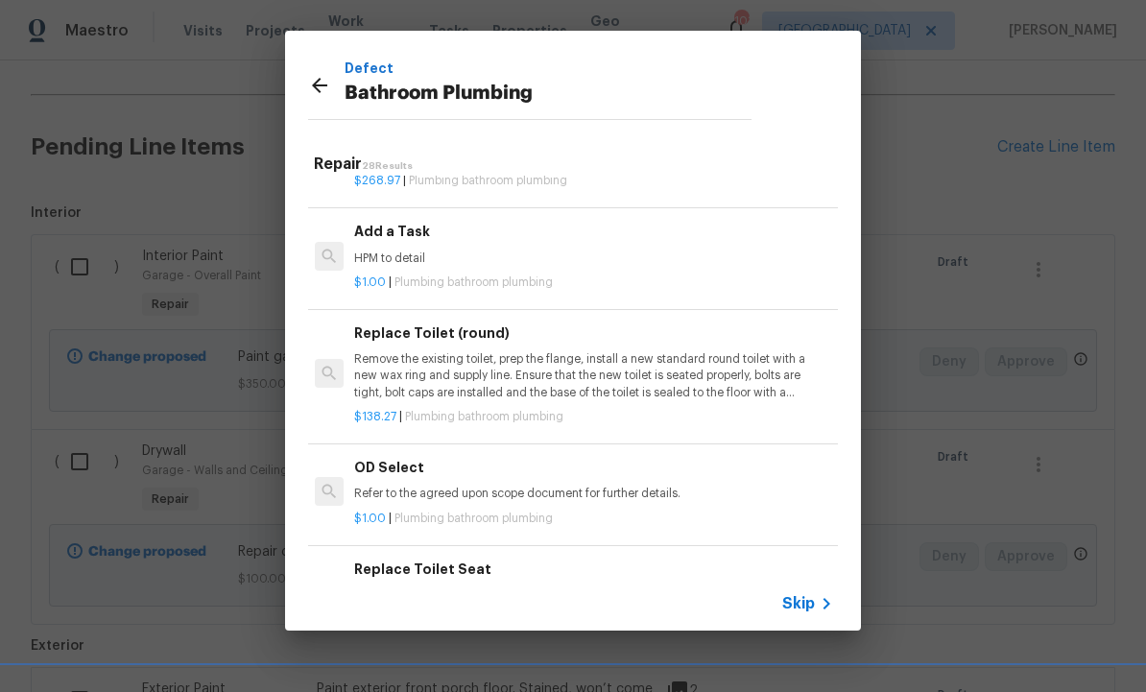
scroll to position [0, 0]
click at [437, 250] on p "HPM to detail" at bounding box center [592, 258] width 476 height 16
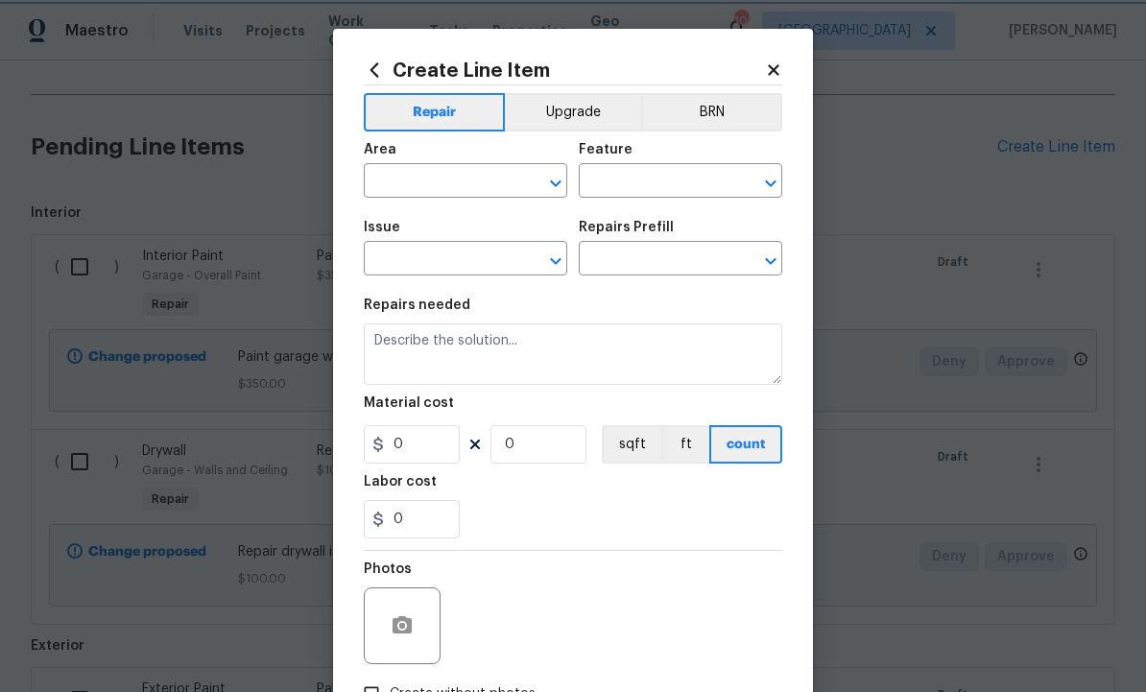
type input "Plumbing"
type input "Bathroom Plumbing"
type input "Add a Task $1.00"
type textarea "HPM to detail"
type input "1"
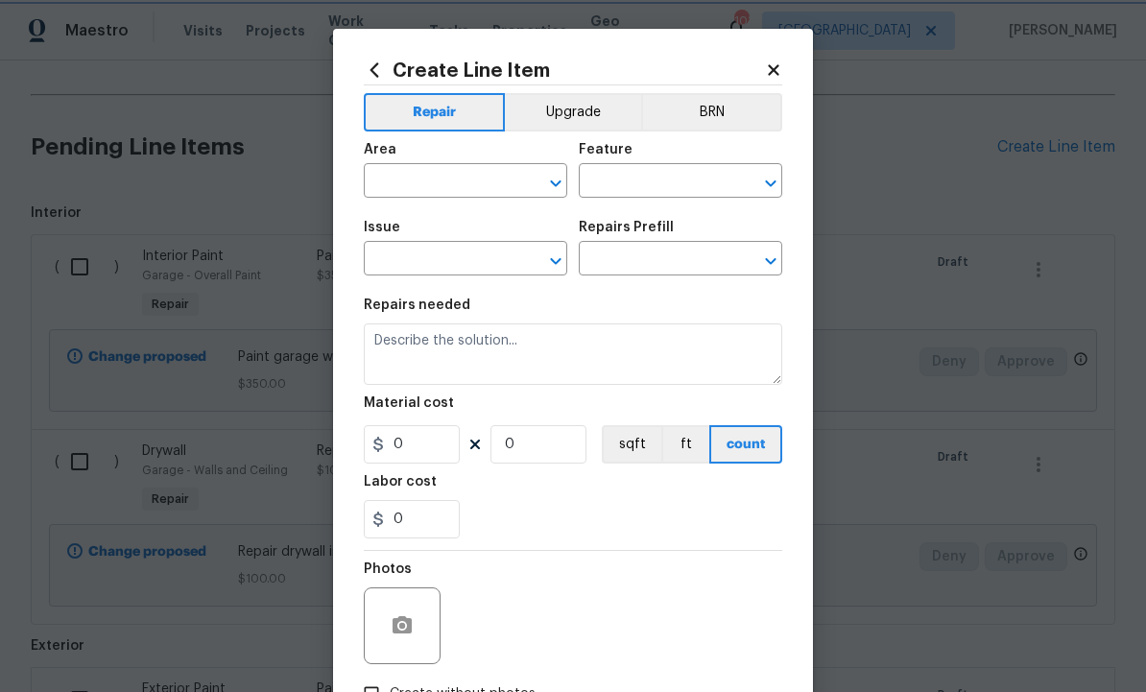
type input "1"
click at [464, 170] on input "text" at bounding box center [439, 183] width 150 height 30
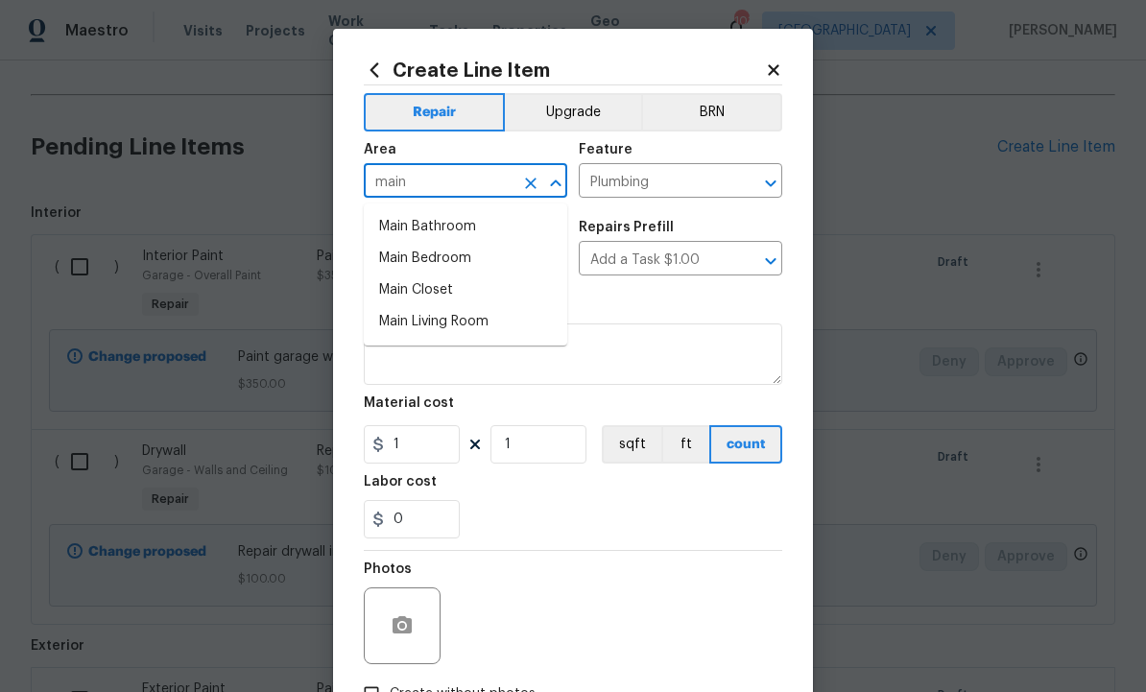
click at [469, 225] on li "Main Bathroom" at bounding box center [465, 227] width 203 height 32
type input "Main Bathroom"
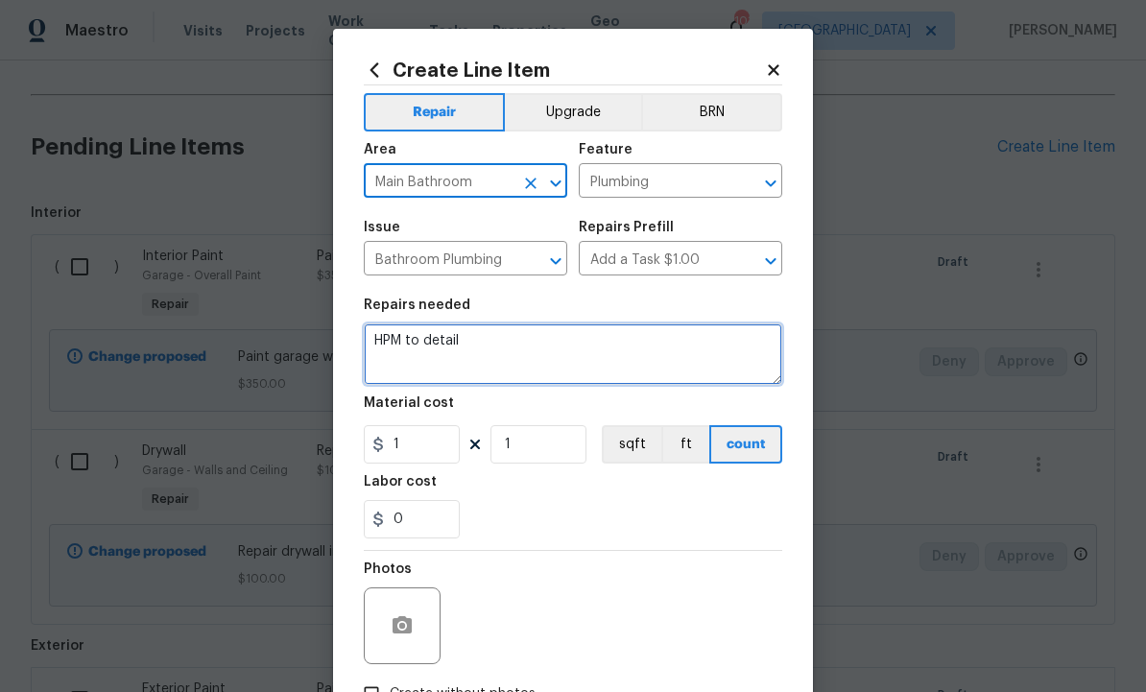
click at [515, 359] on textarea "HPM to detail" at bounding box center [573, 353] width 418 height 61
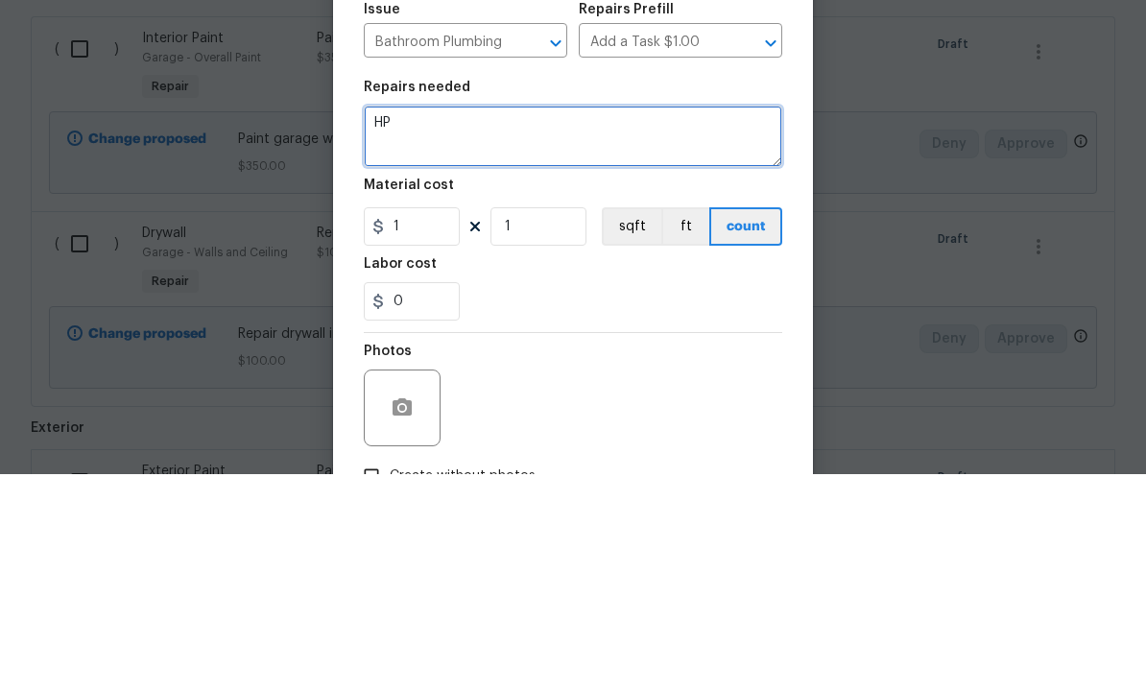
type textarea "H"
type textarea "F"
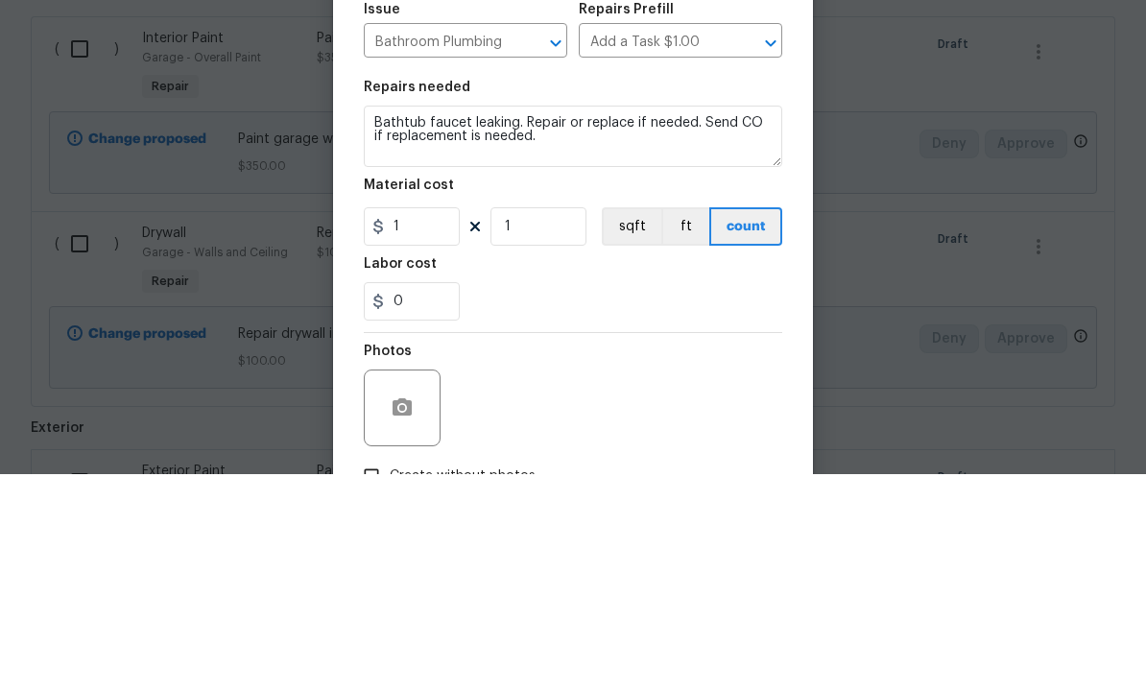
scroll to position [64, 0]
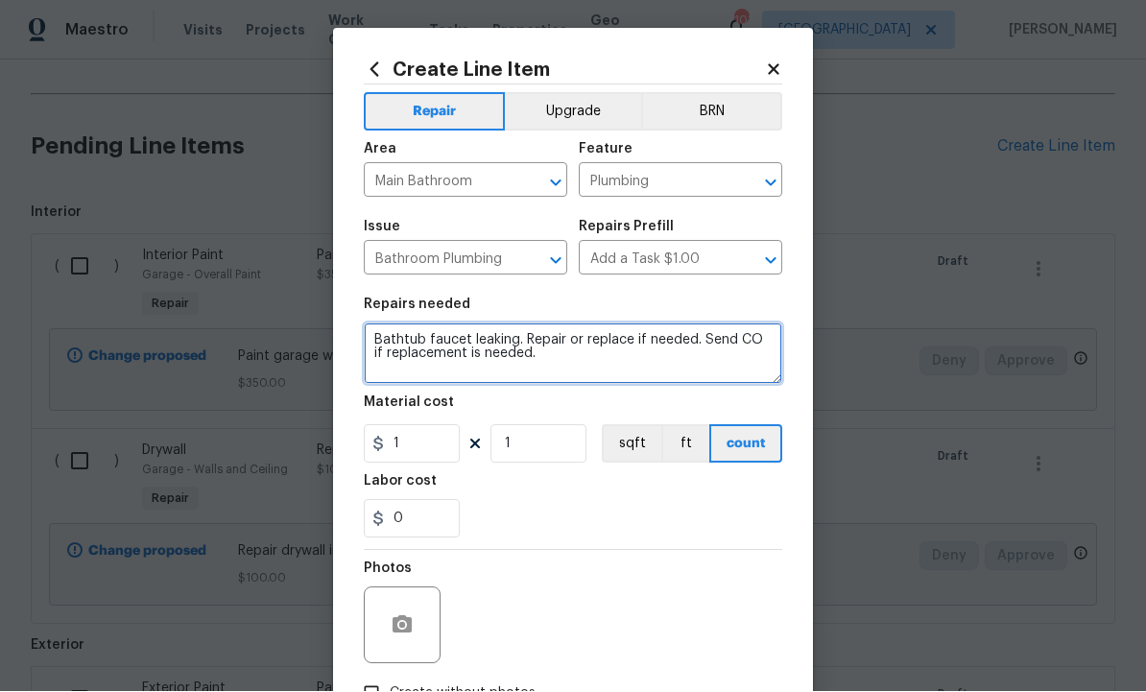
type textarea "Bathtub faucet leaking. Repair or replace if needed. Send CO if replacement is …"
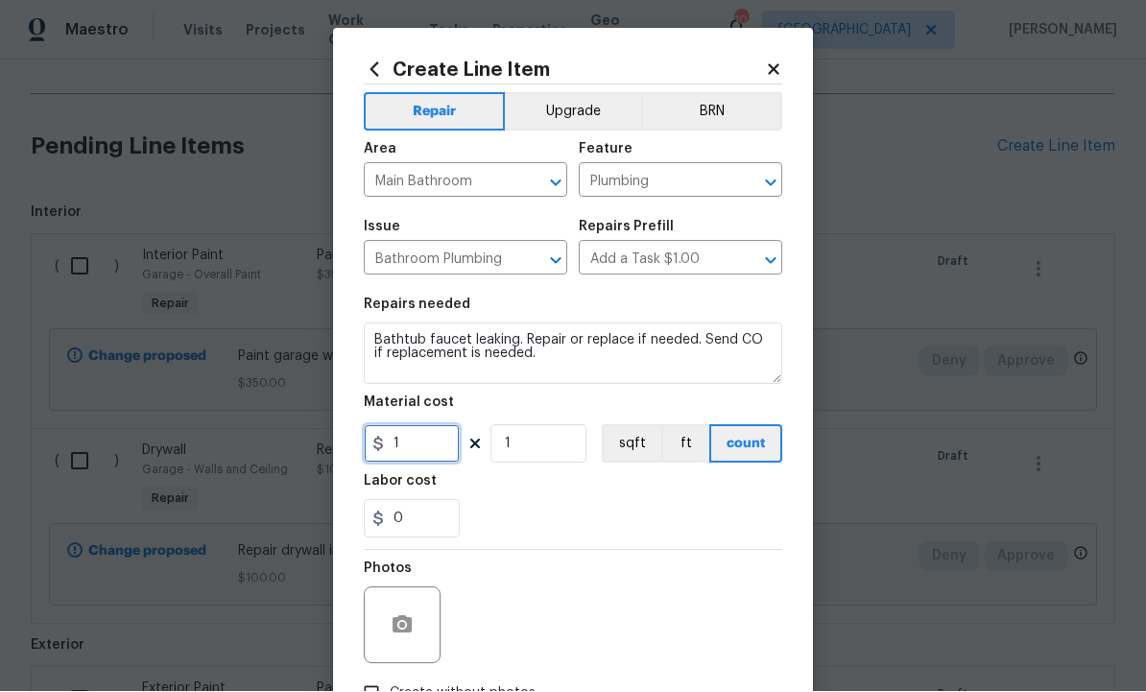
click at [446, 452] on input "1" at bounding box center [412, 444] width 96 height 38
type input "75"
click at [542, 464] on input "1" at bounding box center [538, 444] width 96 height 38
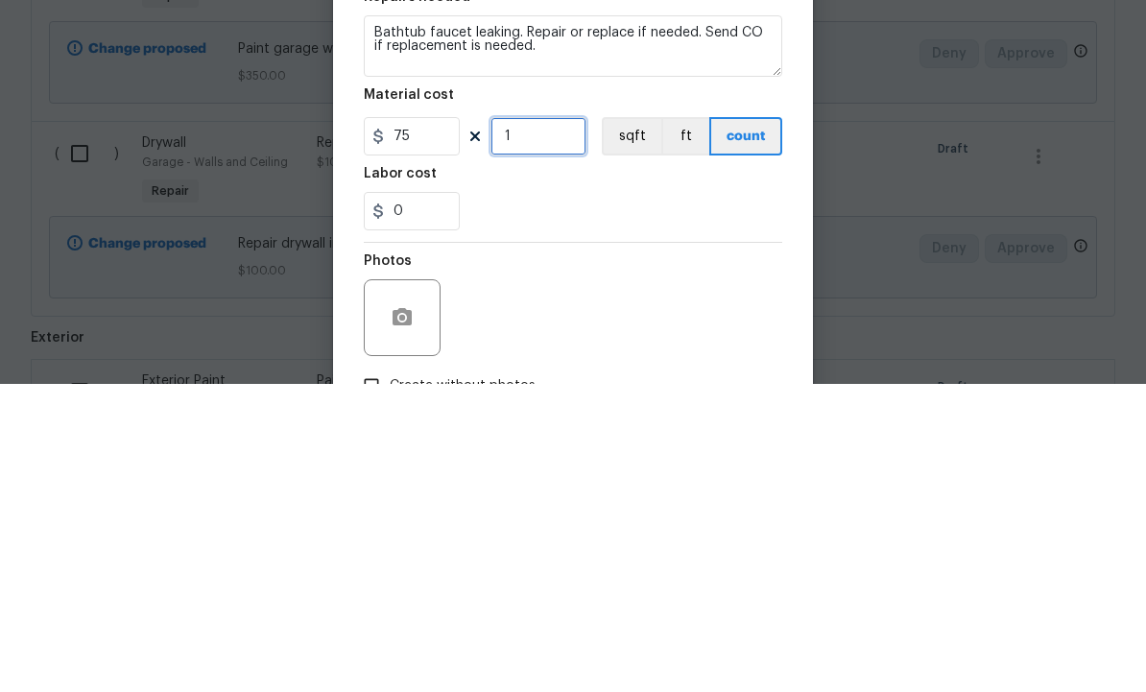
type input "0"
click at [435, 425] on input "75" at bounding box center [412, 444] width 96 height 38
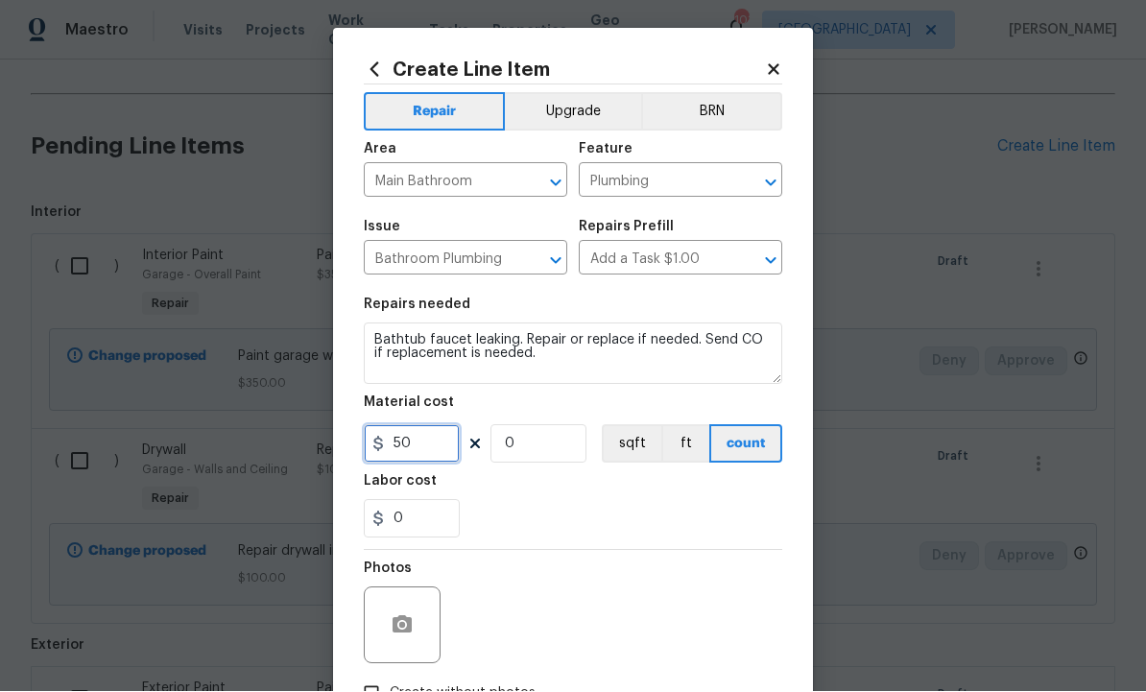
type input "50"
click at [411, 615] on button "button" at bounding box center [402, 626] width 46 height 46
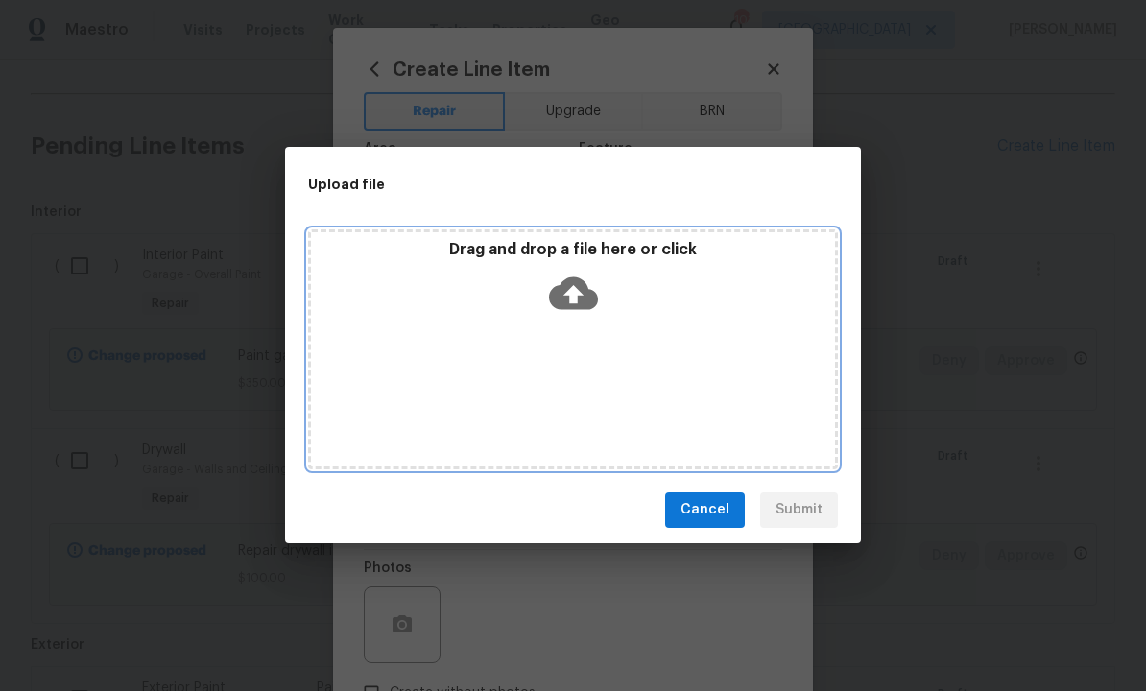
click at [572, 286] on icon at bounding box center [573, 293] width 49 height 33
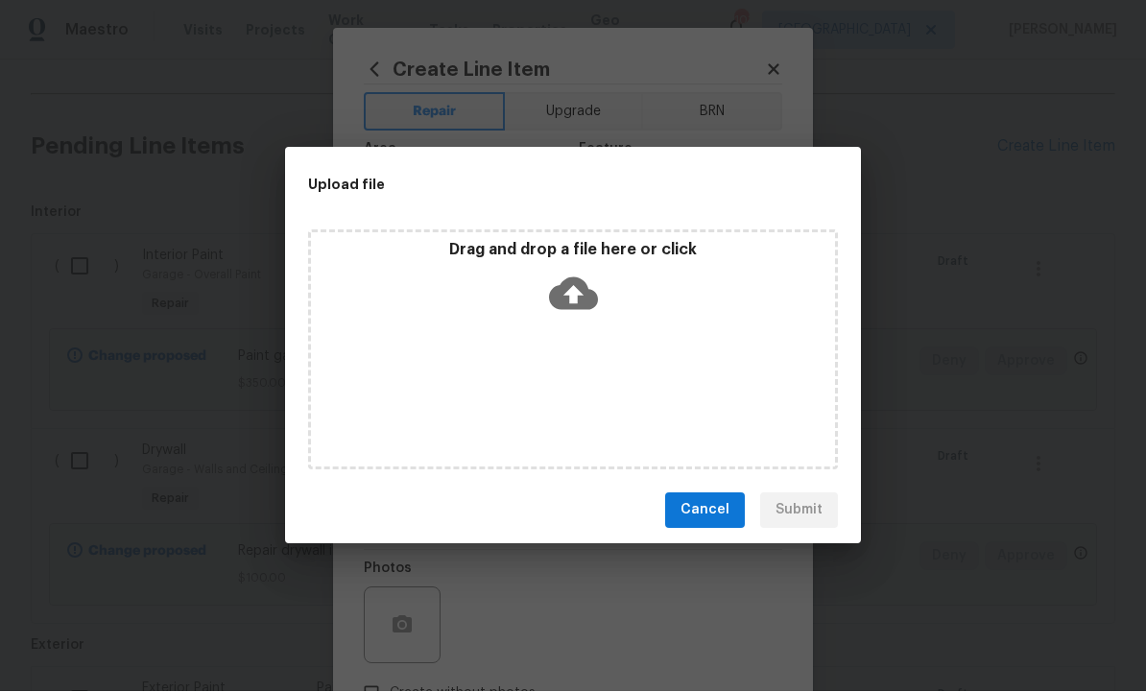
scroll to position [0, 0]
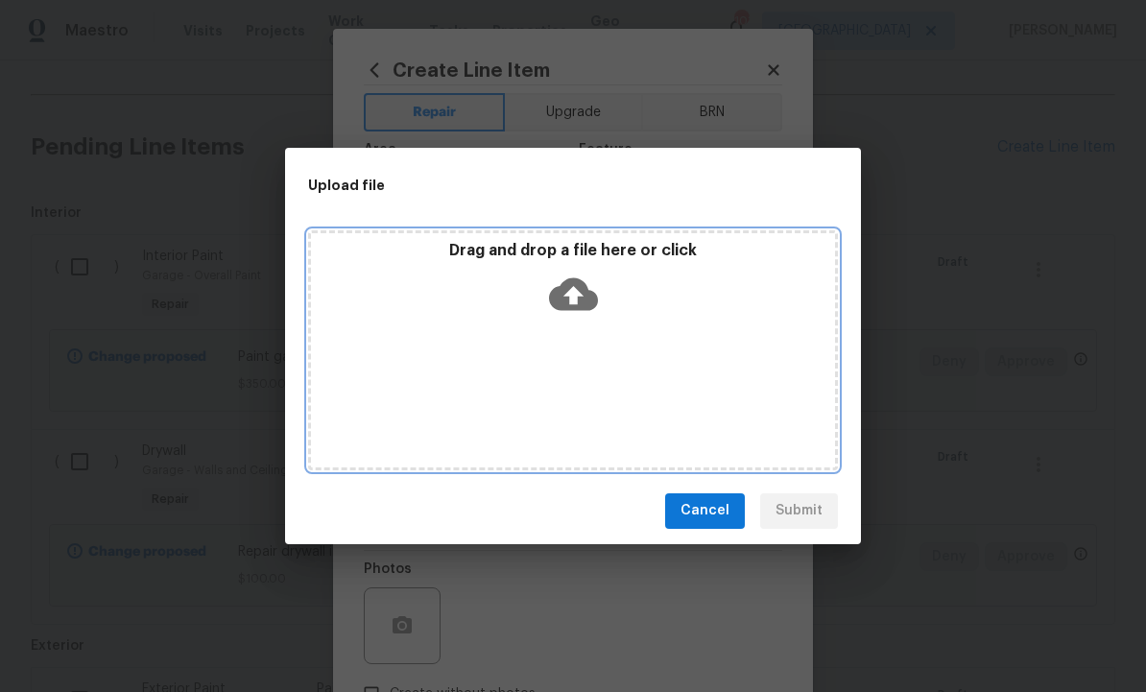
click at [583, 297] on icon at bounding box center [573, 293] width 49 height 33
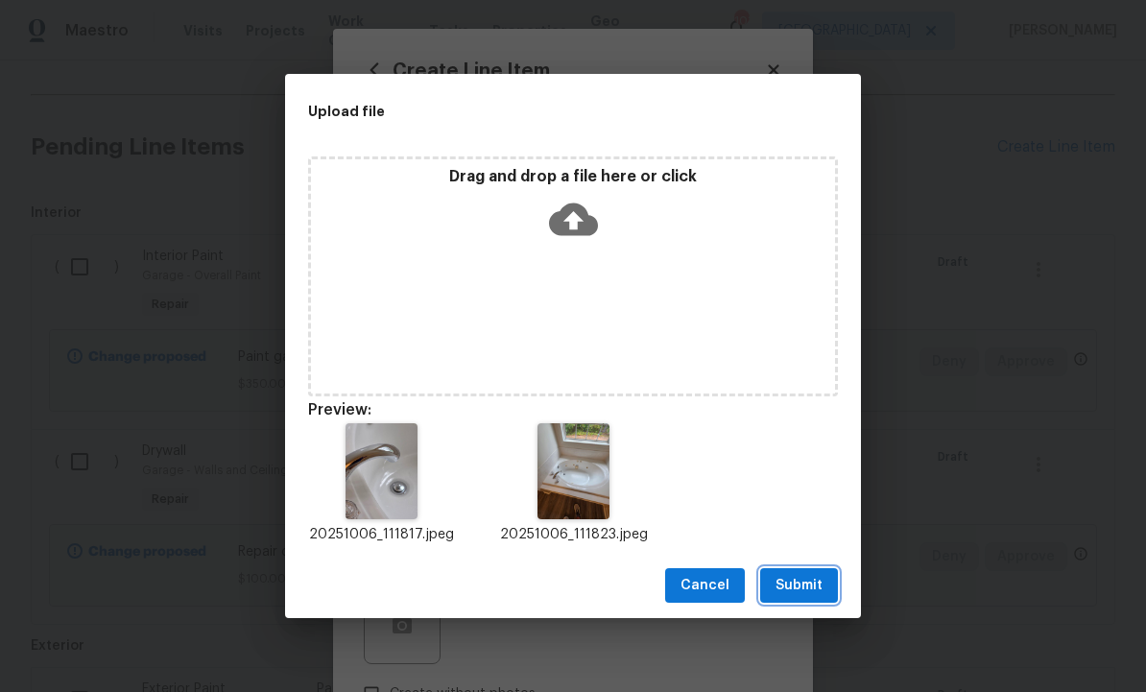
click at [795, 585] on span "Submit" at bounding box center [798, 586] width 47 height 24
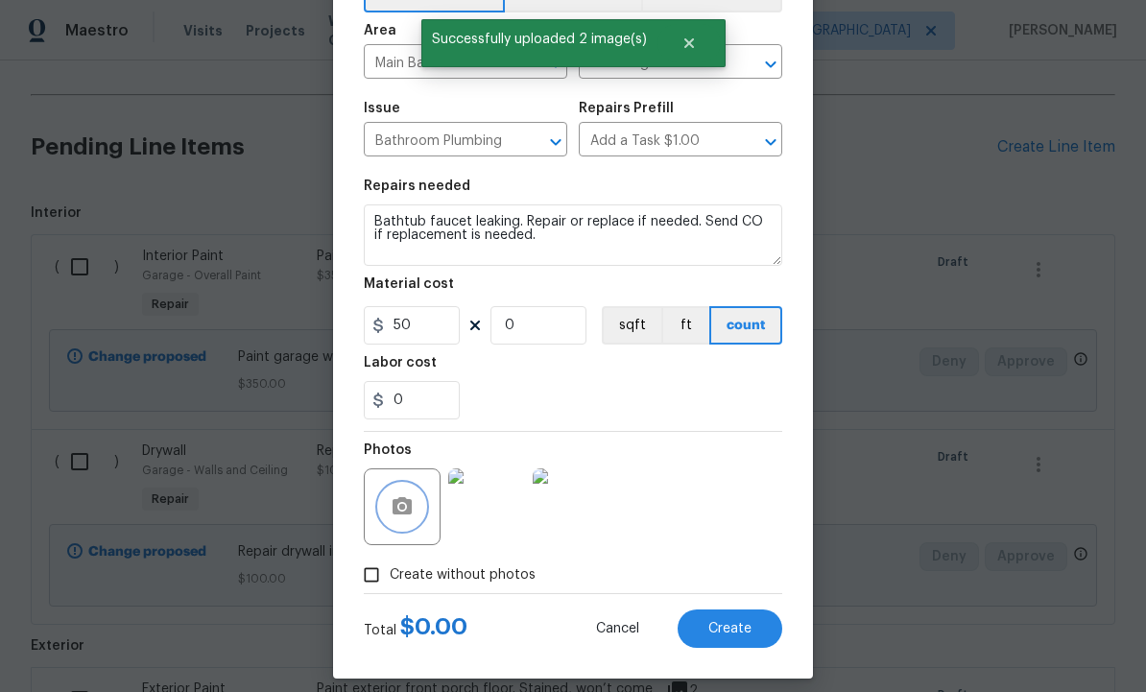
scroll to position [120, 0]
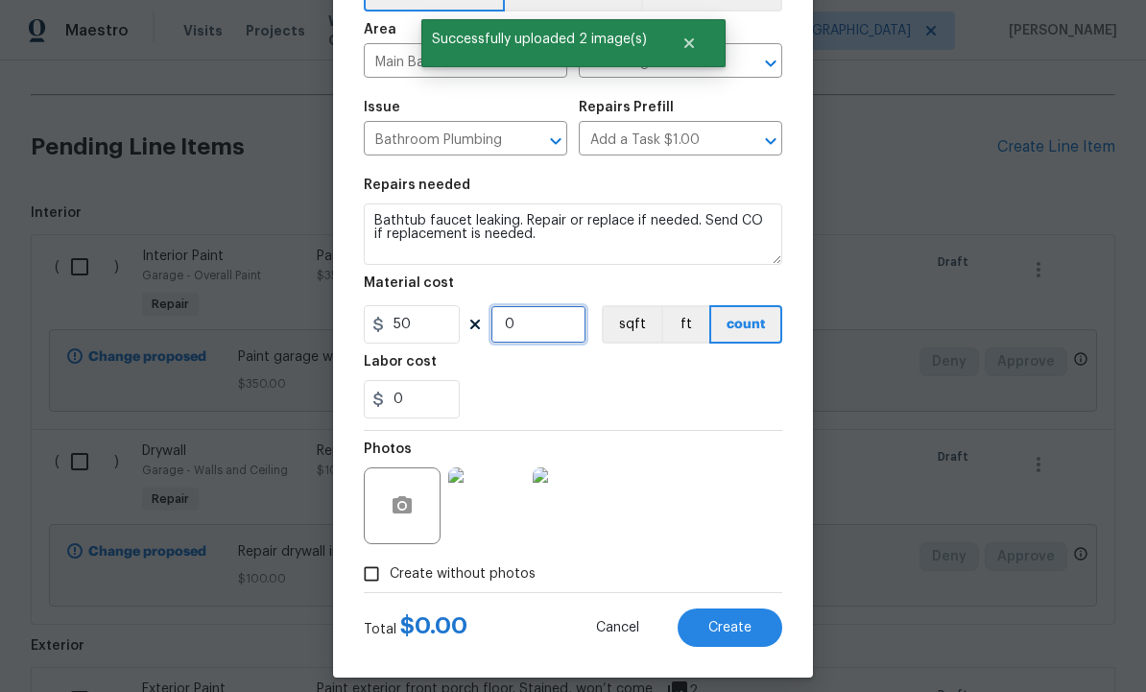
click at [546, 323] on input "0" at bounding box center [538, 324] width 96 height 38
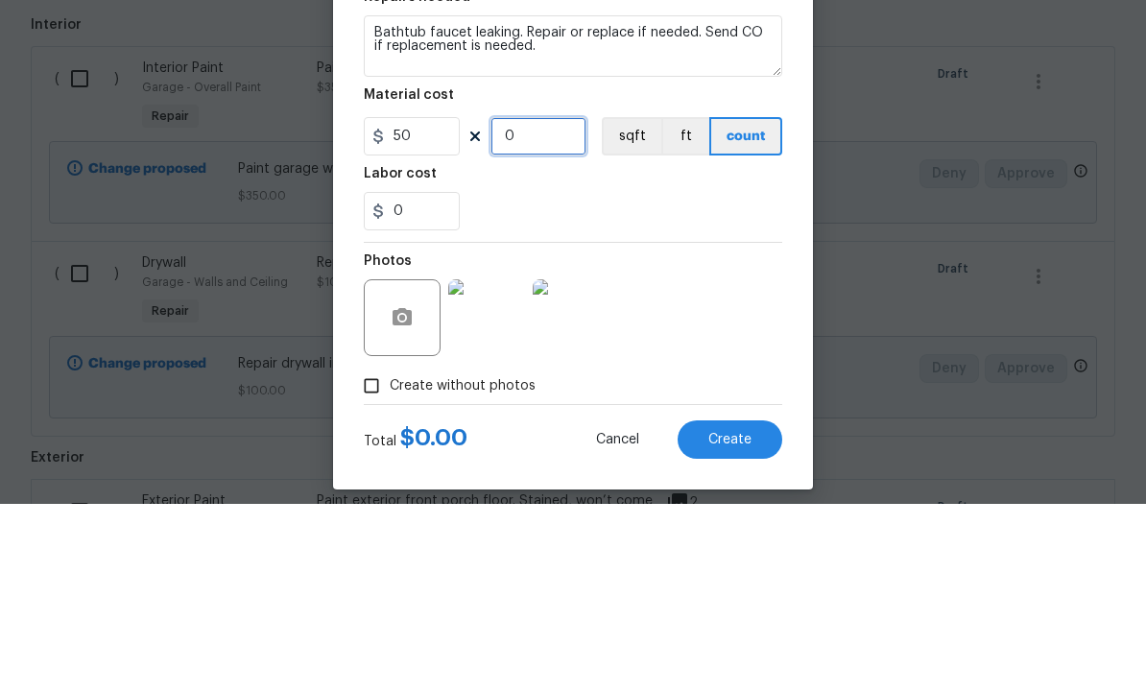
type input "1"
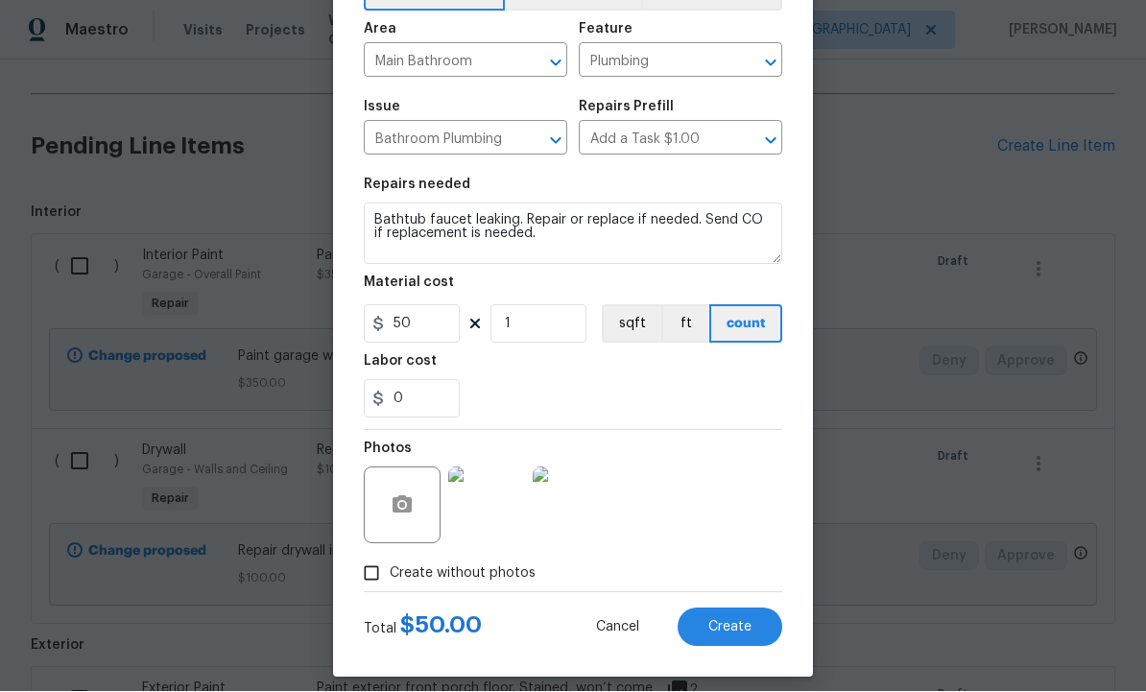
click at [737, 631] on span "Create" at bounding box center [729, 628] width 43 height 14
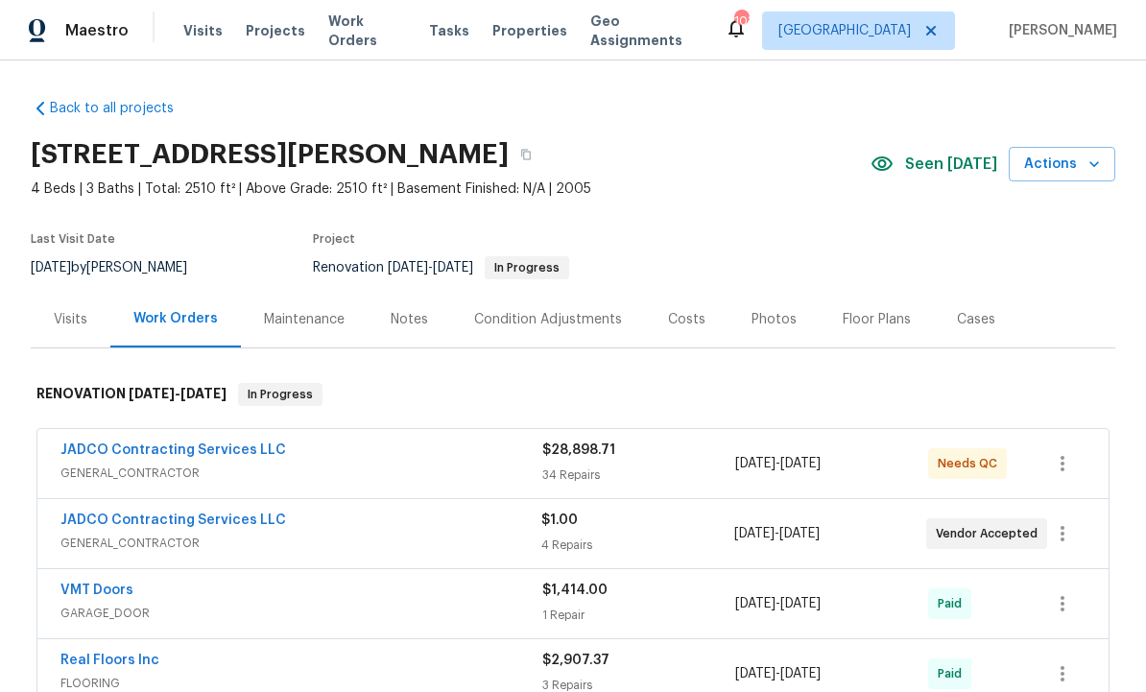
scroll to position [0, 0]
click at [202, 443] on link "JADCO Contracting Services LLC" at bounding box center [173, 449] width 226 height 13
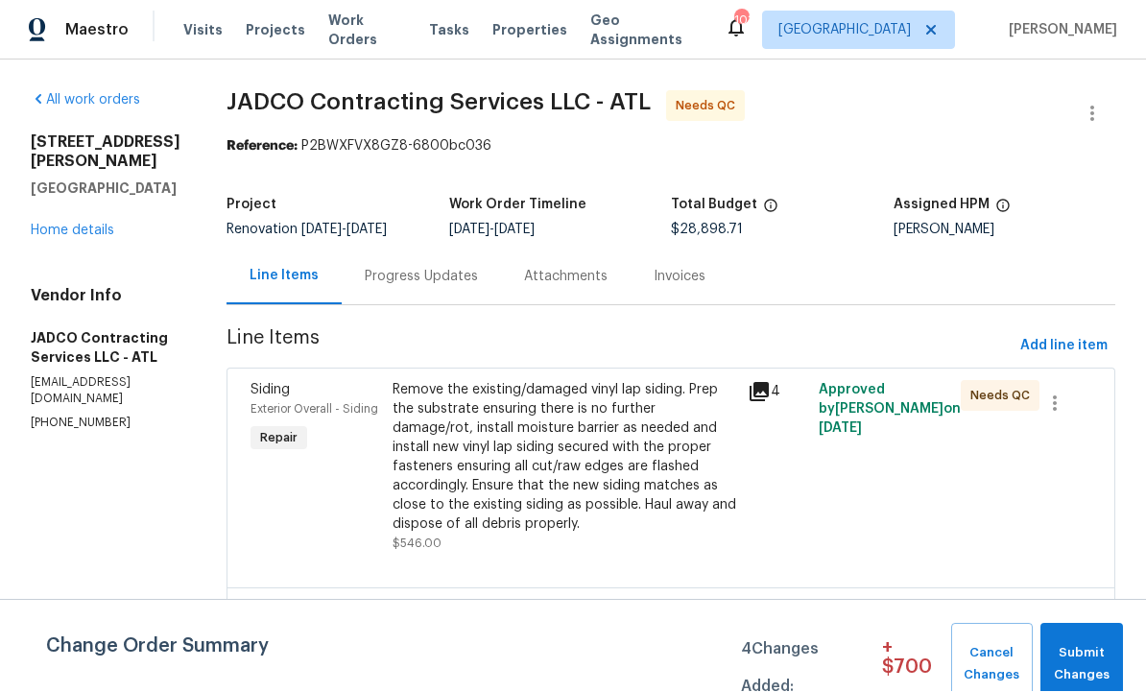
scroll to position [1, 0]
click at [1056, 354] on span "Add line item" at bounding box center [1063, 347] width 87 height 24
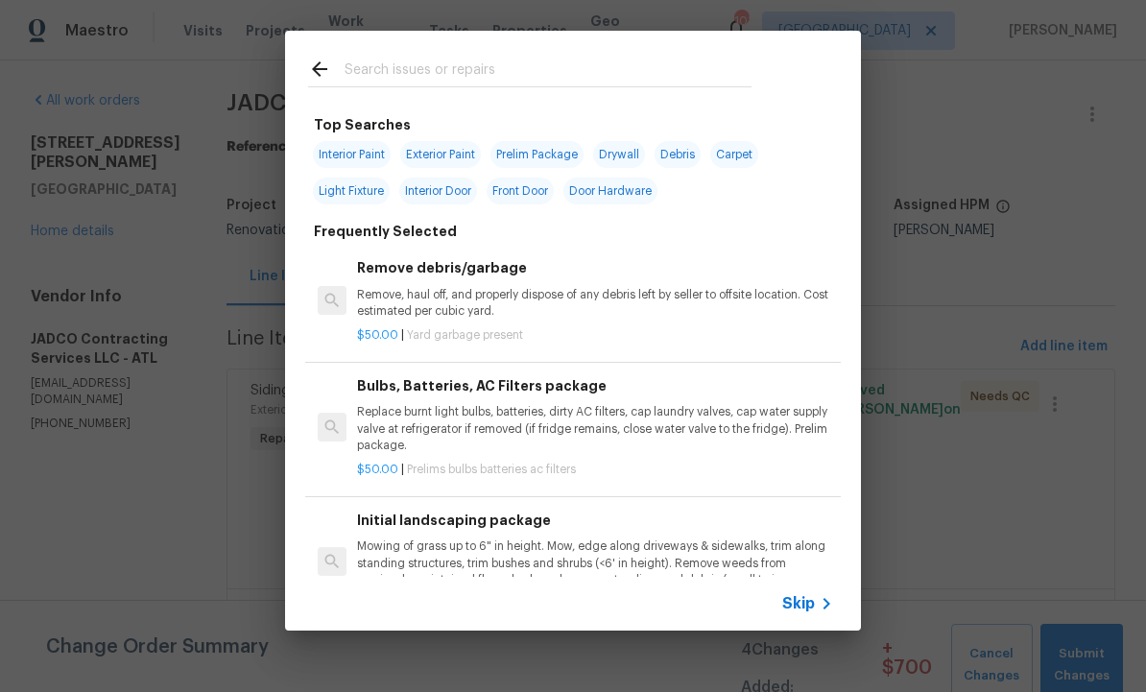
click at [427, 62] on input "text" at bounding box center [548, 72] width 407 height 29
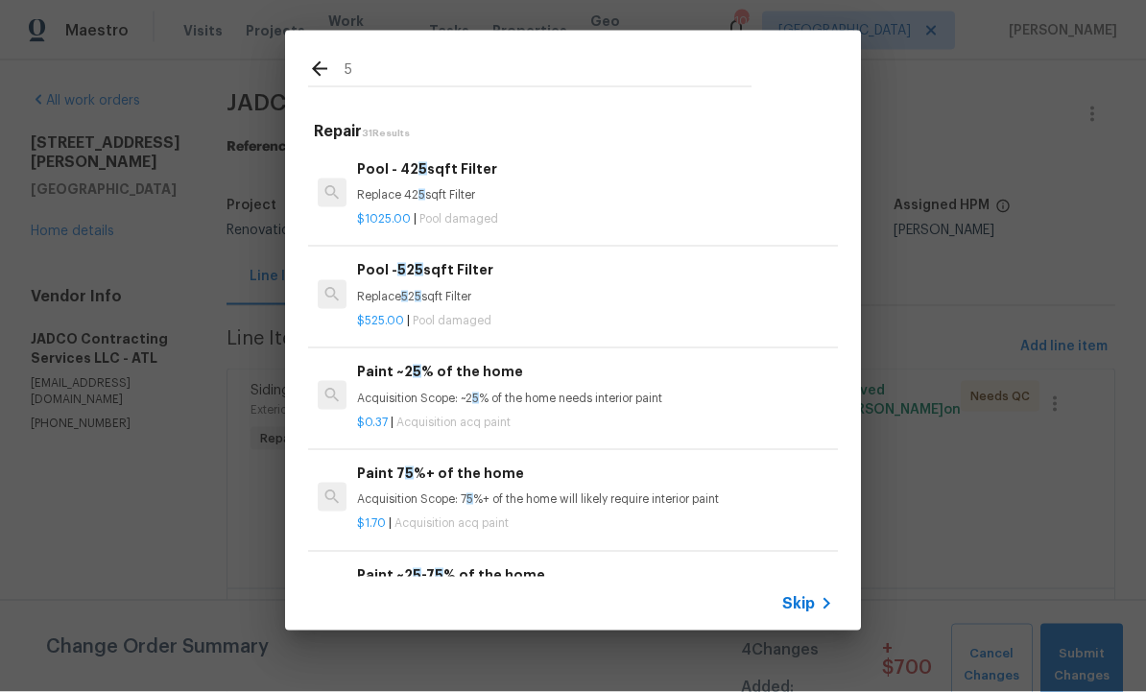
type input "5%"
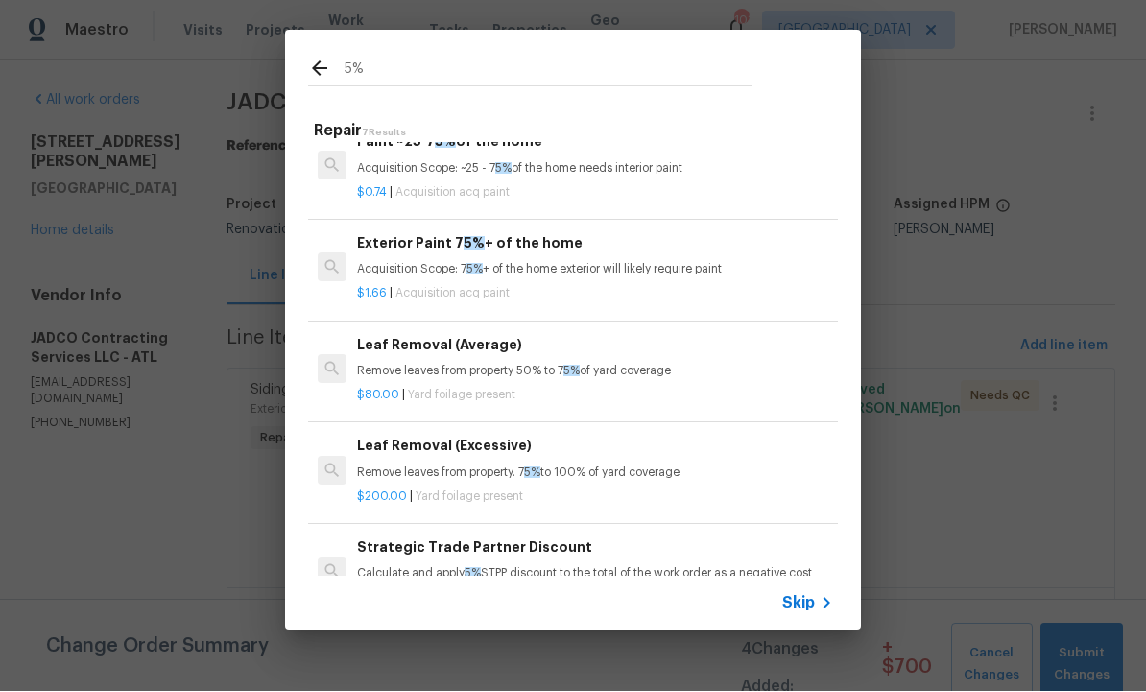
scroll to position [228, 0]
click at [552, 553] on h6 "Strategic Trade Partner Discount" at bounding box center [595, 548] width 476 height 21
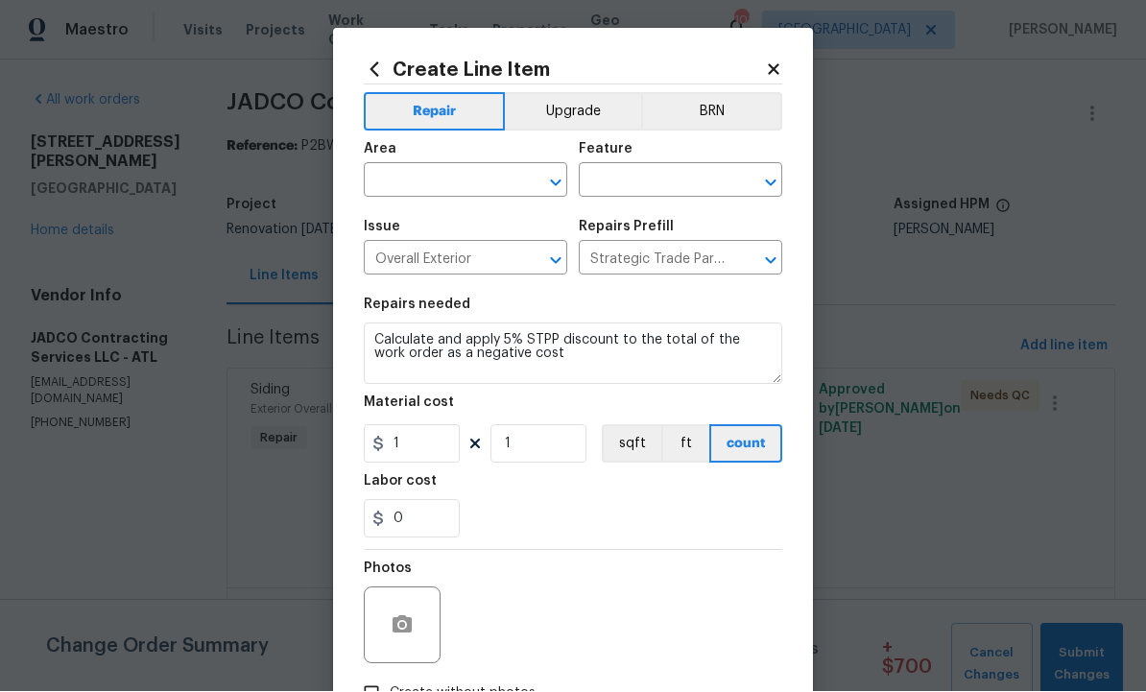
scroll to position [1, 0]
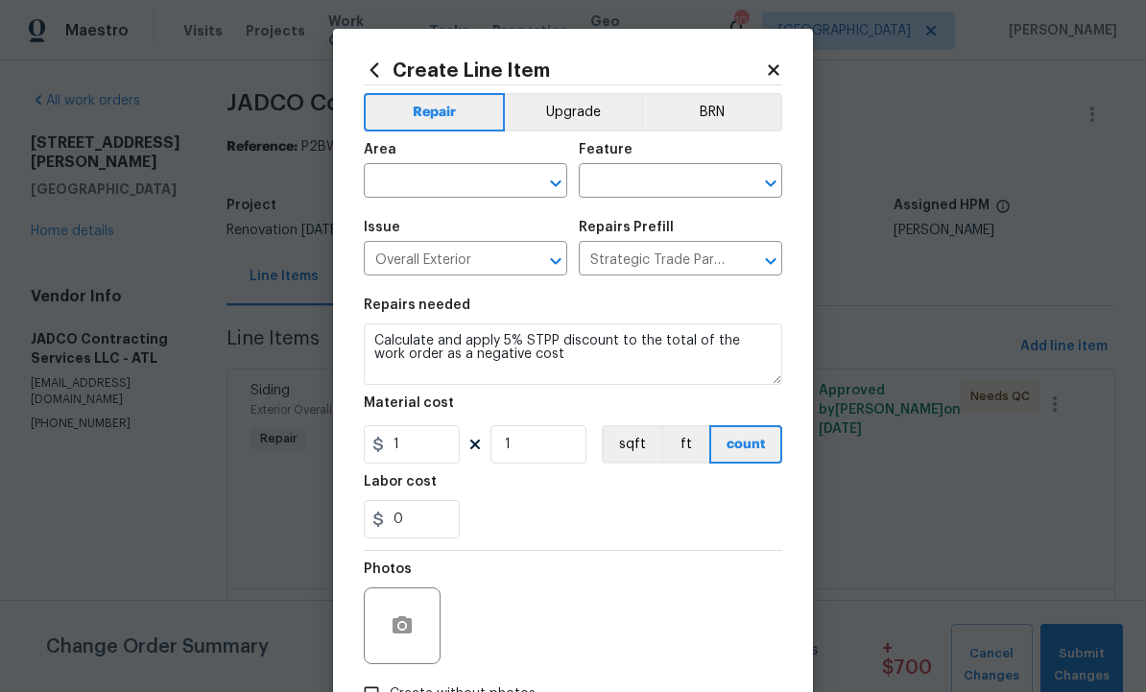
click at [446, 184] on input "text" at bounding box center [439, 183] width 150 height 30
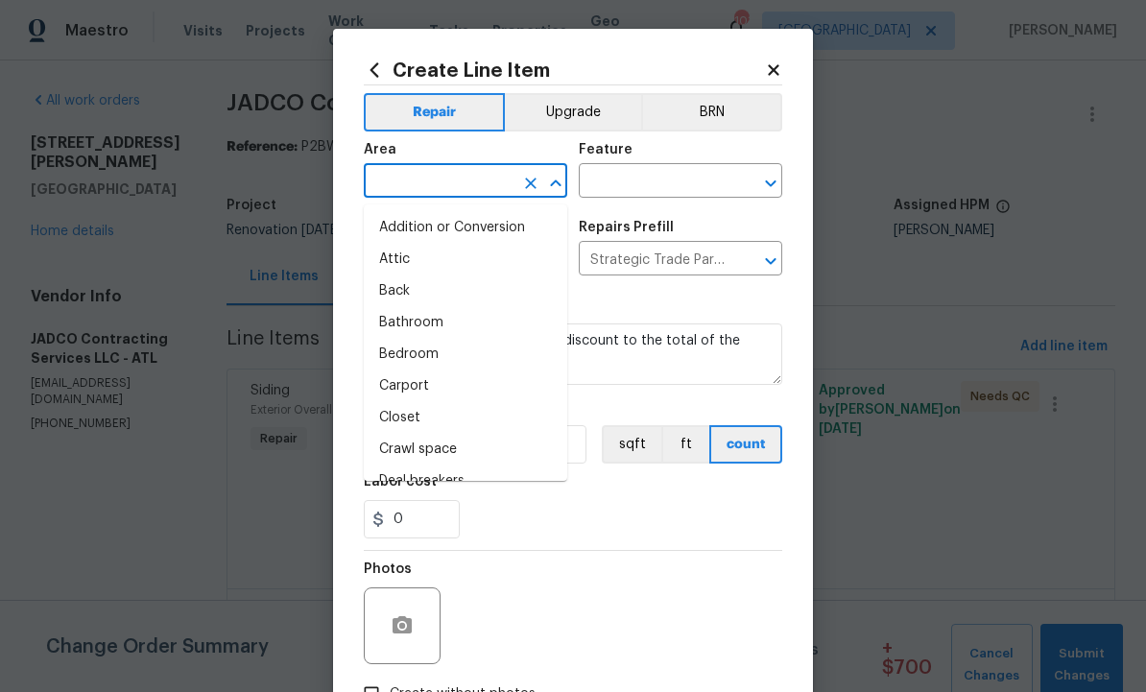
scroll to position [0, 0]
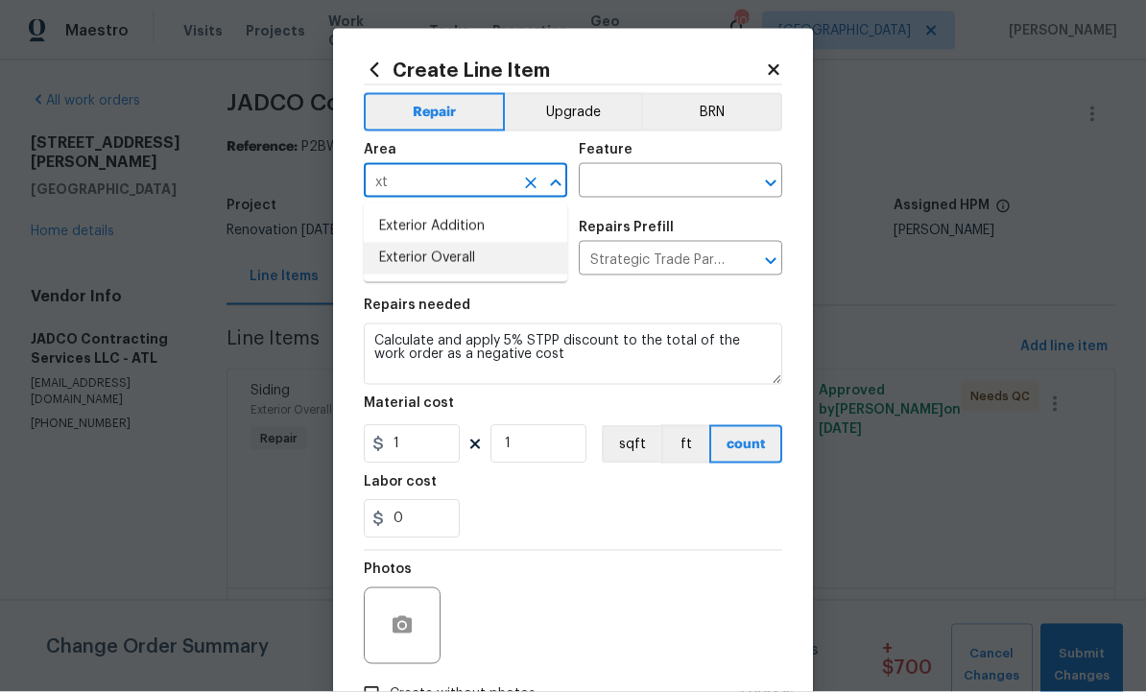
click at [456, 259] on li "Exterior Overall" at bounding box center [465, 259] width 203 height 32
type input "Exterior Overall"
click at [649, 181] on input "text" at bounding box center [654, 183] width 150 height 30
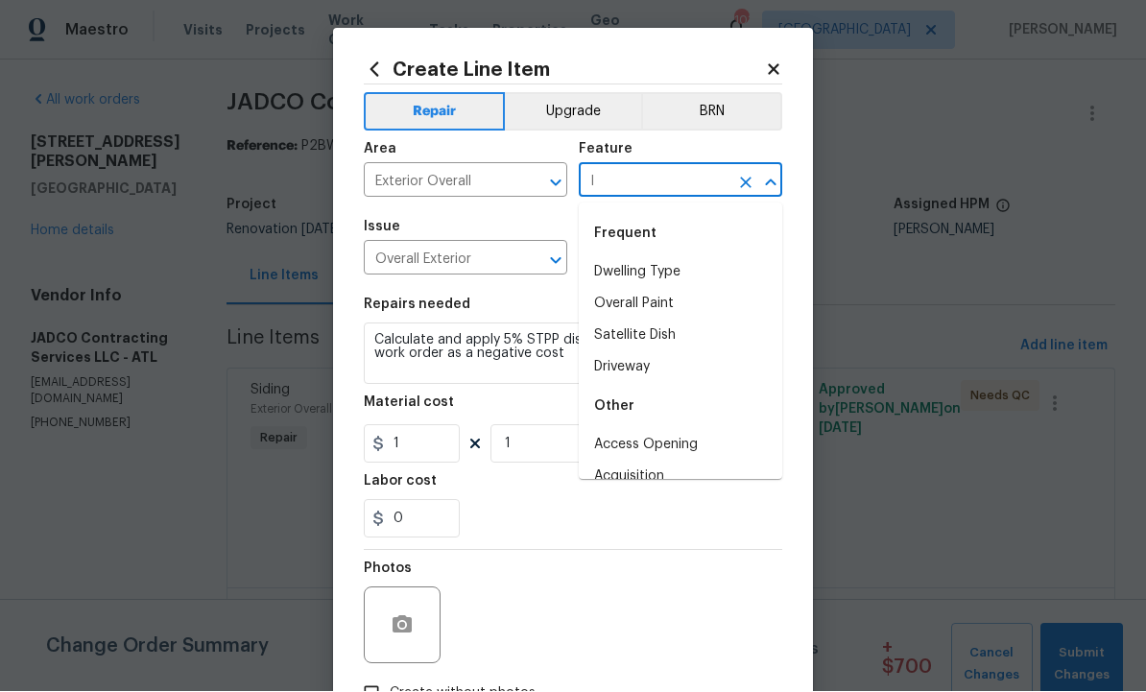
click at [647, 187] on input "I" at bounding box center [654, 183] width 150 height 30
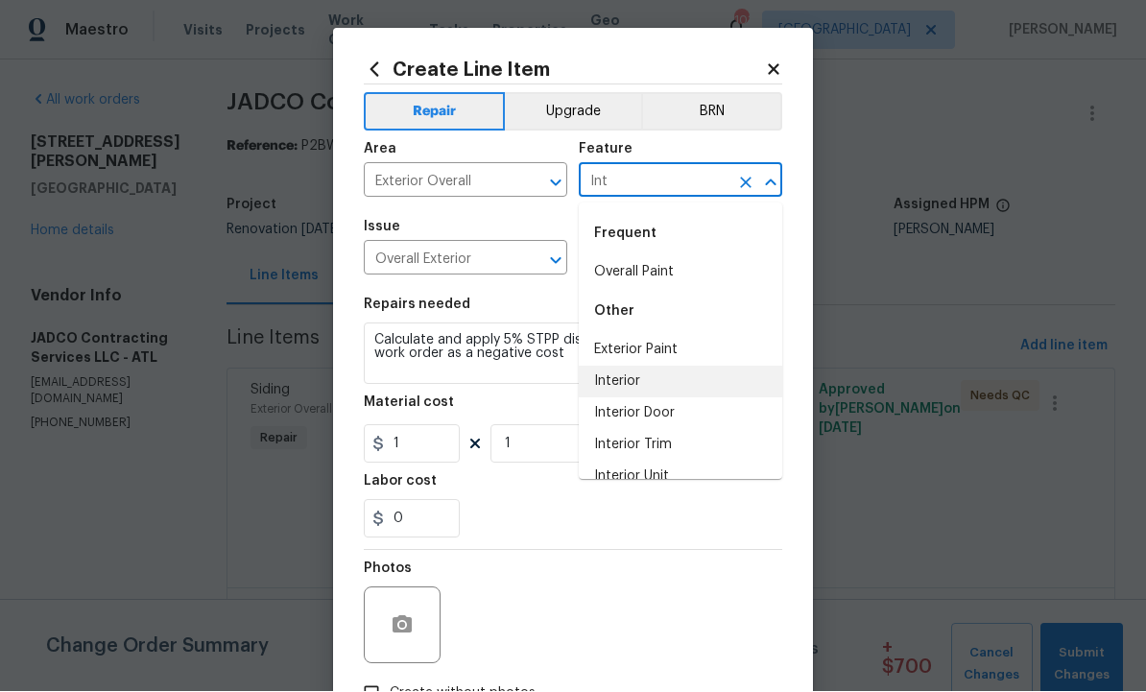
click at [651, 387] on li "Interior" at bounding box center [680, 383] width 203 height 32
type input "Interior"
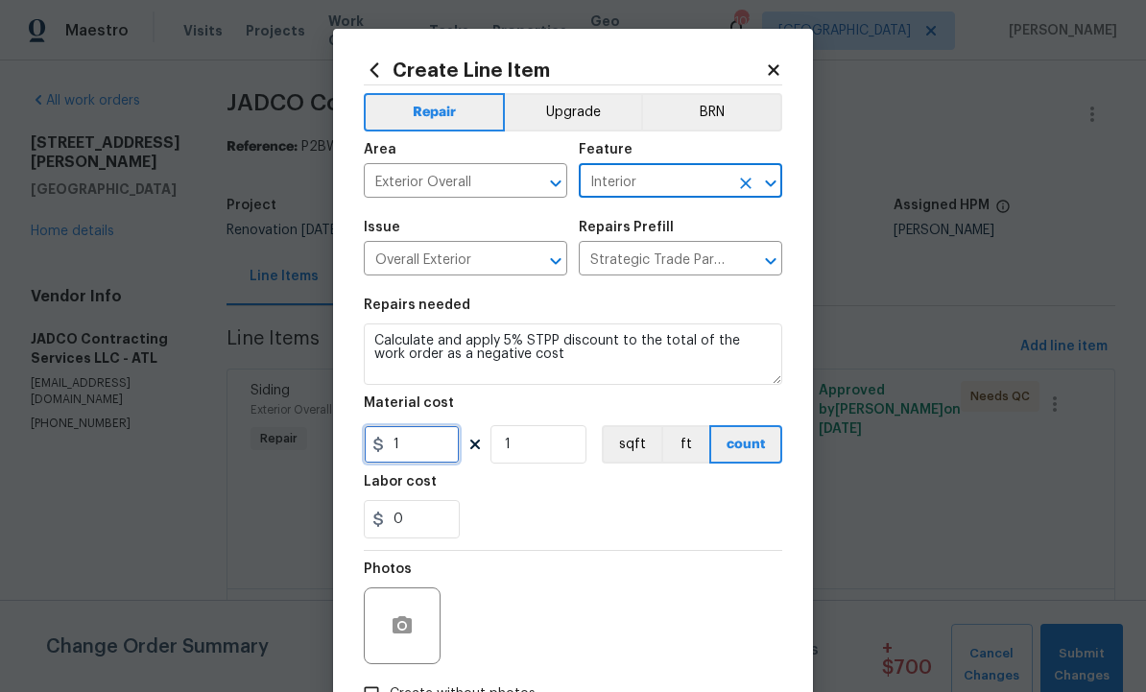
click at [399, 457] on input "1" at bounding box center [412, 444] width 96 height 38
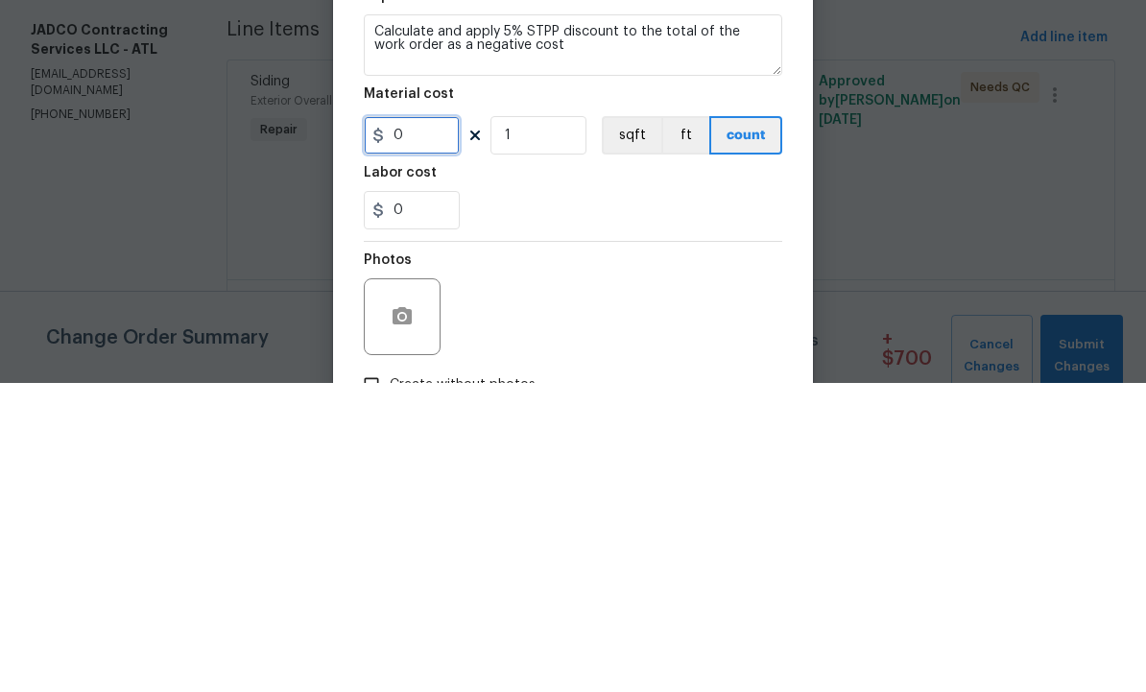
click at [393, 425] on input "0" at bounding box center [412, 444] width 96 height 38
click at [391, 425] on input "0" at bounding box center [412, 444] width 96 height 38
type input "0"
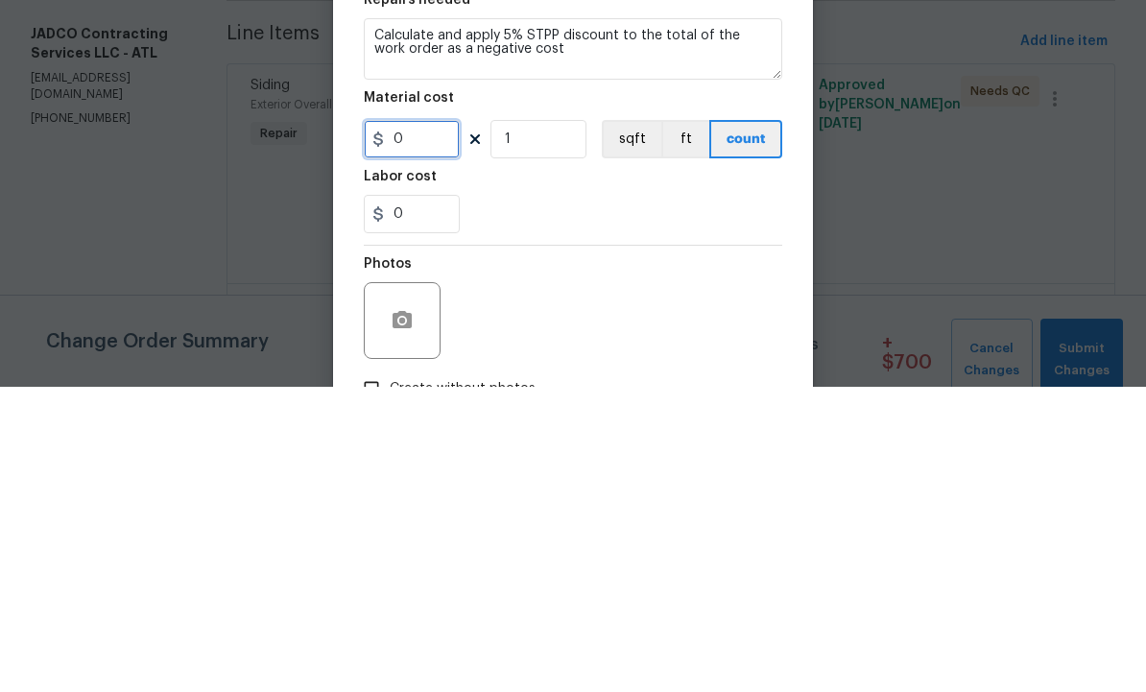
click at [390, 425] on input "0" at bounding box center [412, 444] width 96 height 38
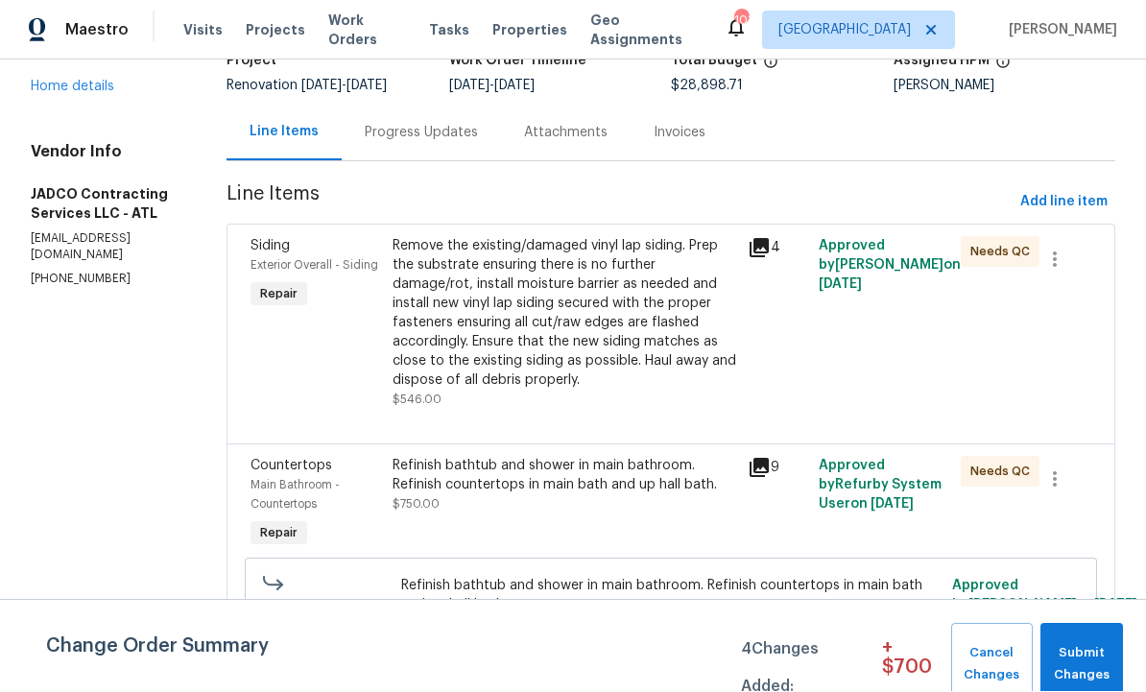
scroll to position [134, 0]
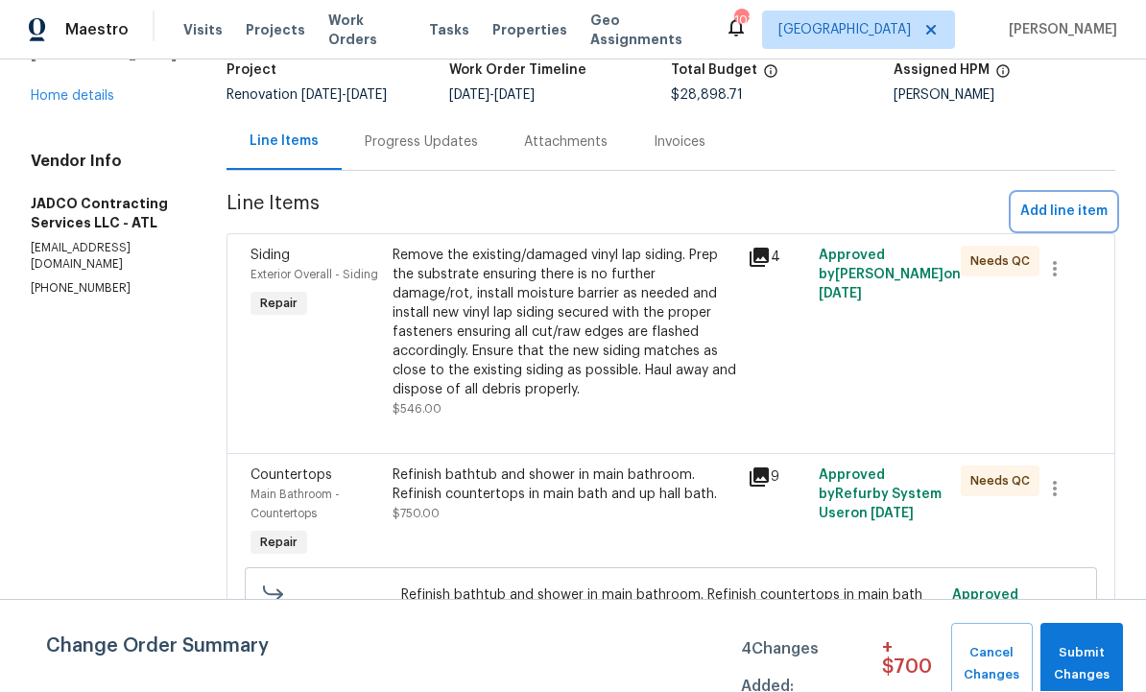
click at [1070, 201] on span "Add line item" at bounding box center [1063, 213] width 87 height 24
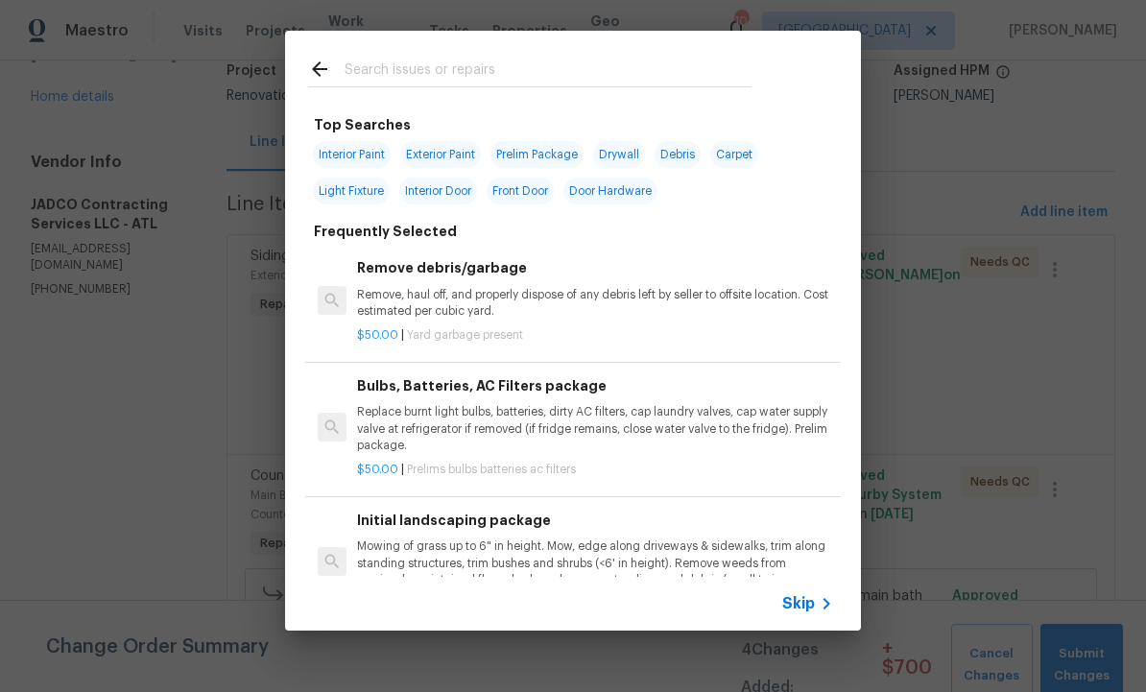
click at [398, 76] on input "text" at bounding box center [548, 72] width 407 height 29
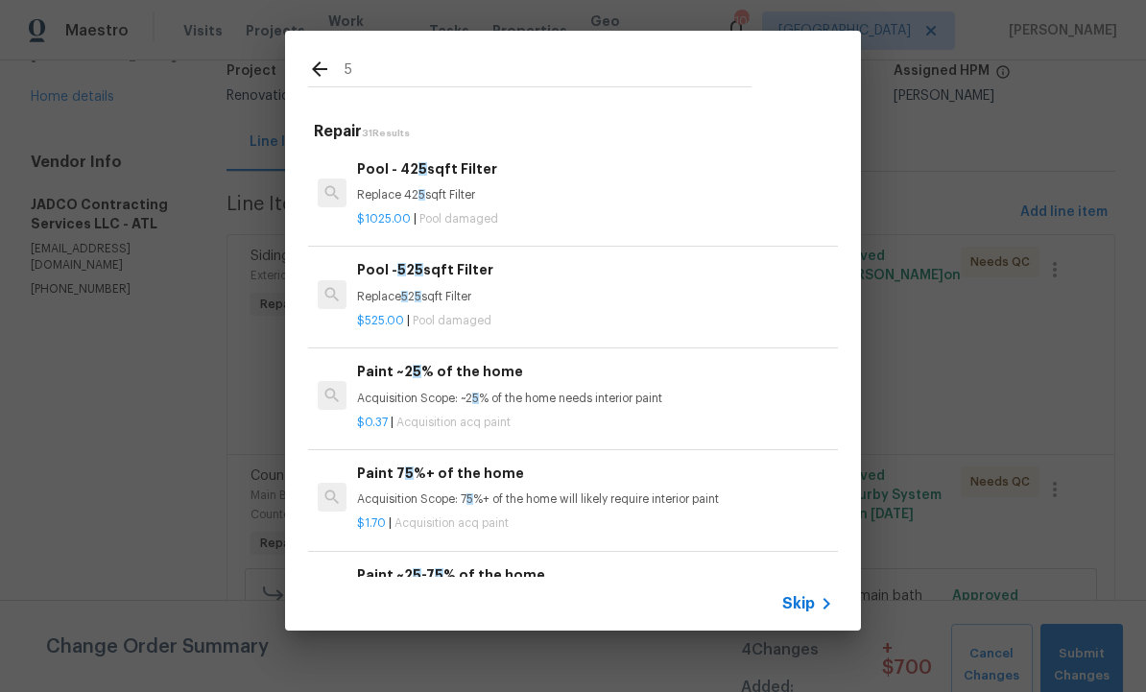
type input "5%"
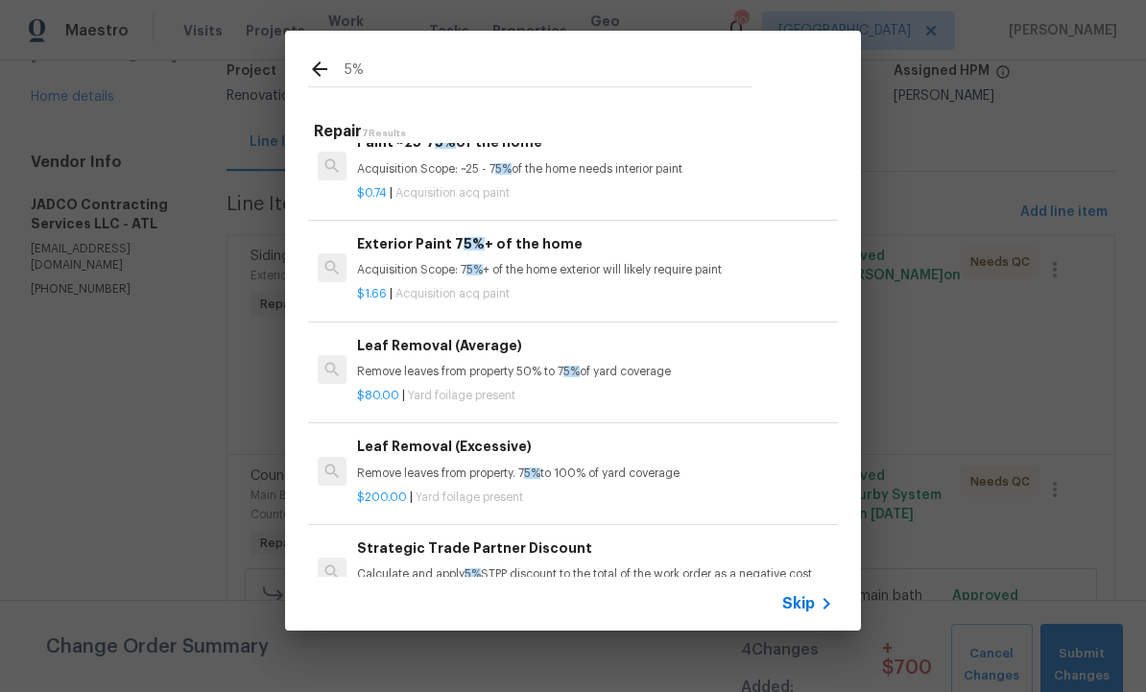
scroll to position [228, 0]
click at [535, 557] on div "Strategic Trade Partner Discount Calculate and apply 5% STPP discount to the to…" at bounding box center [595, 561] width 476 height 46
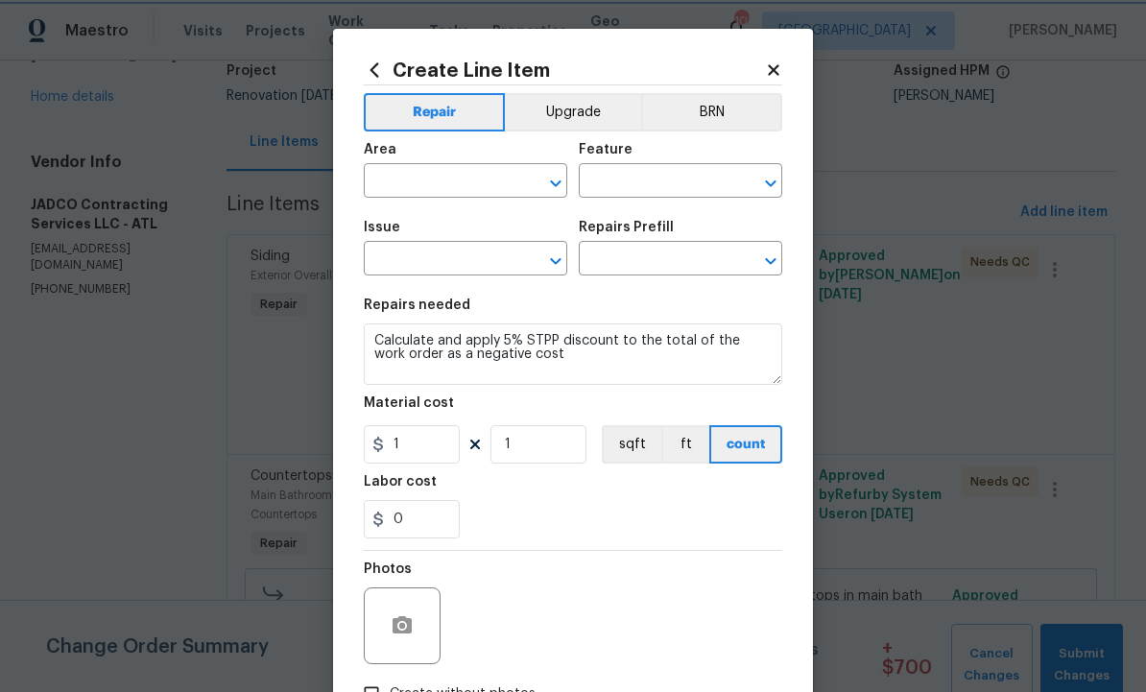
type input "Exterior Overall"
type input "Interior"
type input "Overall Exterior"
type input "Strategic Trade Partner Discount $1.00"
click at [423, 447] on input "1" at bounding box center [412, 444] width 96 height 38
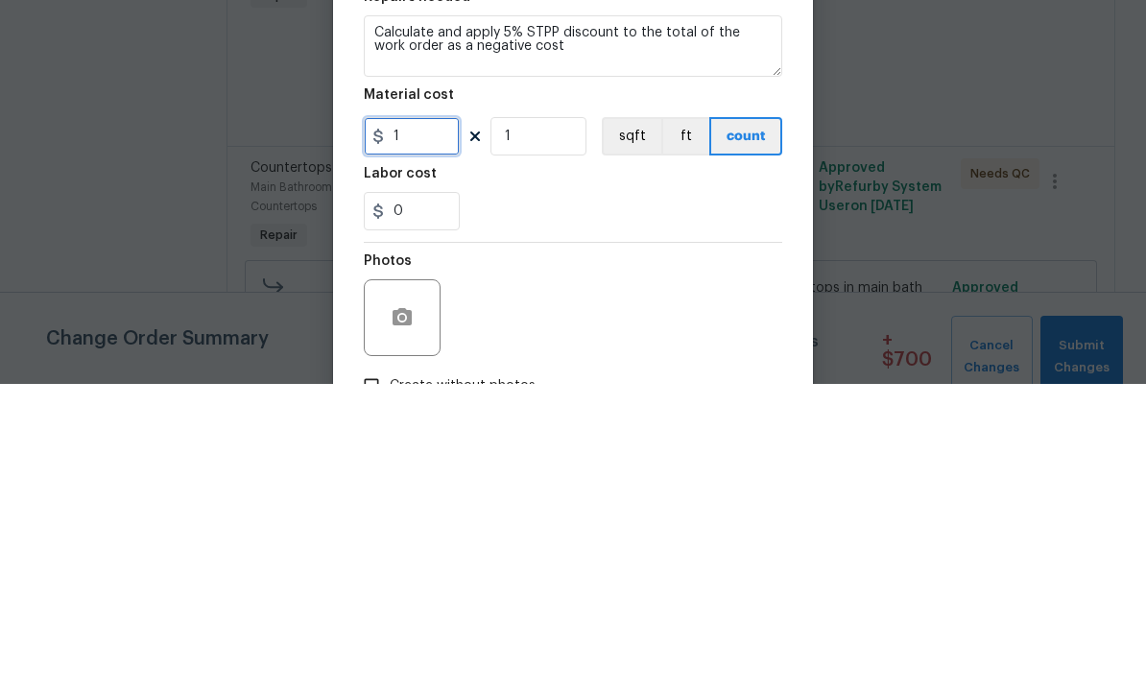
type input "0"
click at [396, 425] on input "0" at bounding box center [412, 444] width 96 height 38
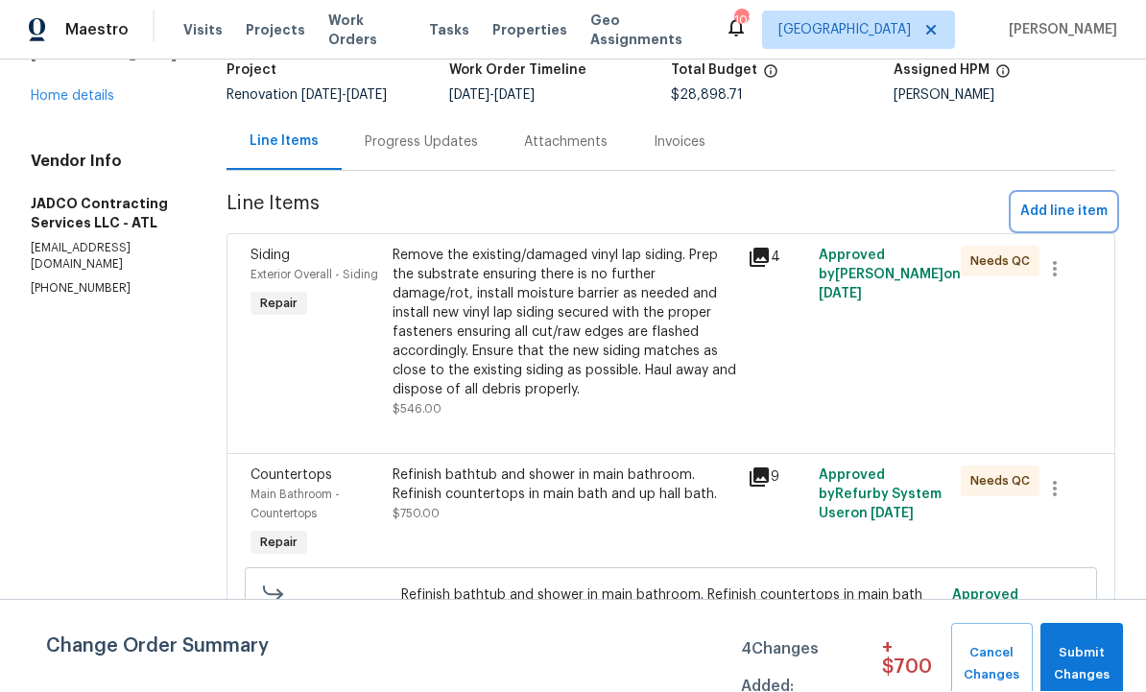
click at [1066, 201] on span "Add line item" at bounding box center [1063, 213] width 87 height 24
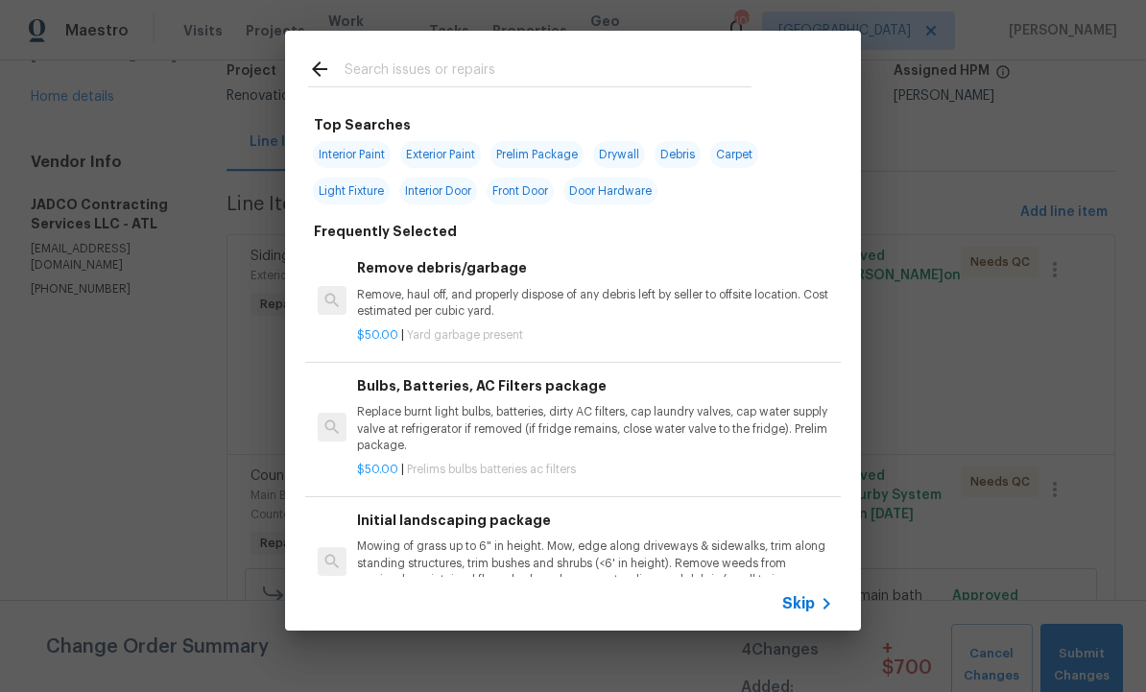
click at [433, 59] on input "text" at bounding box center [548, 72] width 407 height 29
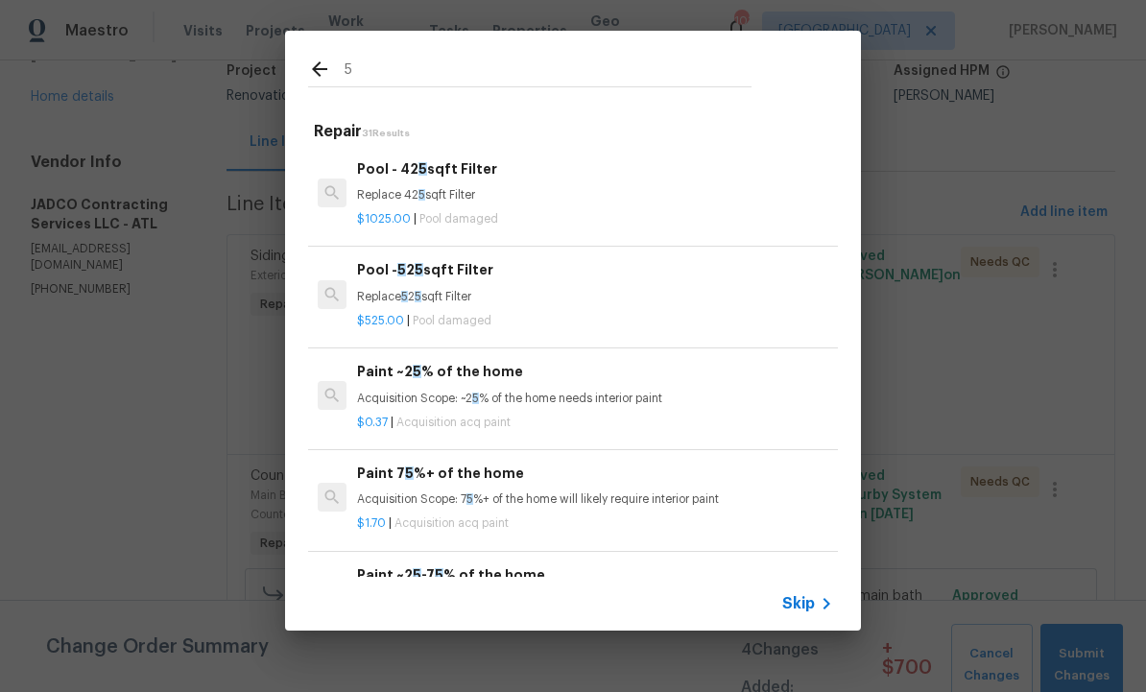
type input "5%"
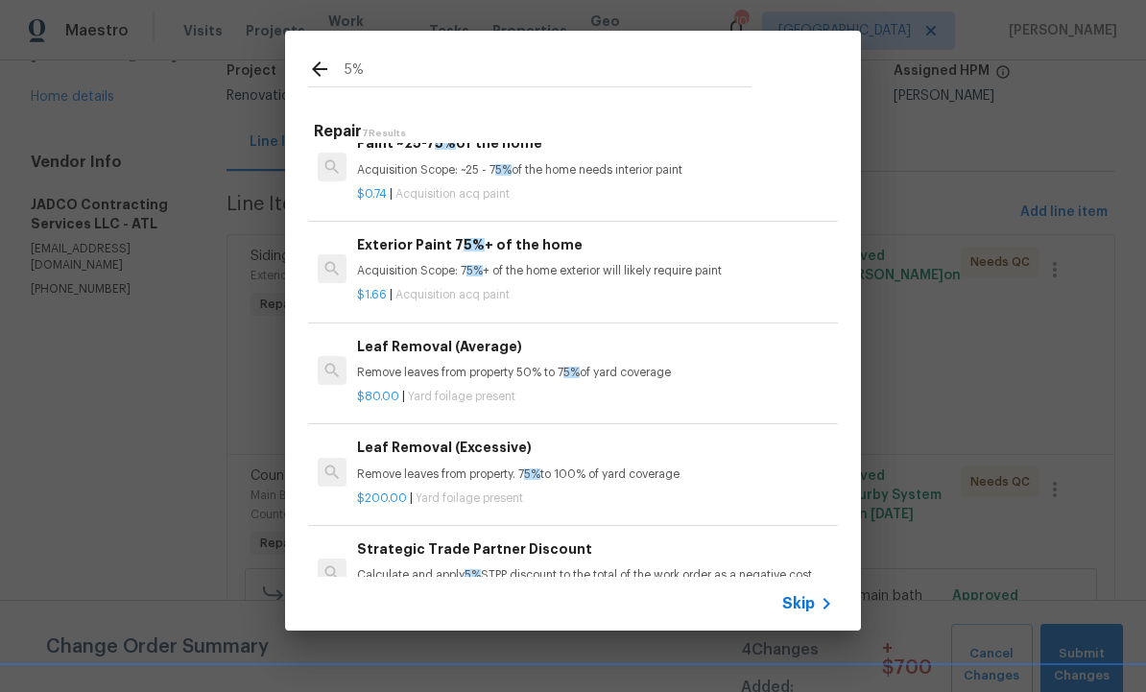
click at [433, 552] on h6 "Strategic Trade Partner Discount" at bounding box center [595, 548] width 476 height 21
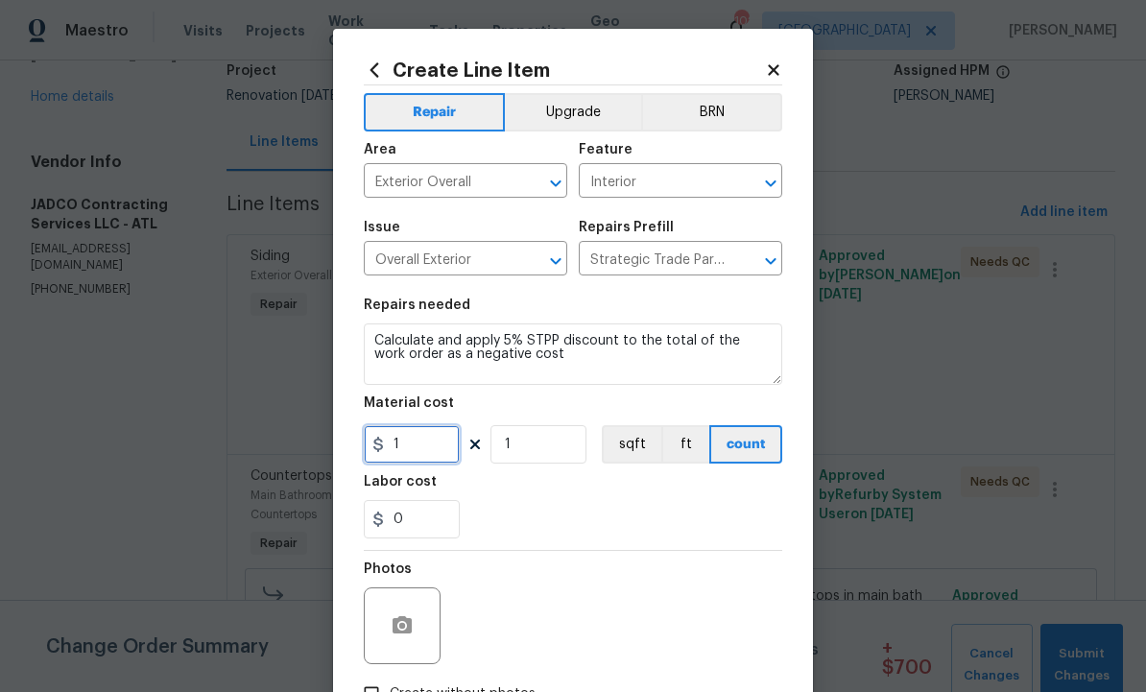
click at [426, 446] on input "1" at bounding box center [412, 444] width 96 height 38
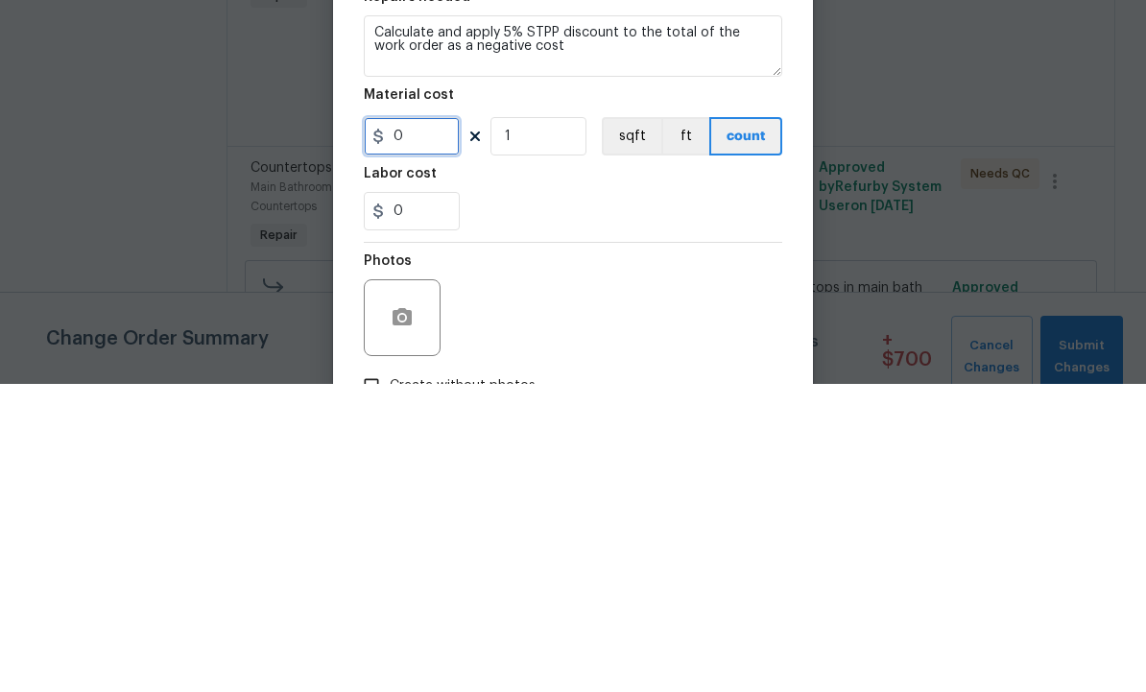
click at [393, 425] on input "0" at bounding box center [412, 444] width 96 height 38
click at [571, 500] on div "0" at bounding box center [573, 519] width 418 height 38
type input "-1445"
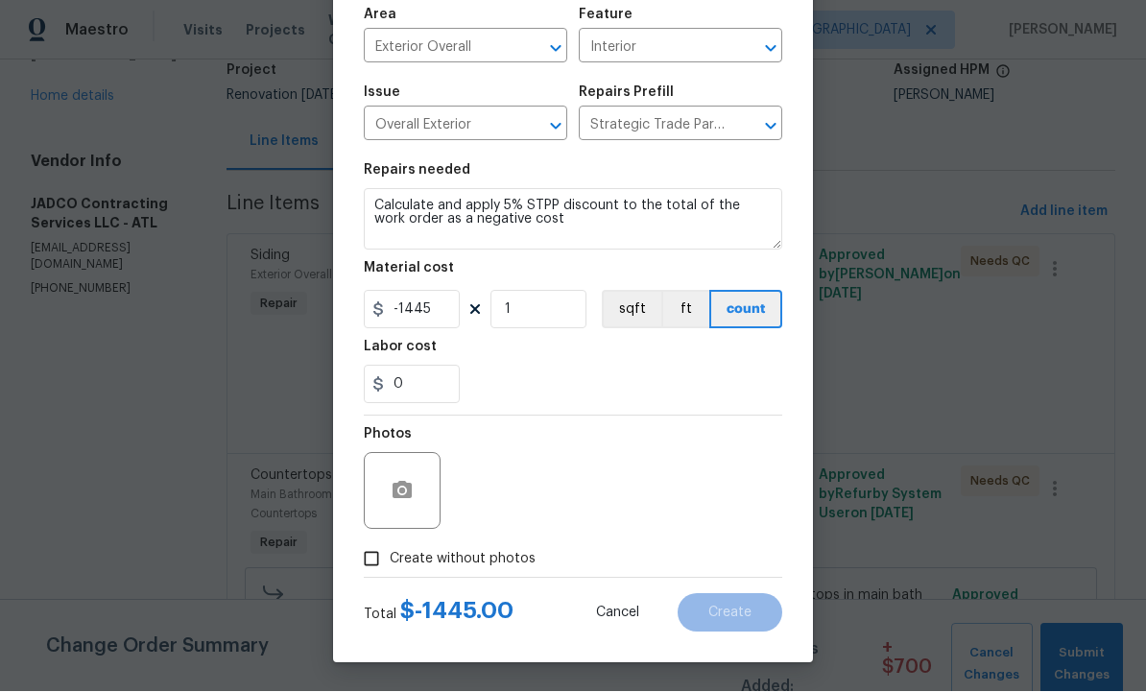
scroll to position [138, 0]
click at [412, 495] on icon "button" at bounding box center [402, 490] width 19 height 17
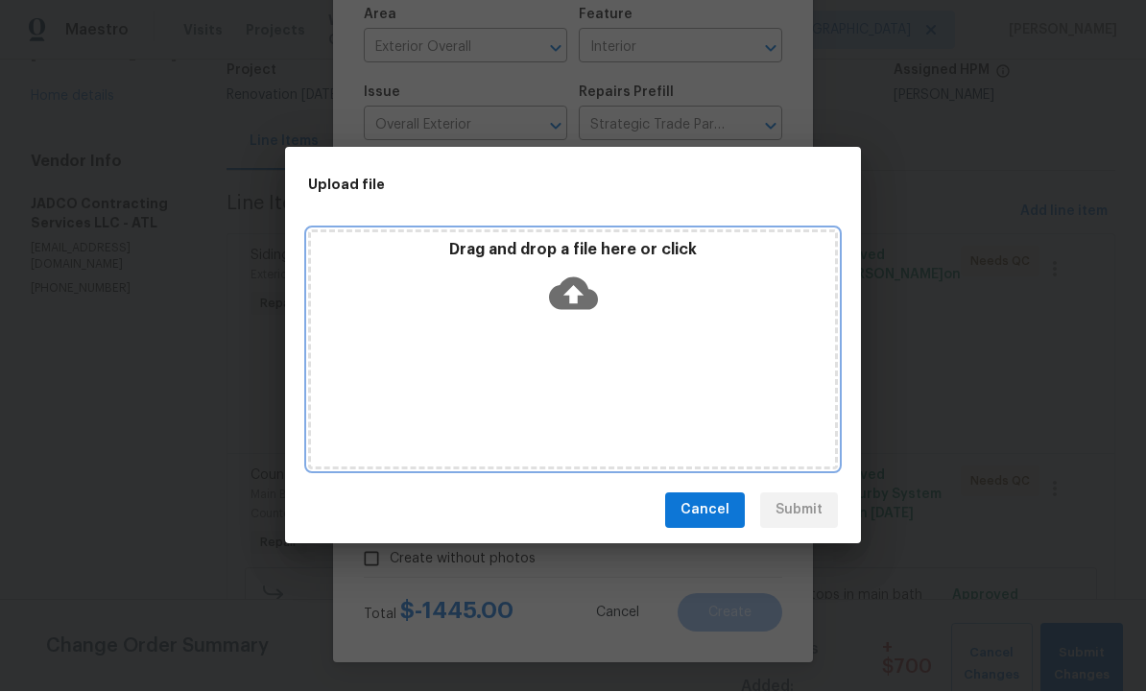
click at [580, 292] on icon at bounding box center [573, 294] width 49 height 49
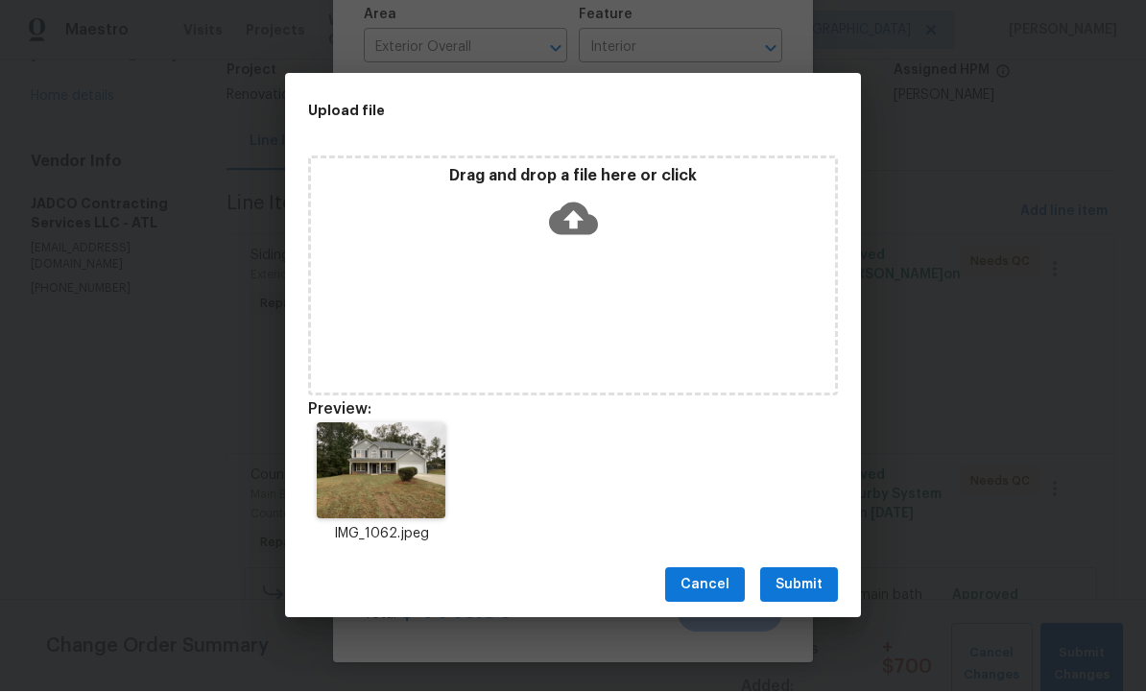
click at [800, 585] on span "Submit" at bounding box center [798, 586] width 47 height 24
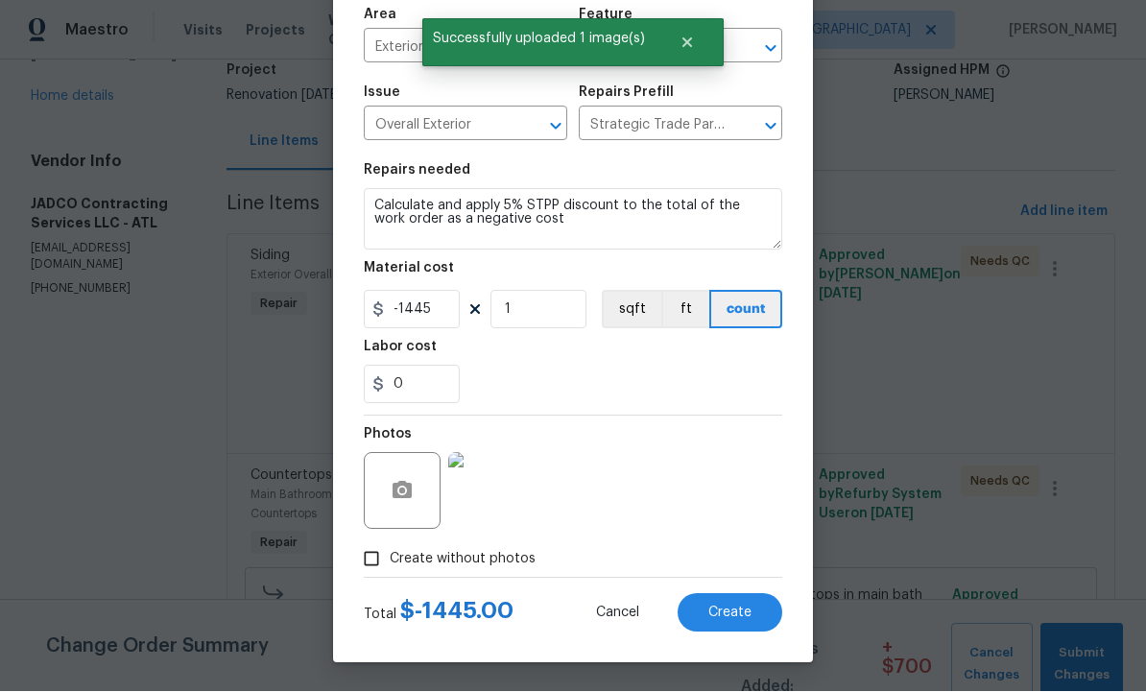
click at [726, 607] on span "Create" at bounding box center [729, 614] width 43 height 14
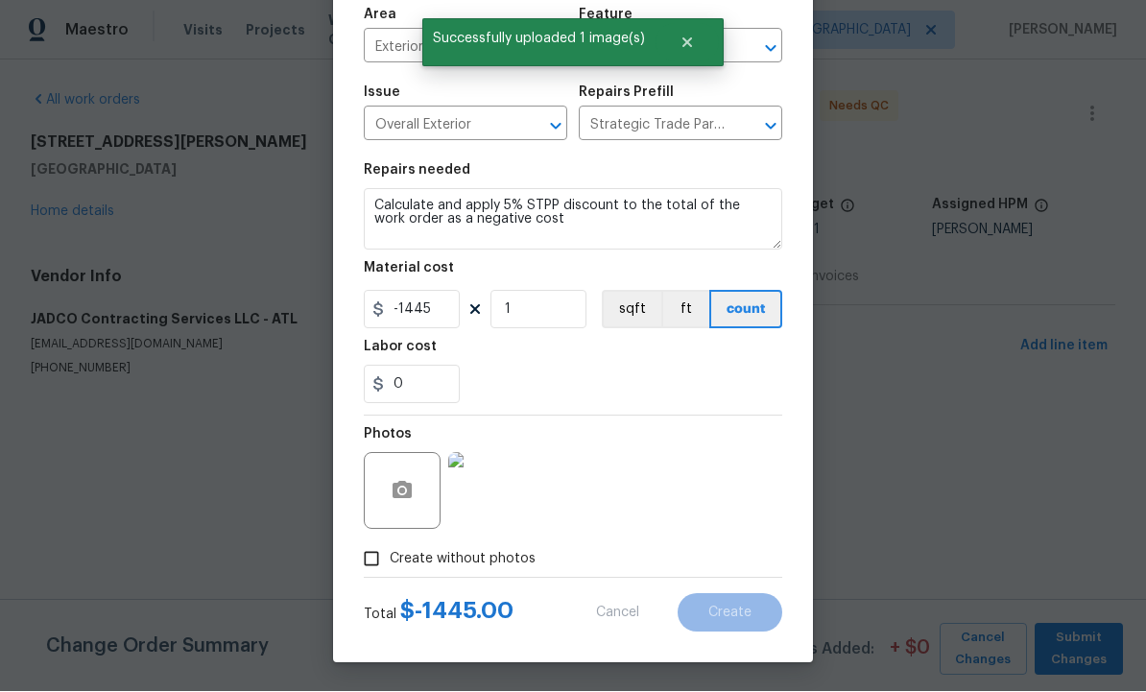
type input "0"
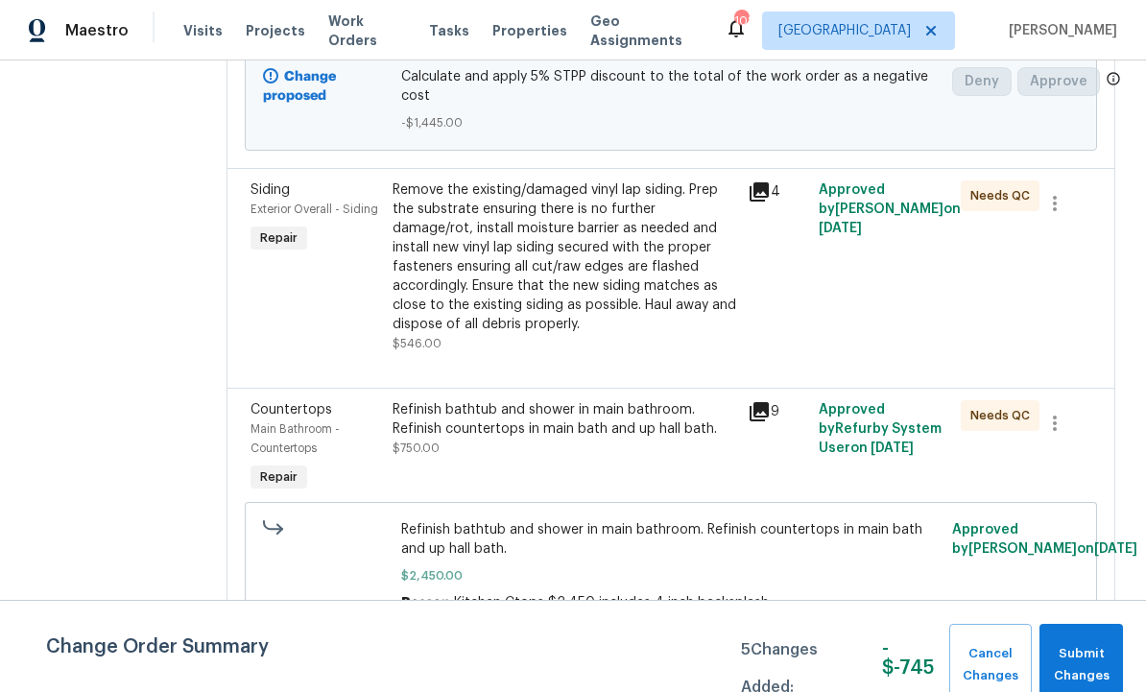
scroll to position [408, 0]
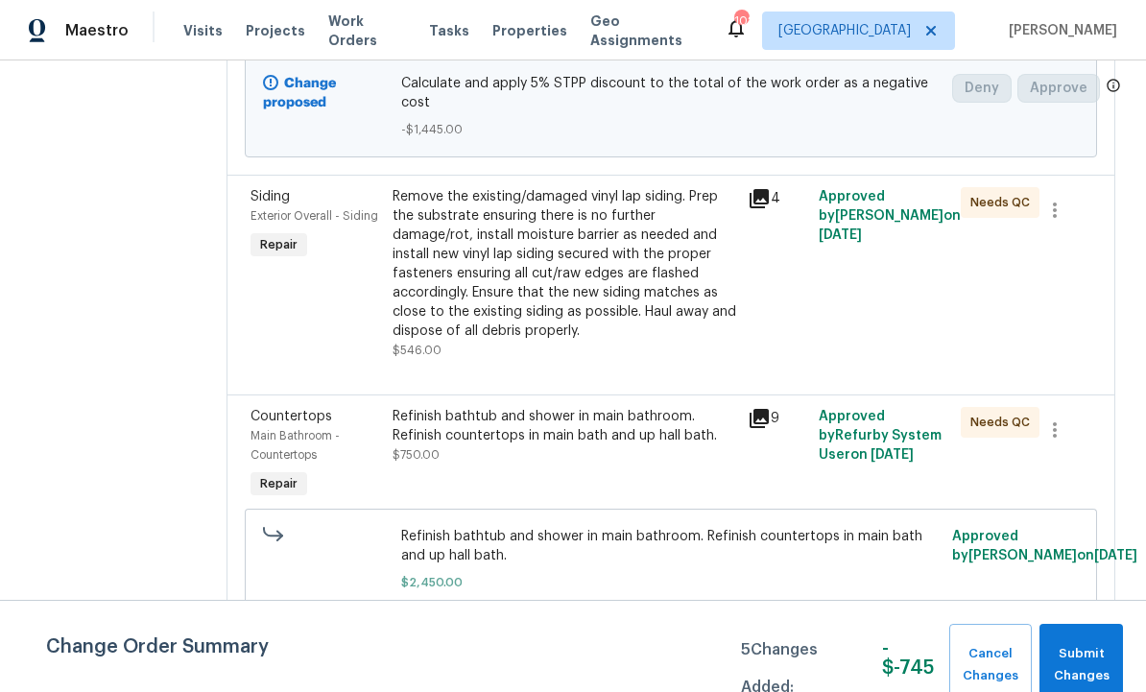
click at [624, 445] on div "Refinish bathtub and shower in main bathroom. Refinish countertops in main bath…" at bounding box center [565, 426] width 344 height 38
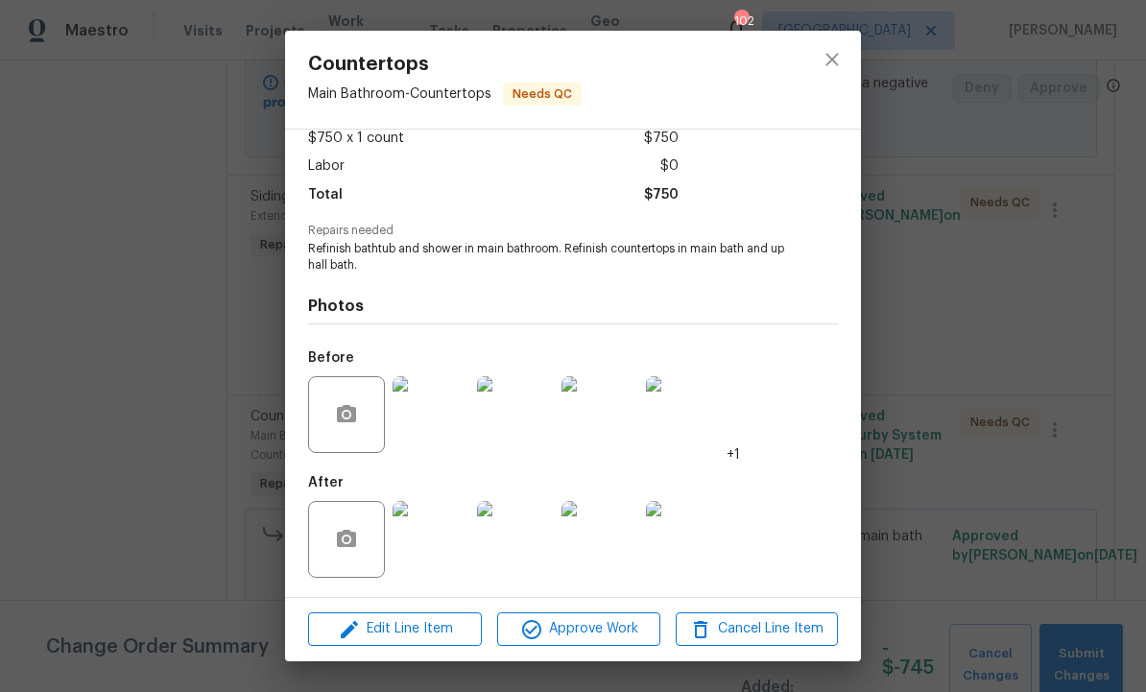
scroll to position [116, 0]
click at [941, 370] on div "Countertops Main Bathroom - Countertops Needs QC Vendor JADCO Contracting Servi…" at bounding box center [573, 346] width 1146 height 692
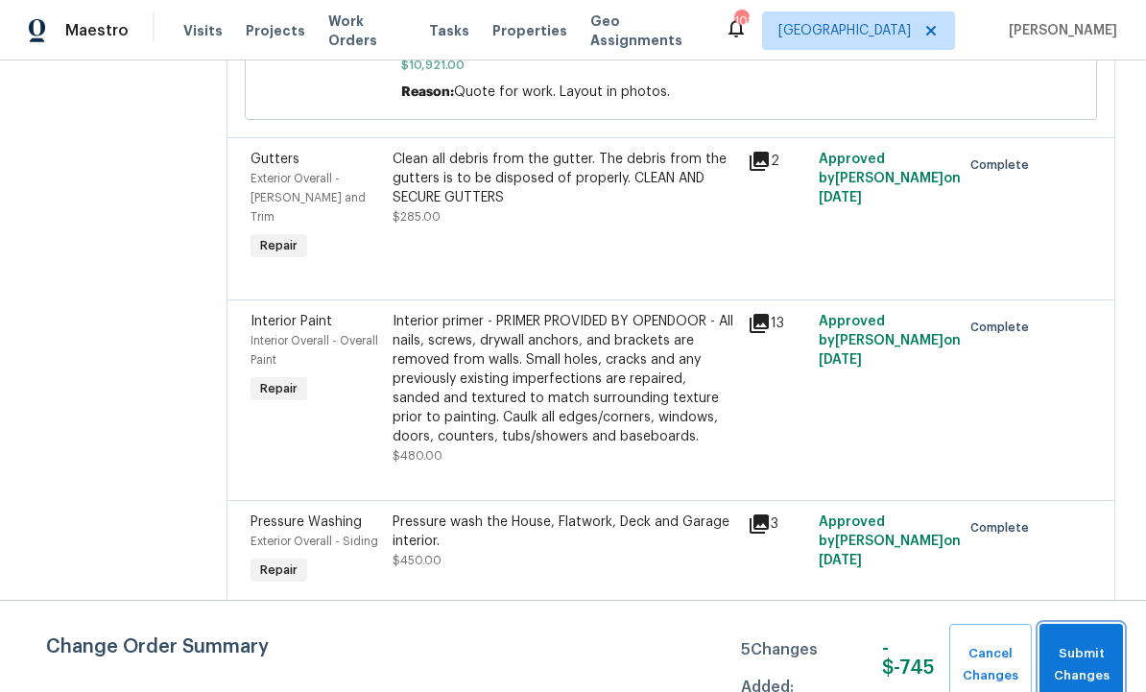
click at [1082, 651] on span "Submit Changes" at bounding box center [1081, 665] width 64 height 44
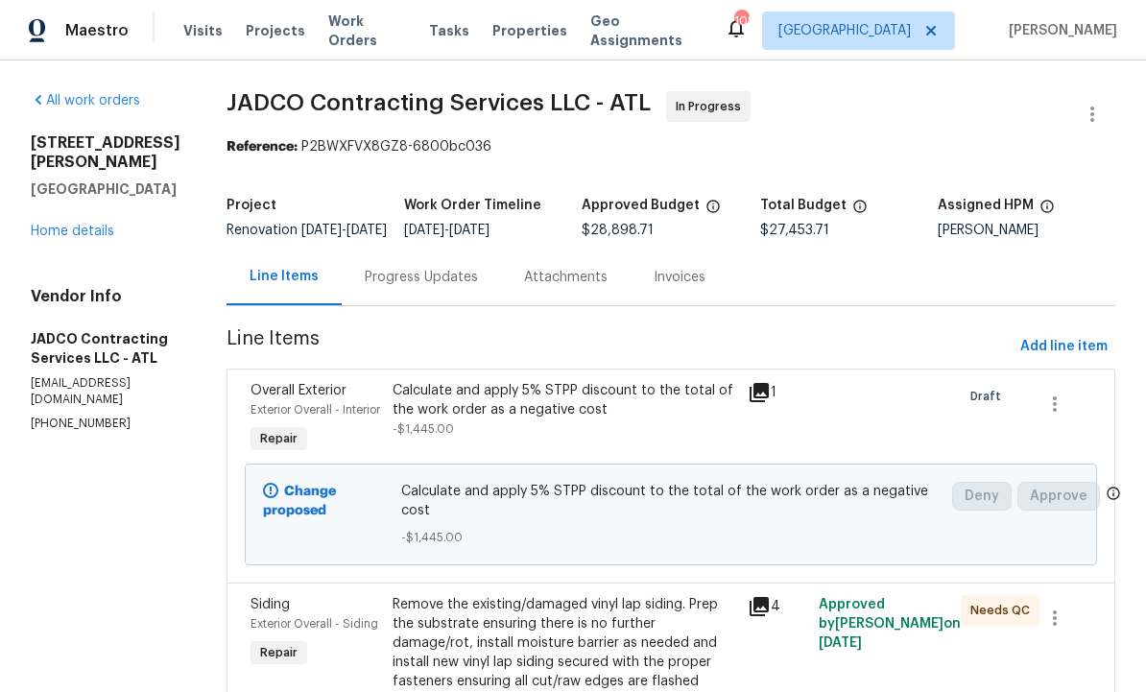
scroll to position [0, 0]
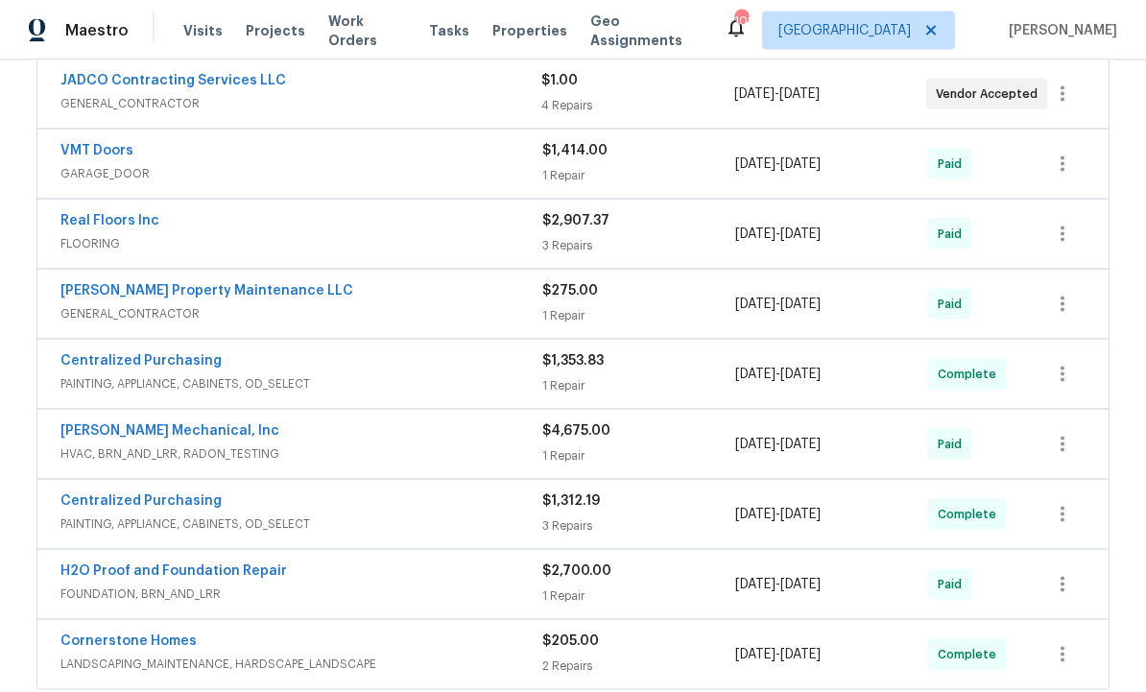
scroll to position [436, 0]
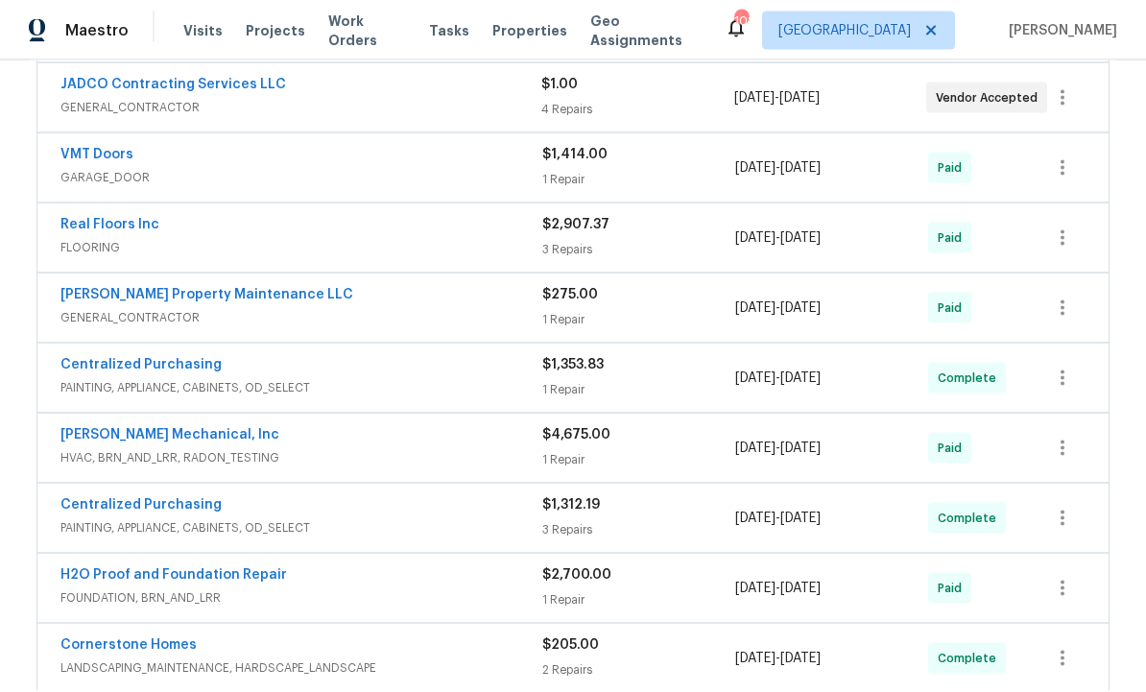
click at [258, 568] on link "H2O Proof and Foundation Repair" at bounding box center [173, 574] width 226 height 13
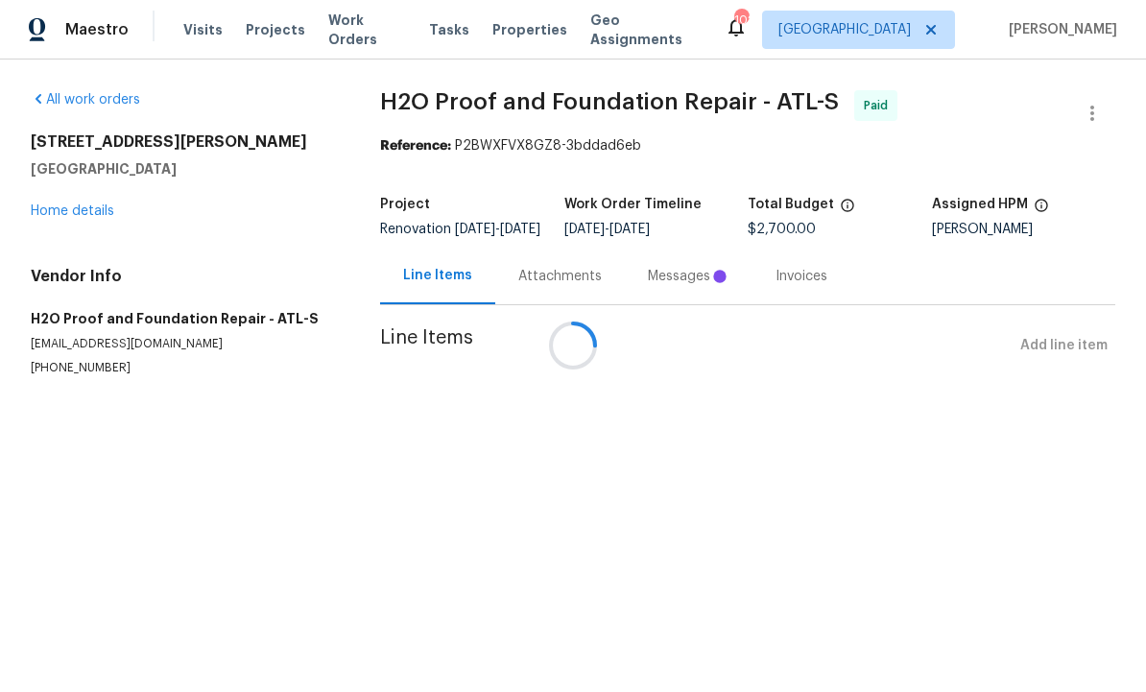
scroll to position [1, 0]
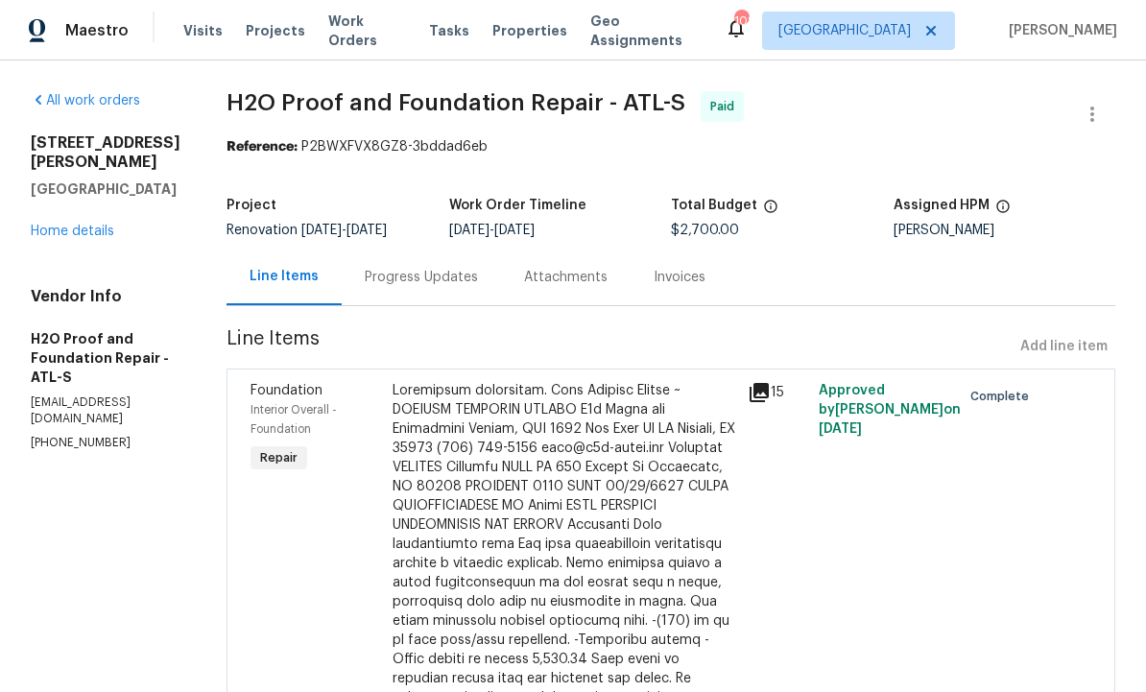
click at [524, 273] on div "Attachments" at bounding box center [565, 277] width 83 height 19
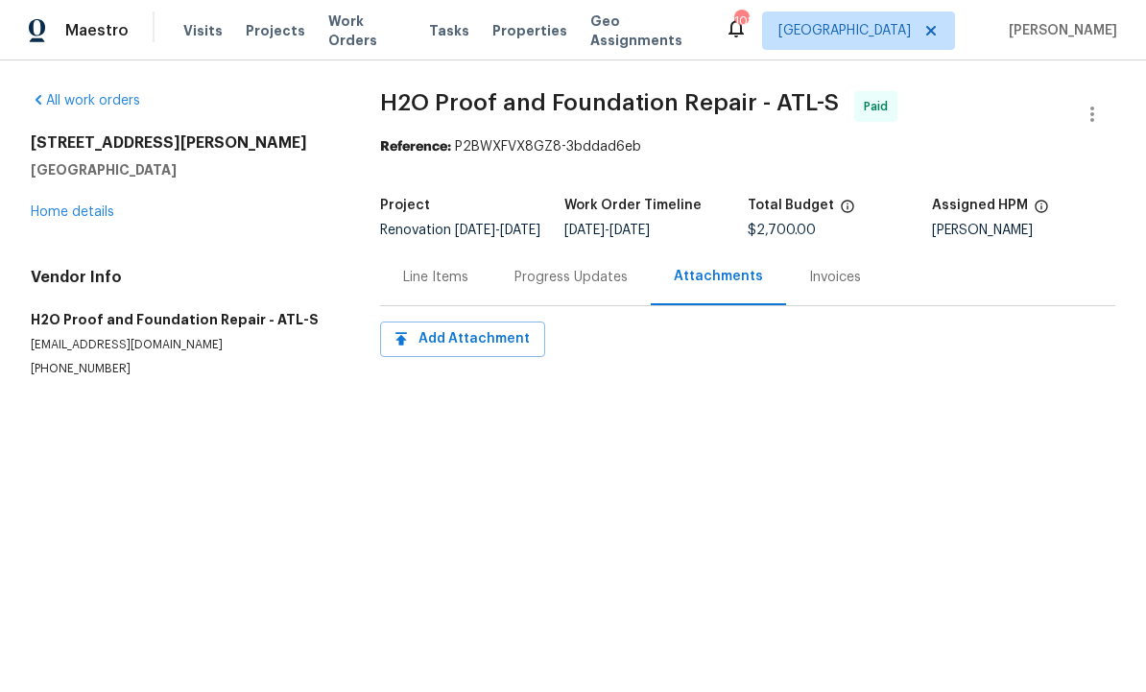
click at [564, 287] on div "Progress Updates" at bounding box center [570, 277] width 113 height 19
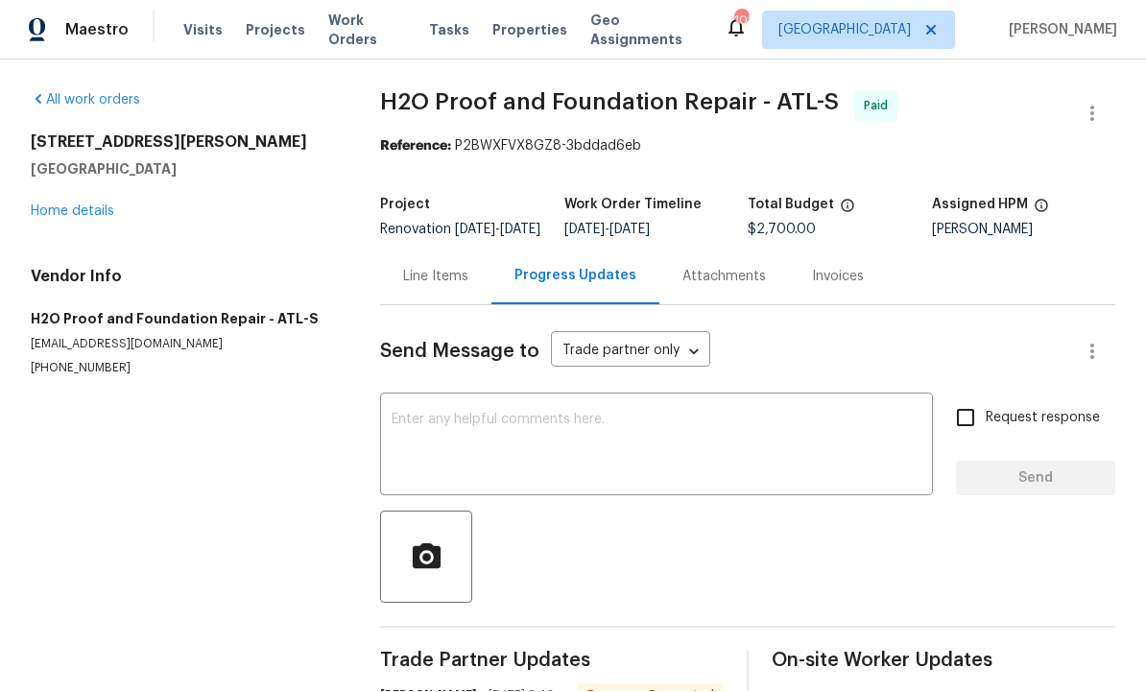
click at [440, 268] on div "Line Items" at bounding box center [435, 277] width 65 height 19
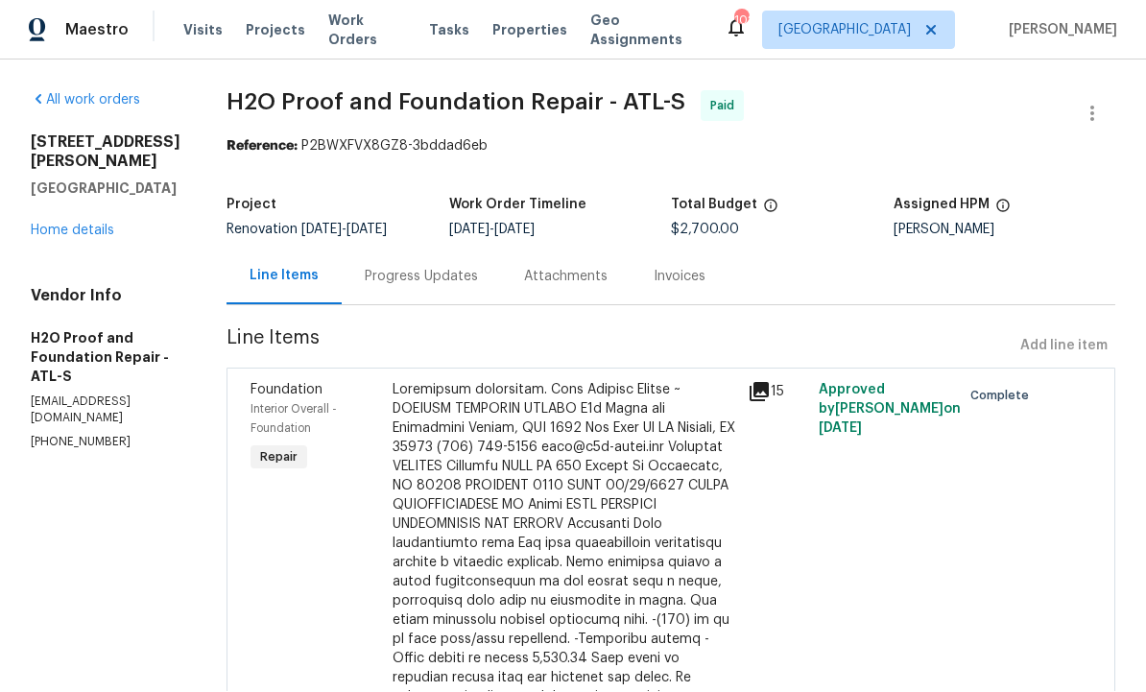
click at [750, 383] on icon at bounding box center [759, 392] width 19 height 19
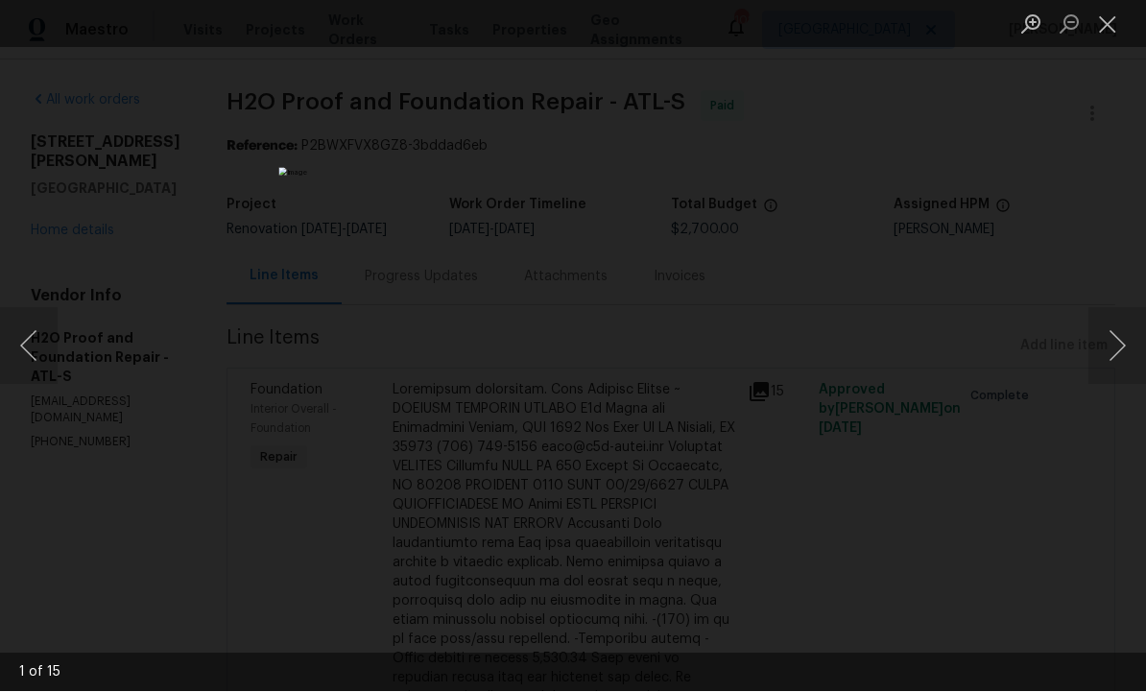
click at [1124, 348] on button "Next image" at bounding box center [1117, 346] width 58 height 77
click at [1116, 350] on button "Next image" at bounding box center [1117, 346] width 58 height 77
click at [1117, 358] on button "Next image" at bounding box center [1117, 346] width 58 height 77
click at [1118, 355] on button "Next image" at bounding box center [1117, 346] width 58 height 77
click at [1116, 360] on button "Next image" at bounding box center [1117, 346] width 58 height 77
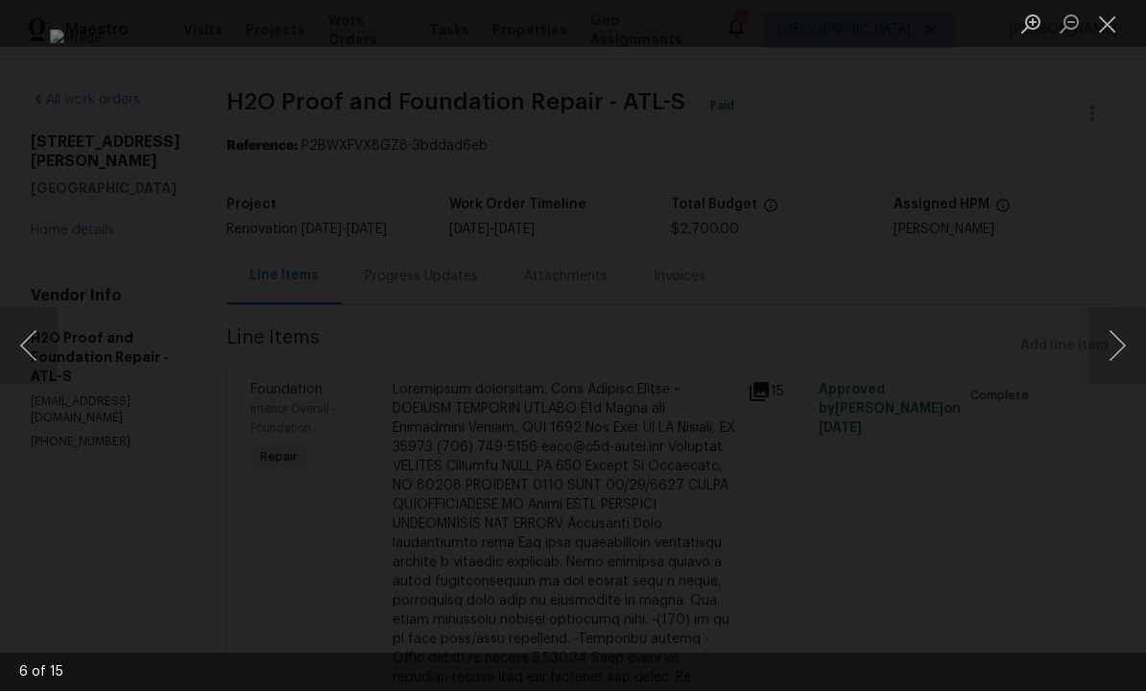
click at [1124, 348] on button "Next image" at bounding box center [1117, 346] width 58 height 77
click at [1120, 358] on button "Next image" at bounding box center [1117, 346] width 58 height 77
click at [1118, 356] on button "Next image" at bounding box center [1117, 346] width 58 height 77
click at [1116, 347] on button "Next image" at bounding box center [1117, 346] width 58 height 77
click at [1126, 345] on button "Next image" at bounding box center [1117, 346] width 58 height 77
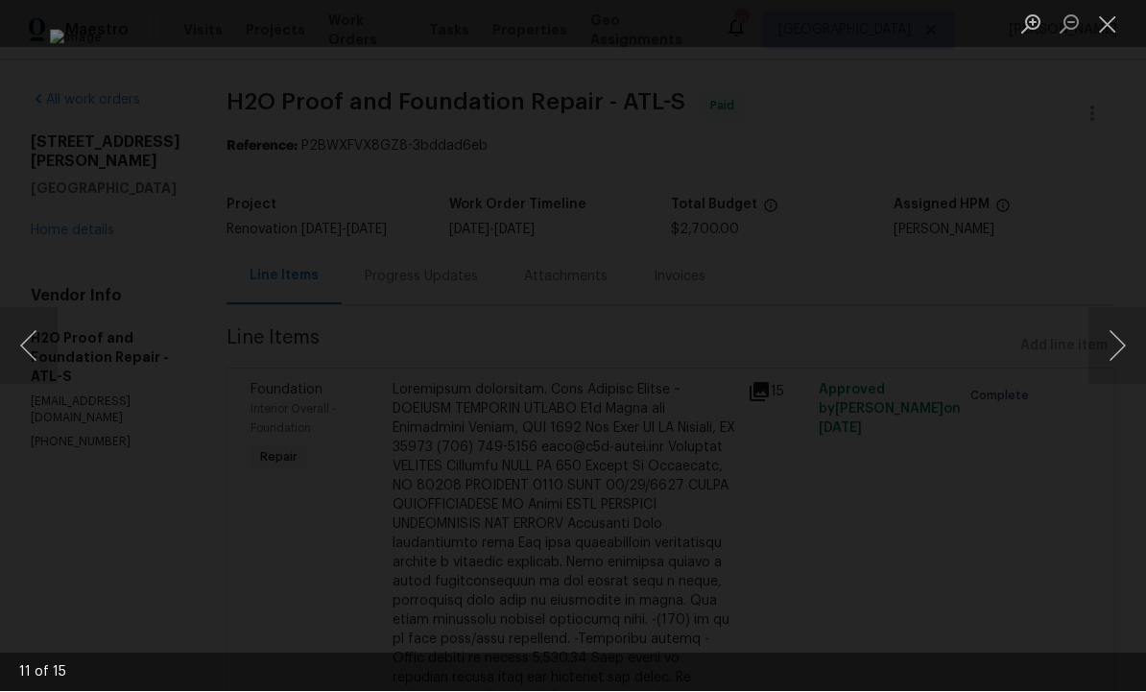
click at [1123, 351] on button "Next image" at bounding box center [1117, 346] width 58 height 77
click at [1110, 357] on button "Next image" at bounding box center [1117, 346] width 58 height 77
click at [1115, 354] on button "Next image" at bounding box center [1117, 346] width 58 height 77
click at [1115, 355] on button "Next image" at bounding box center [1117, 346] width 58 height 77
click at [1118, 348] on button "Next image" at bounding box center [1117, 346] width 58 height 77
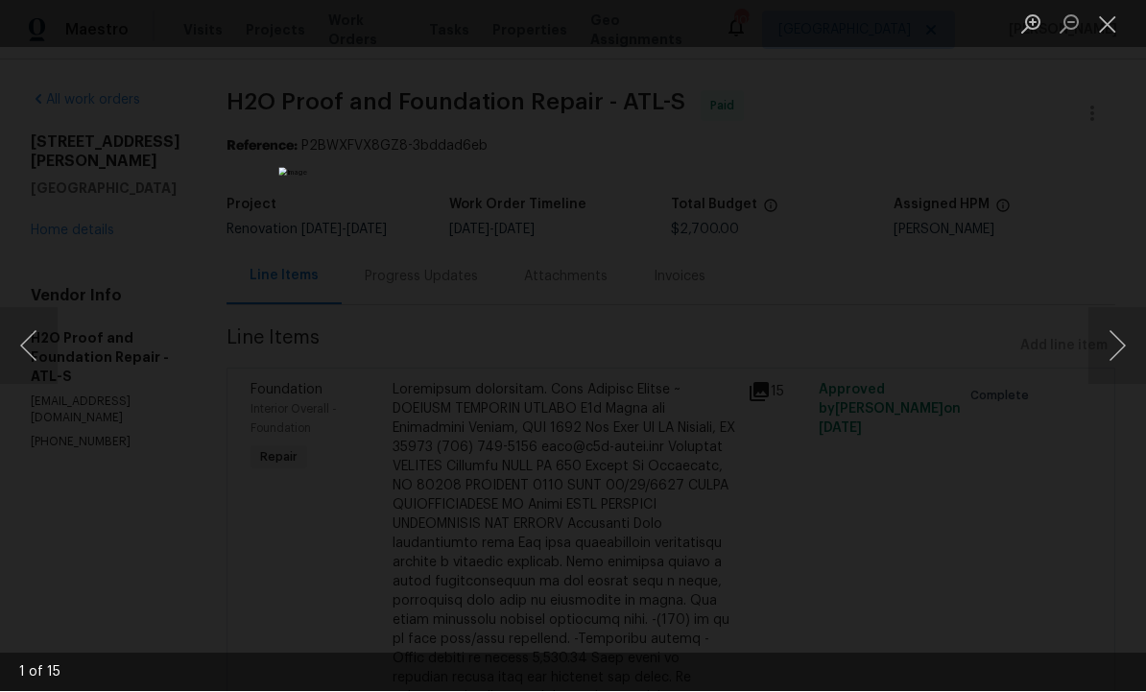
click at [1115, 34] on button "Close lightbox" at bounding box center [1107, 25] width 38 height 34
